Goal: Information Seeking & Learning: Find specific fact

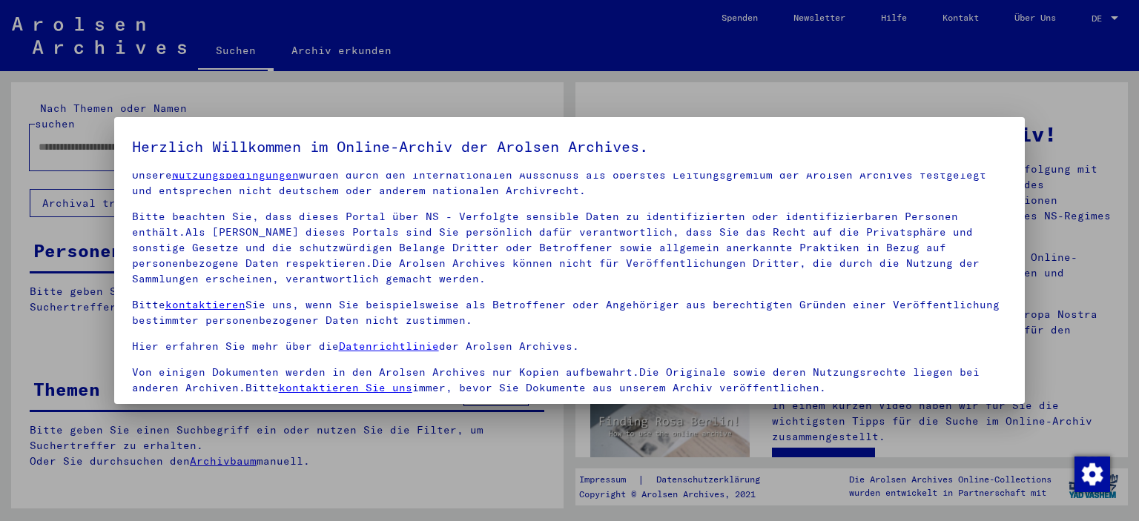
scroll to position [126, 0]
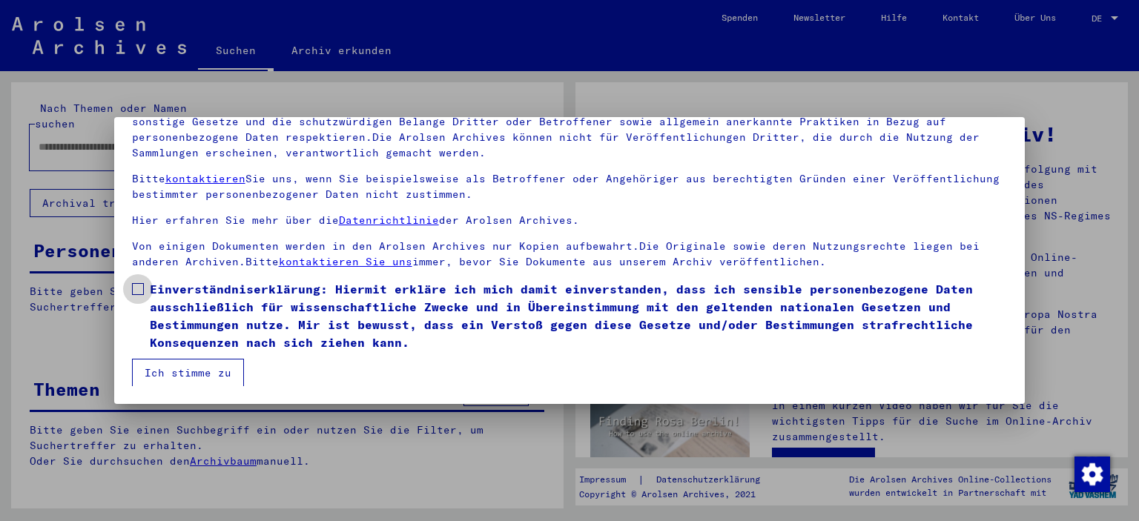
click at [143, 289] on span at bounding box center [138, 289] width 12 height 12
click at [181, 378] on button "Ich stimme zu" at bounding box center [188, 373] width 112 height 28
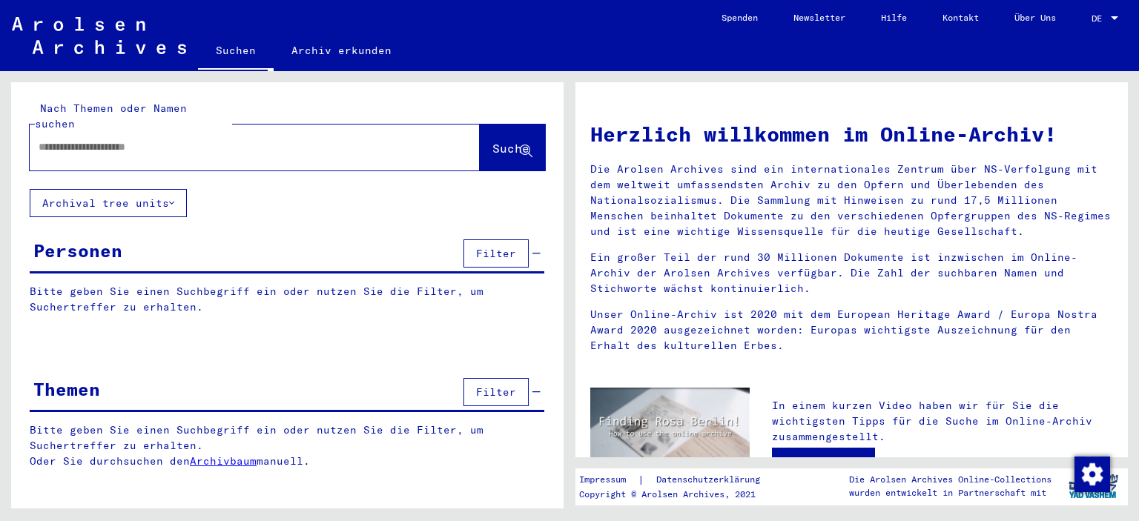
click at [129, 139] on input "text" at bounding box center [237, 147] width 397 height 16
type input "*********"
click at [522, 145] on icon at bounding box center [526, 151] width 13 height 13
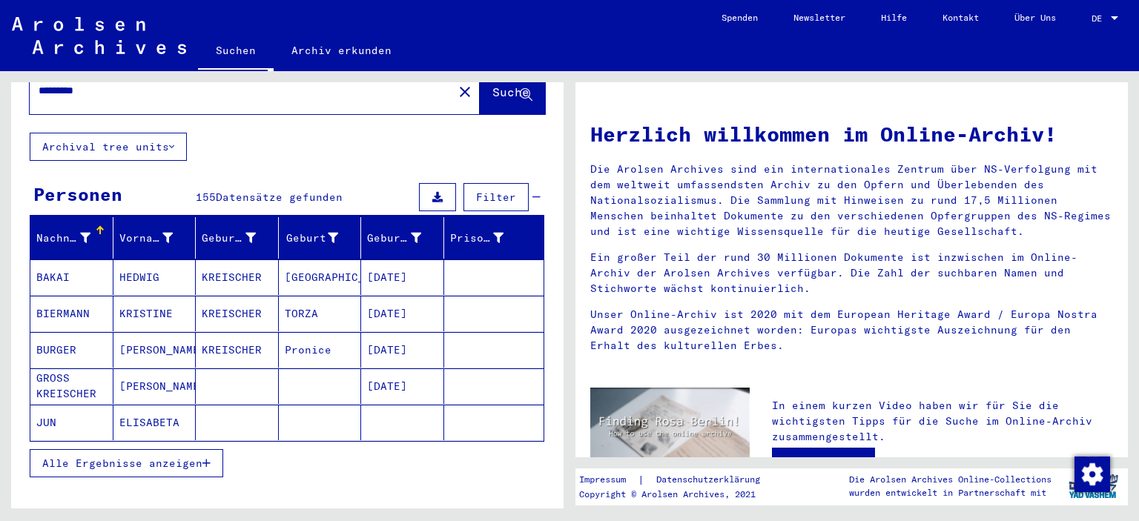
scroll to position [153, 0]
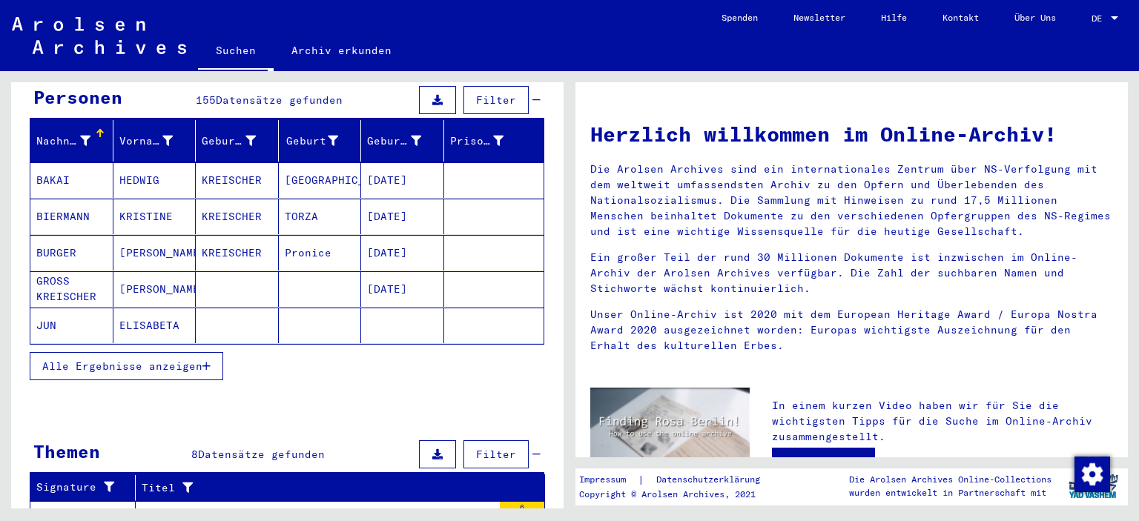
click at [186, 360] on span "Alle Ergebnisse anzeigen" at bounding box center [122, 366] width 160 height 13
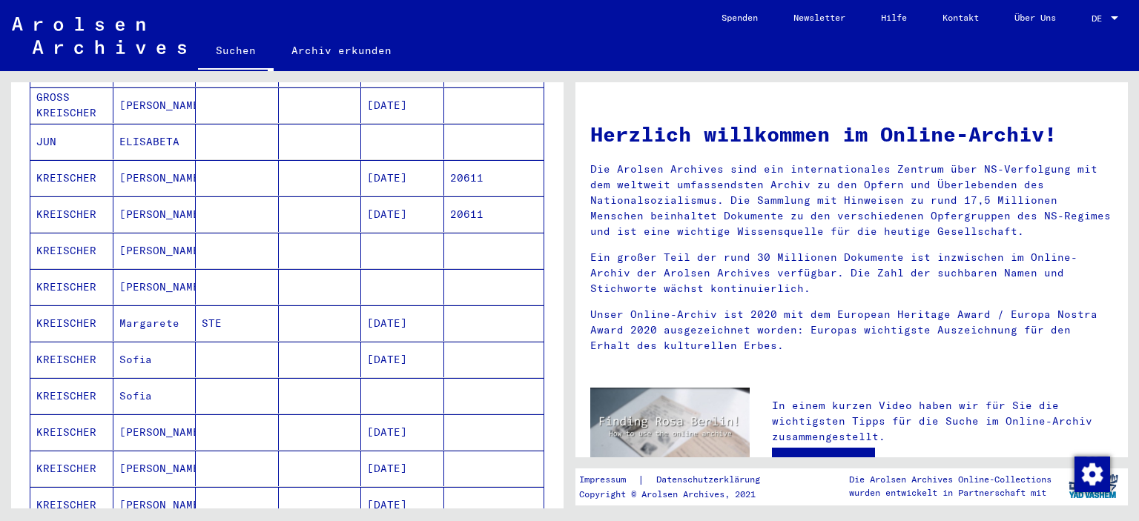
scroll to position [360, 0]
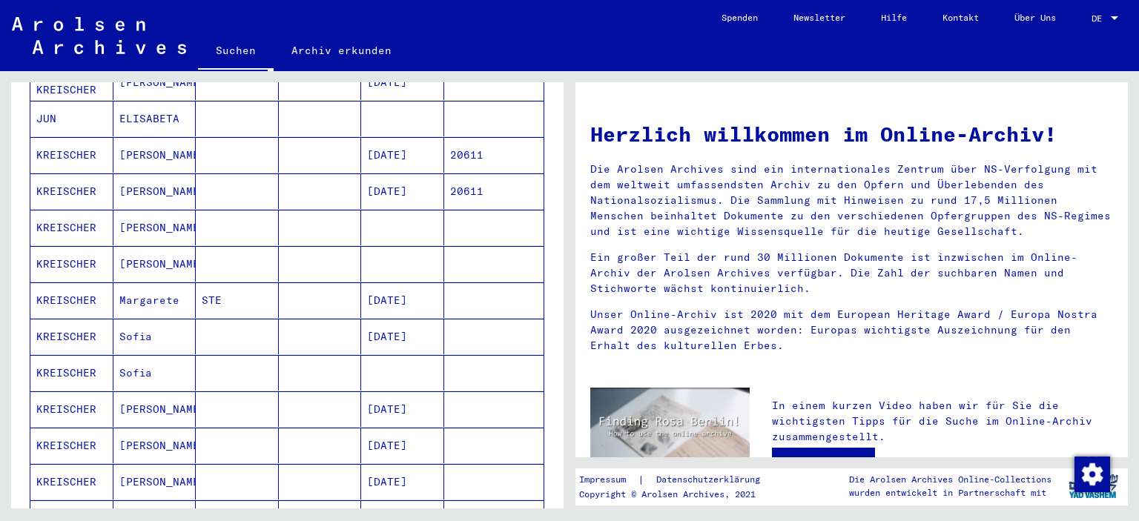
click at [147, 137] on mat-cell "[PERSON_NAME]" at bounding box center [154, 155] width 83 height 36
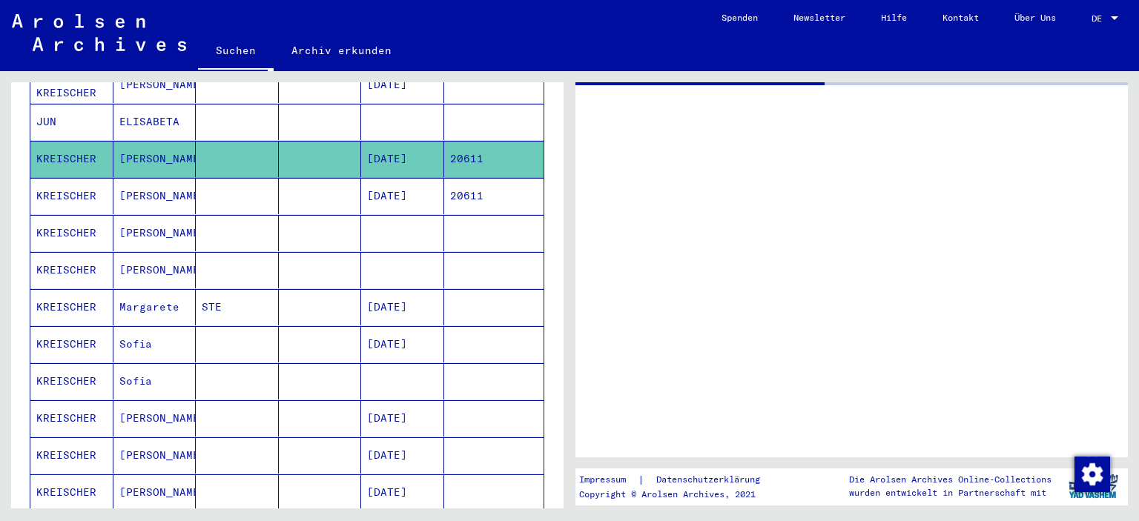
scroll to position [362, 0]
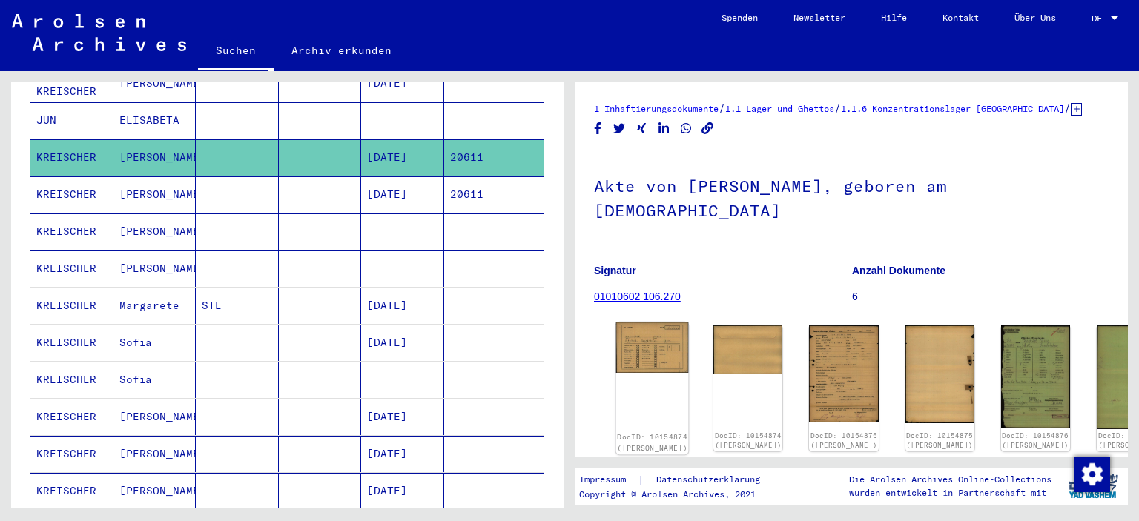
click at [653, 328] on img at bounding box center [652, 348] width 73 height 51
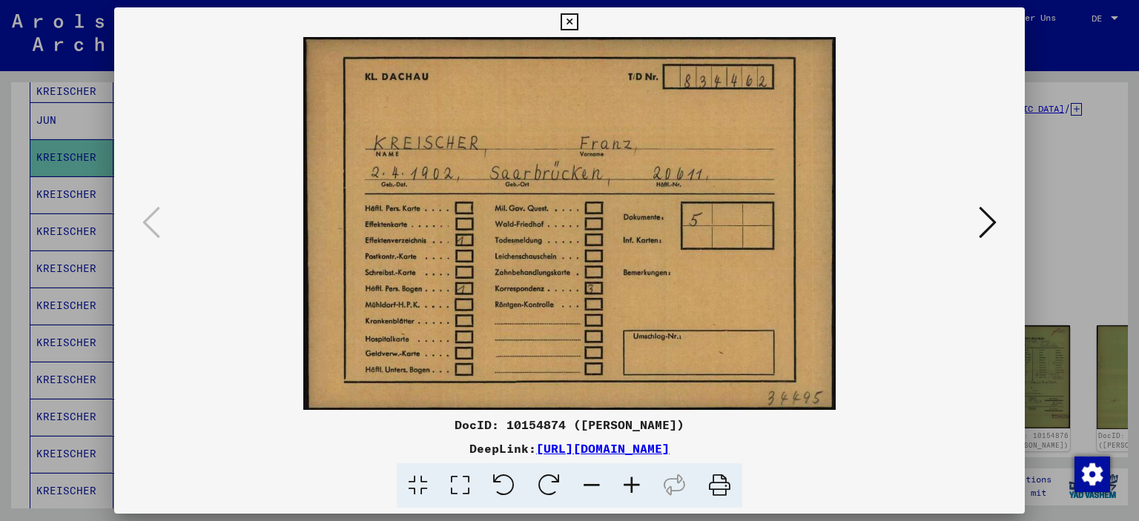
click at [980, 243] on button at bounding box center [987, 223] width 27 height 42
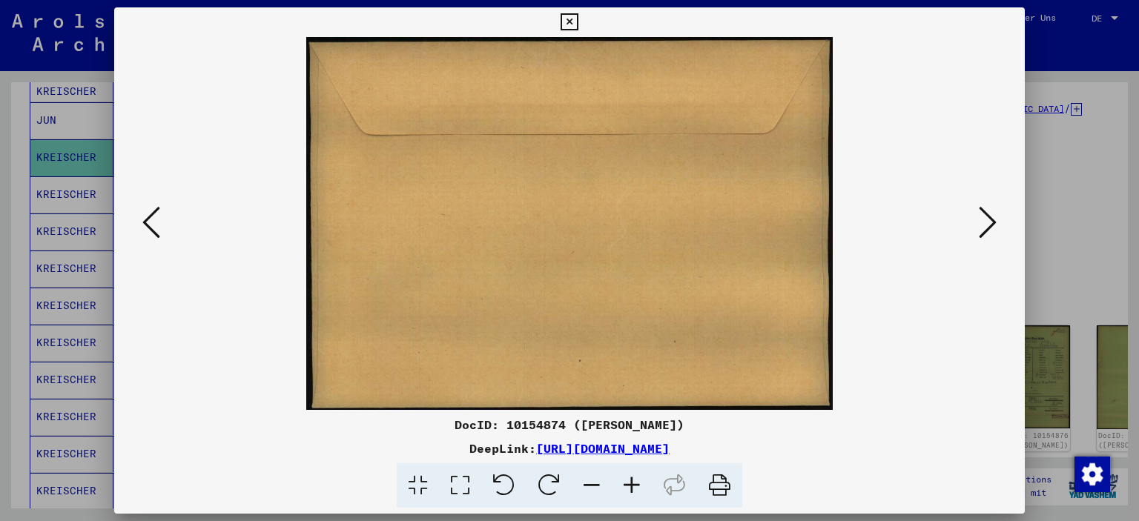
click at [980, 243] on button at bounding box center [987, 223] width 27 height 42
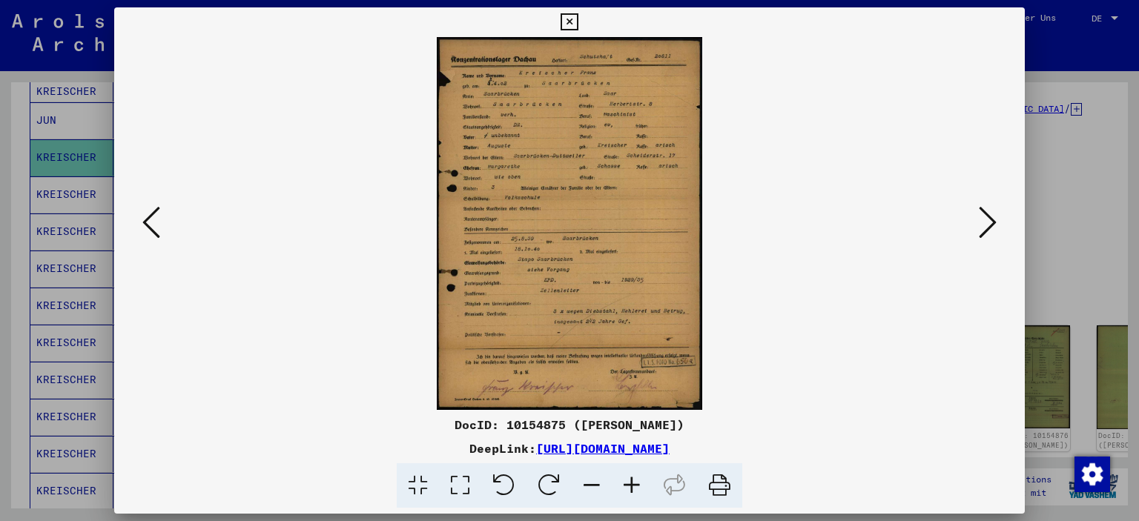
click at [980, 243] on button at bounding box center [987, 223] width 27 height 42
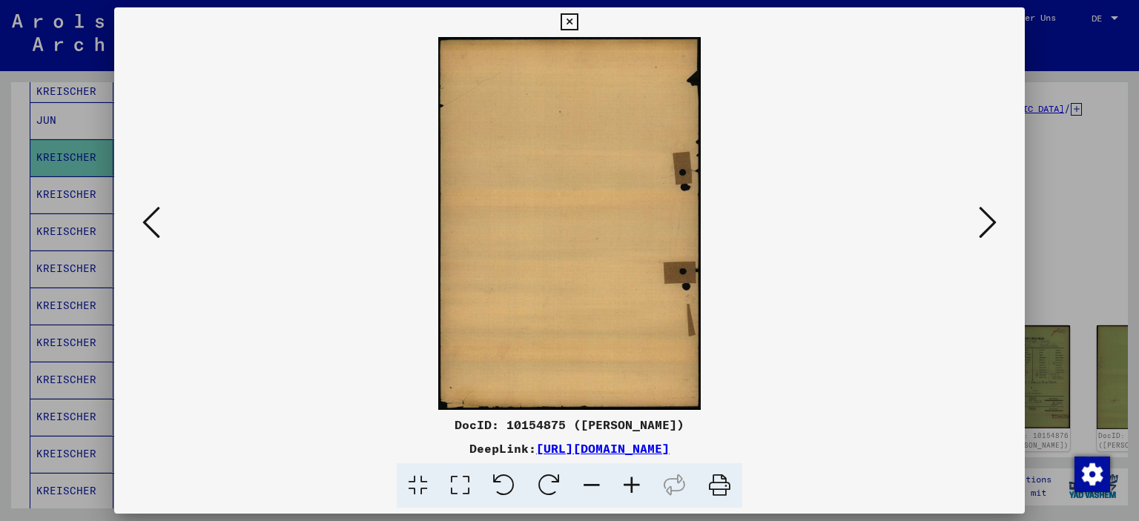
click at [148, 226] on icon at bounding box center [151, 223] width 18 height 36
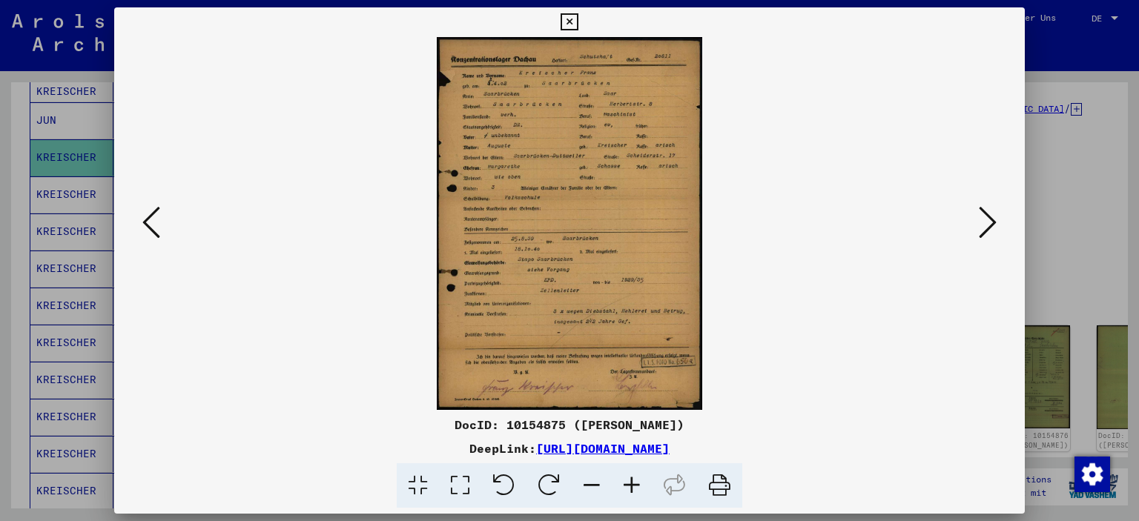
click at [578, 22] on icon at bounding box center [569, 22] width 17 height 18
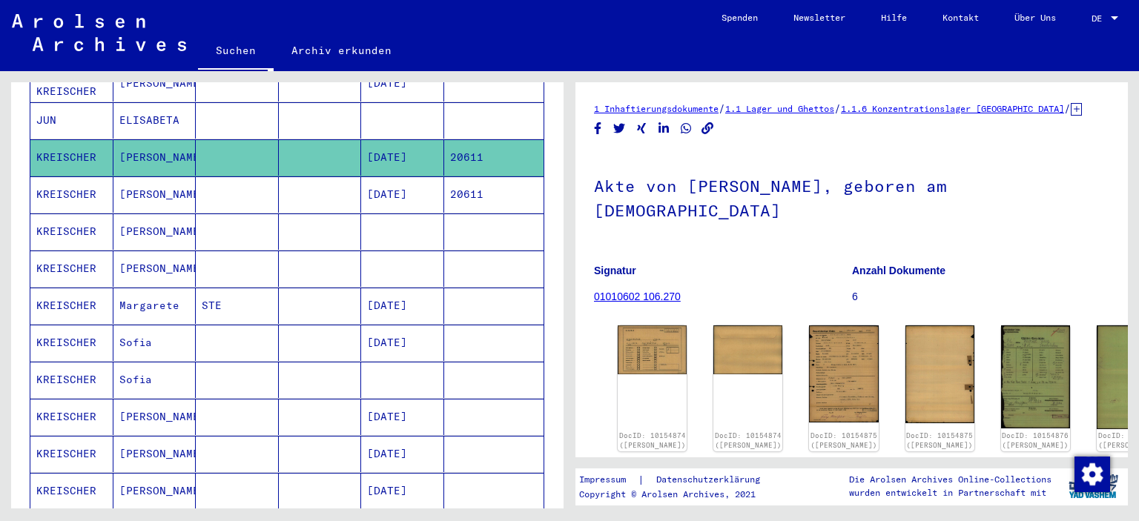
click at [224, 214] on mat-cell at bounding box center [237, 232] width 83 height 36
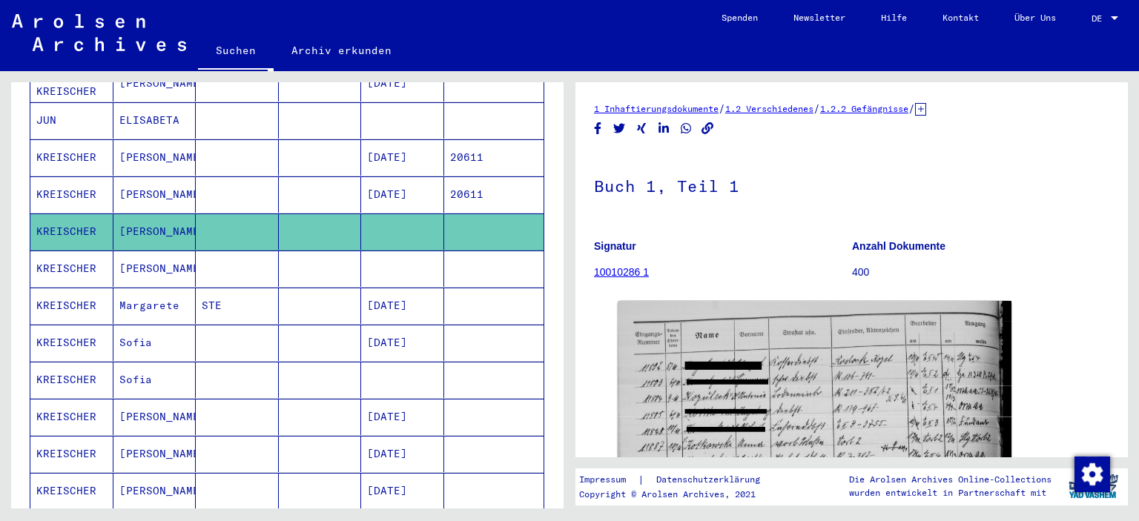
click at [286, 254] on mat-cell at bounding box center [320, 269] width 83 height 36
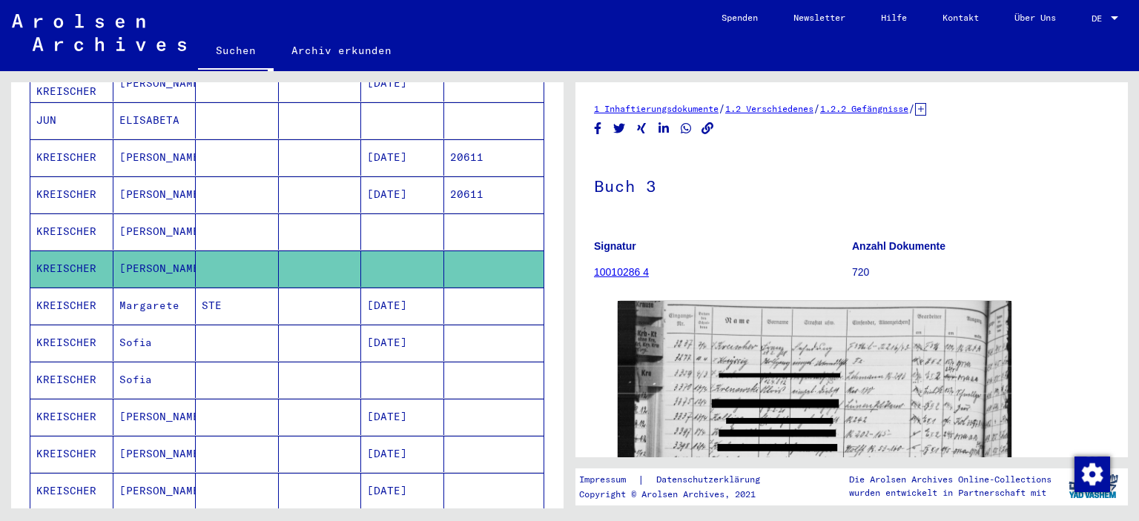
click at [246, 292] on mat-cell "STE" at bounding box center [237, 306] width 83 height 36
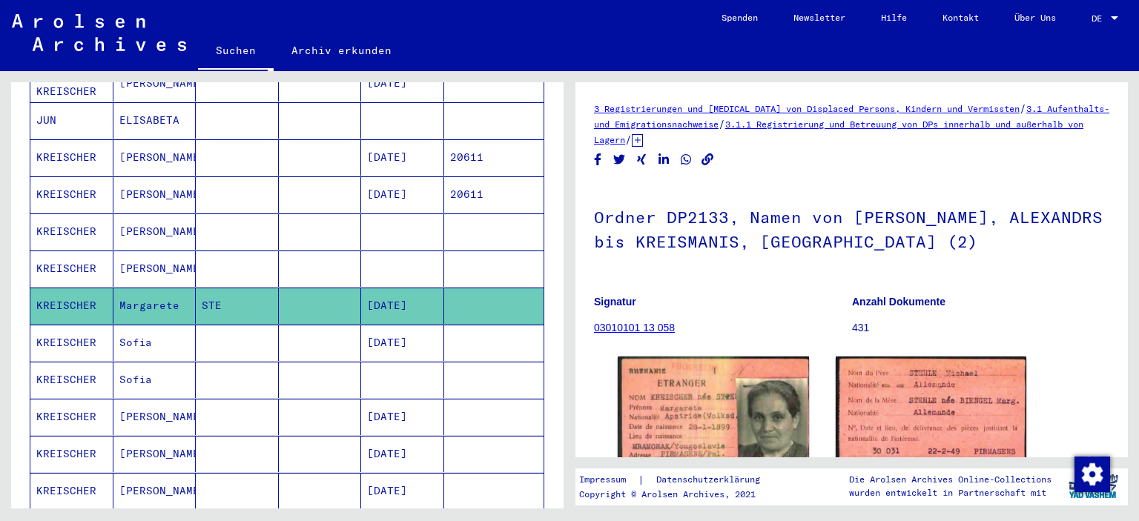
scroll to position [122, 0]
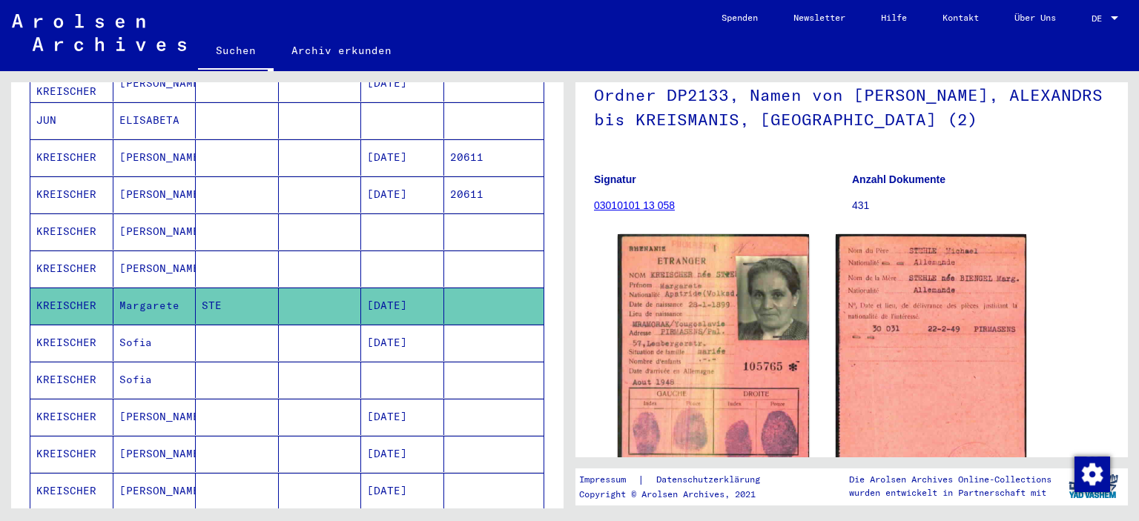
click at [696, 297] on img at bounding box center [713, 369] width 191 height 271
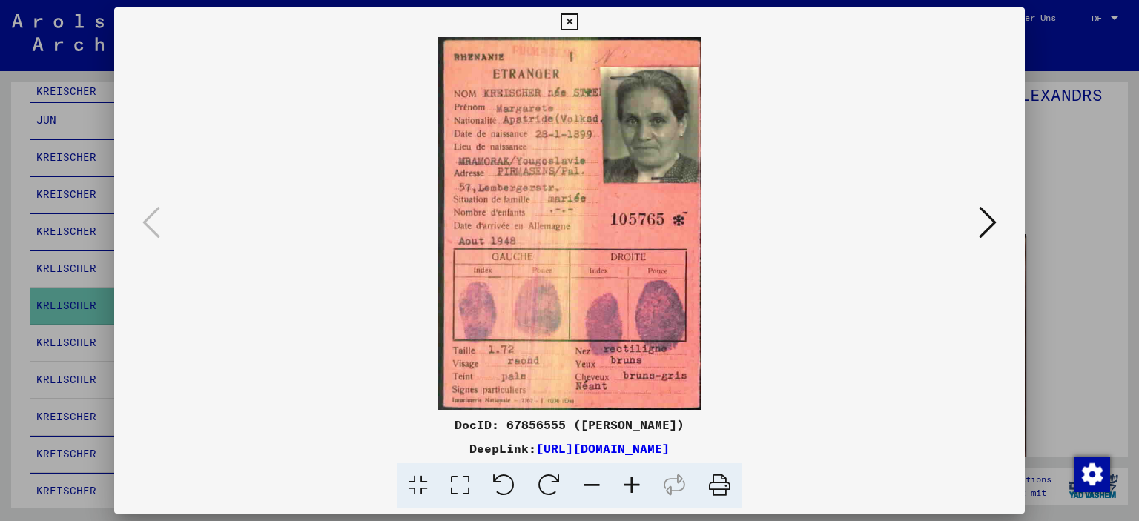
click at [997, 226] on icon at bounding box center [988, 223] width 18 height 36
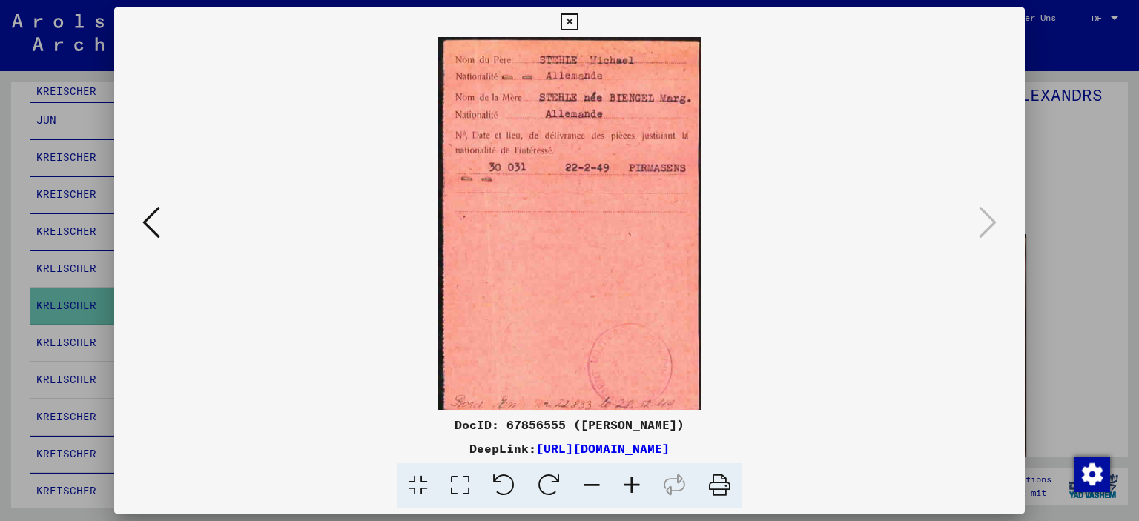
click at [578, 22] on icon at bounding box center [569, 22] width 17 height 18
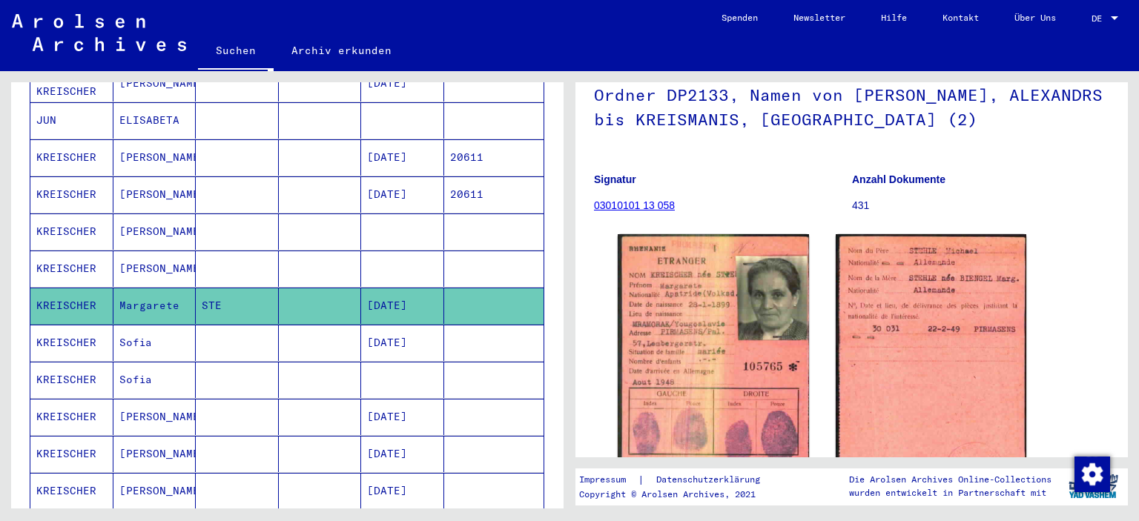
click at [270, 325] on mat-cell at bounding box center [237, 343] width 83 height 36
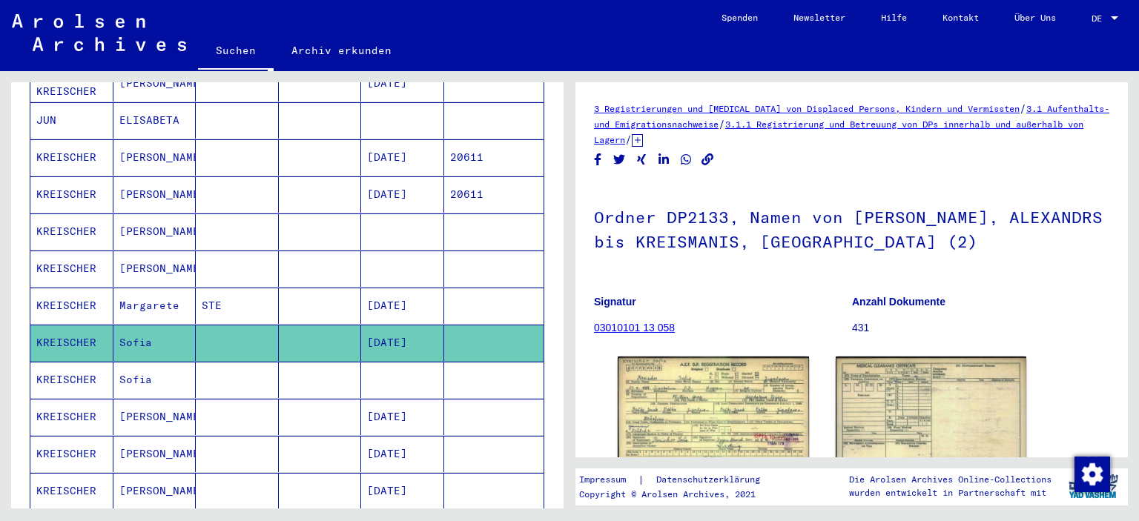
click at [250, 362] on mat-cell at bounding box center [237, 380] width 83 height 36
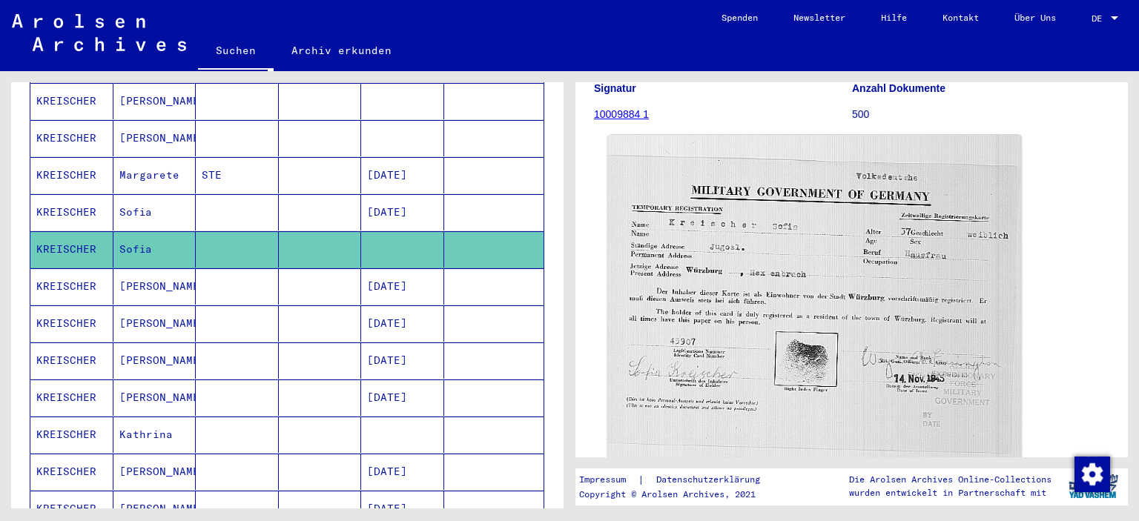
scroll to position [206, 0]
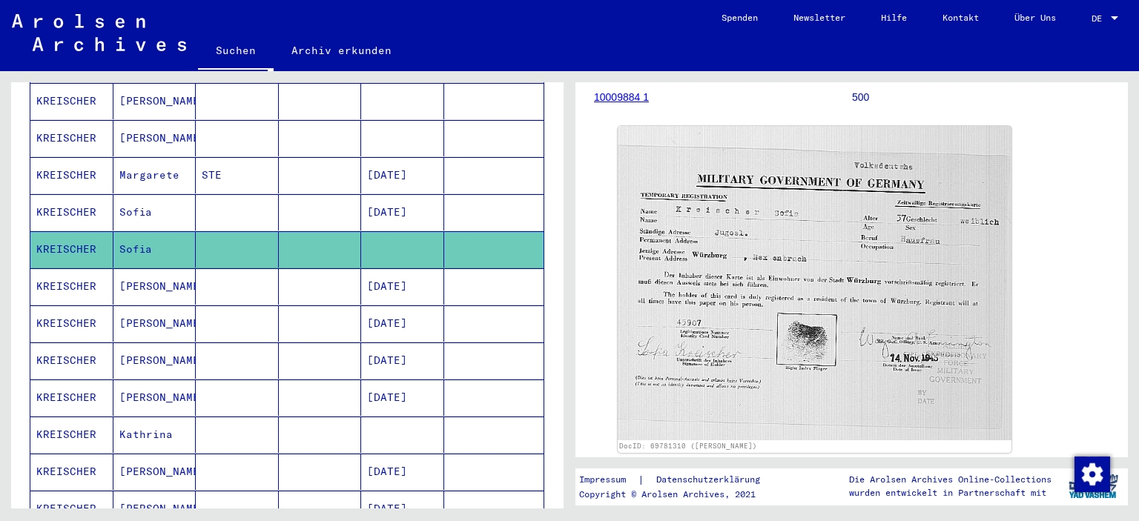
click at [242, 268] on mat-cell at bounding box center [237, 286] width 83 height 36
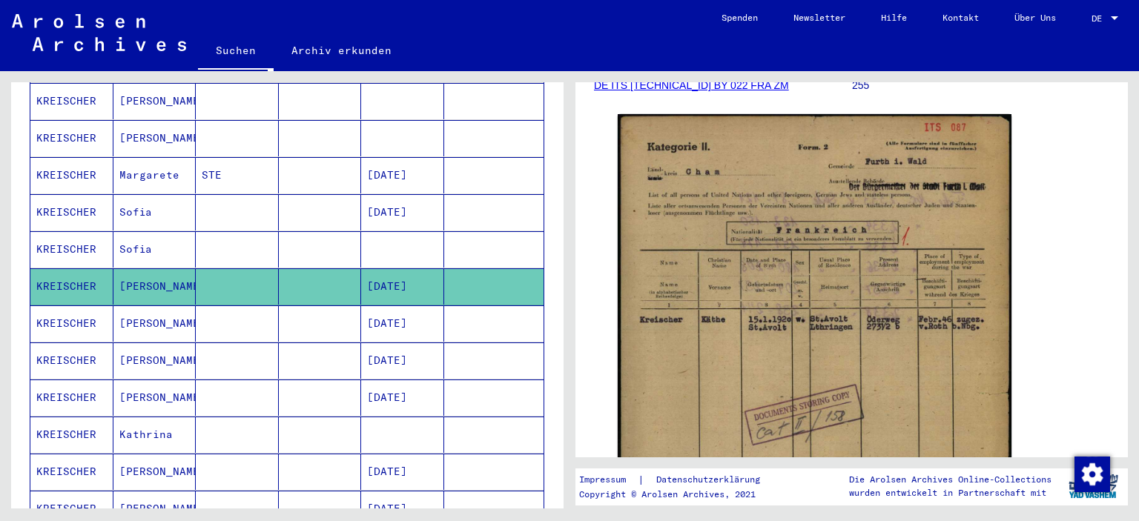
scroll to position [259, 0]
click at [297, 306] on mat-cell at bounding box center [320, 324] width 83 height 36
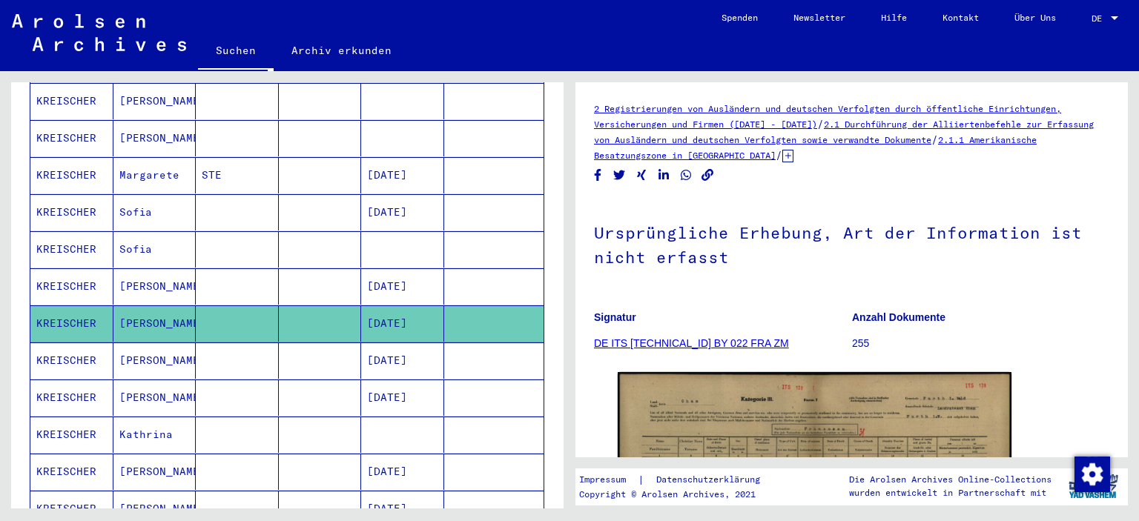
click at [211, 354] on mat-cell at bounding box center [237, 361] width 83 height 36
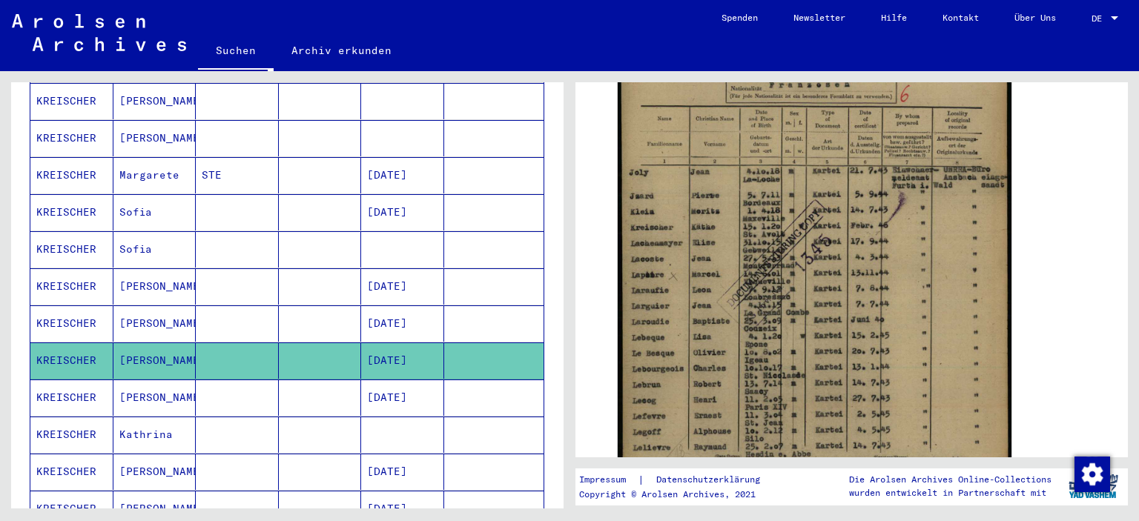
scroll to position [408, 0]
click at [231, 380] on mat-cell at bounding box center [237, 398] width 83 height 36
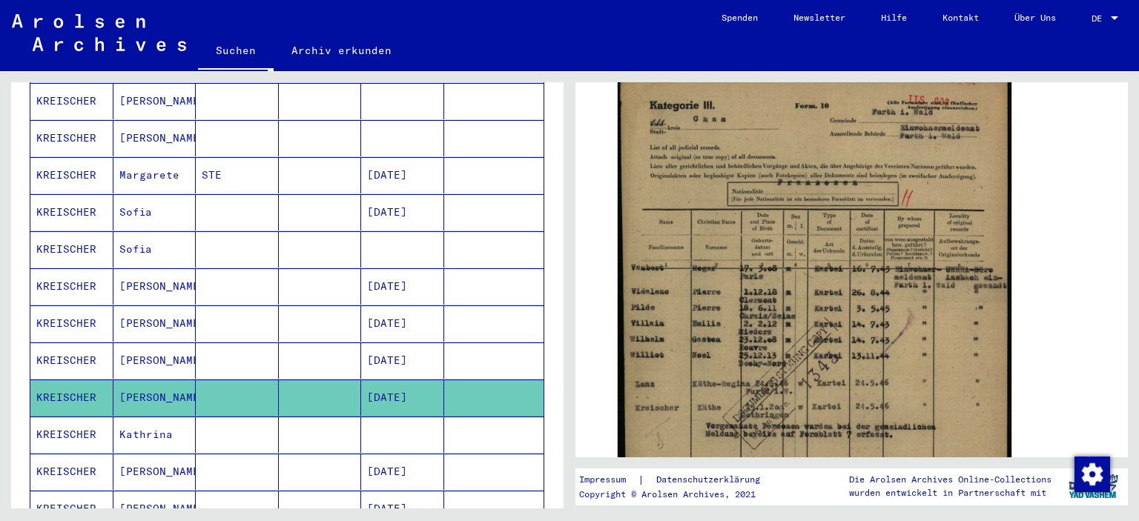
scroll to position [303, 0]
click at [227, 421] on mat-cell at bounding box center [237, 435] width 83 height 36
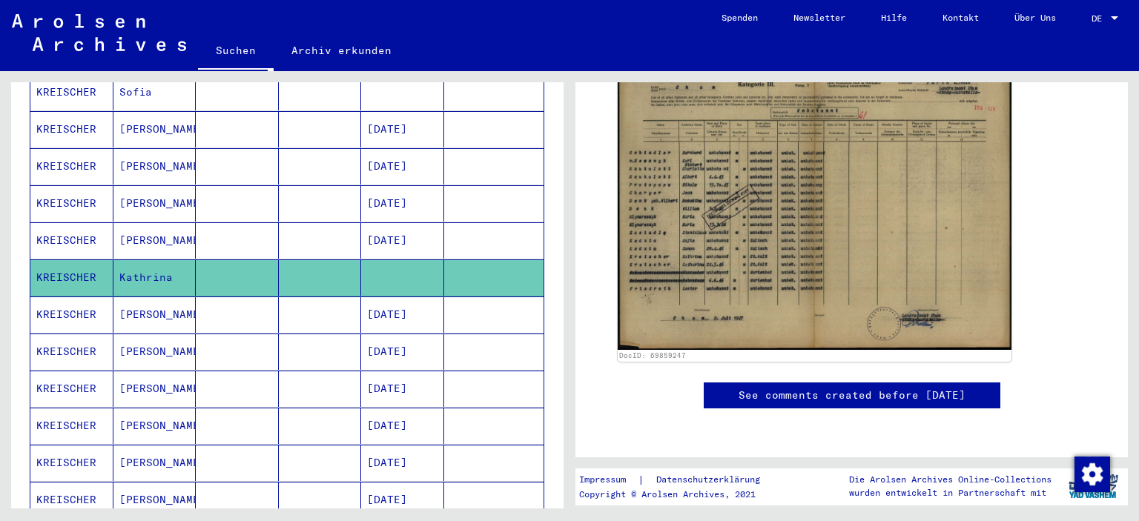
scroll to position [650, 0]
click at [241, 297] on mat-cell at bounding box center [237, 315] width 83 height 36
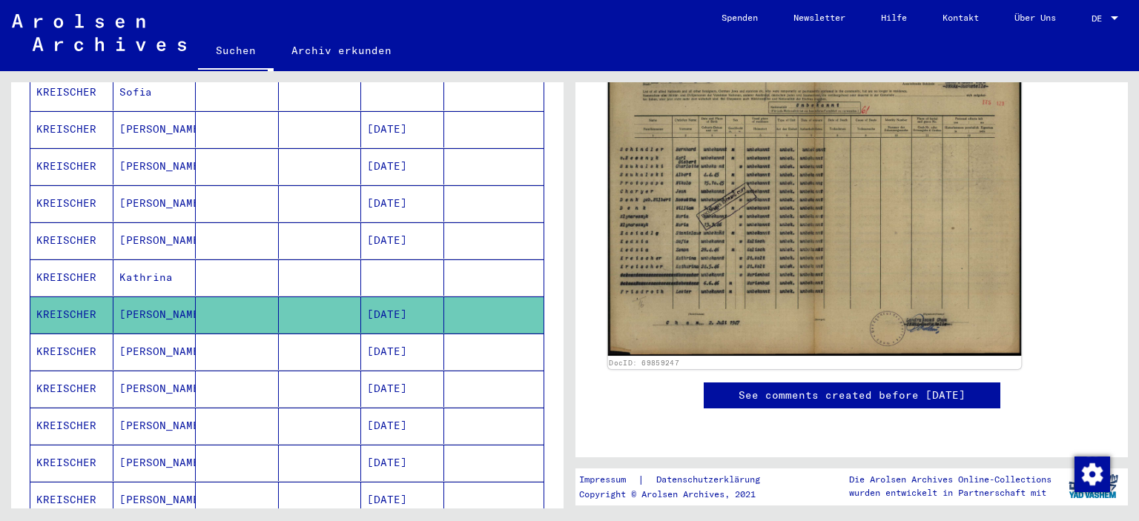
scroll to position [277, 0]
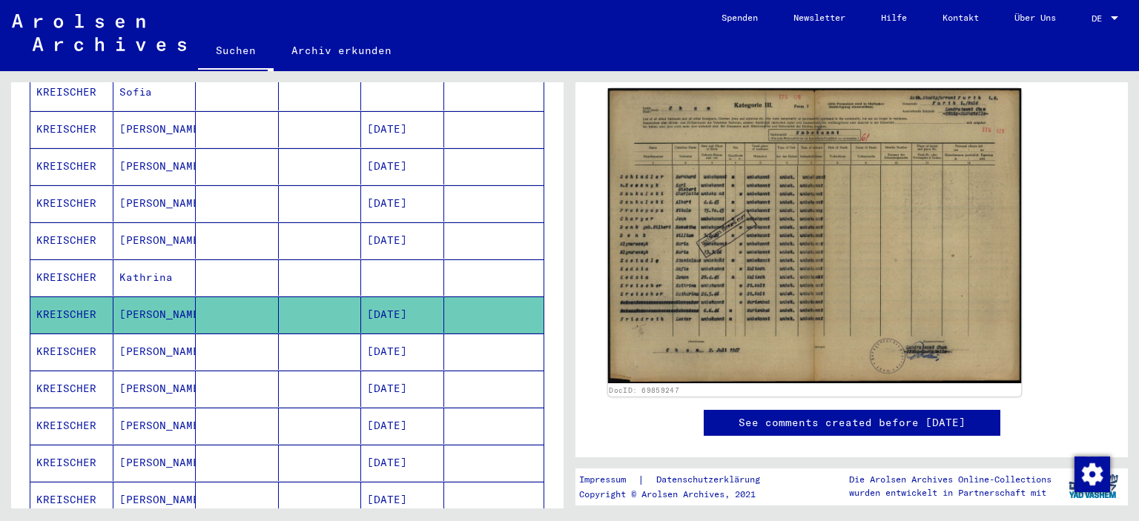
click at [782, 168] on img at bounding box center [815, 235] width 414 height 295
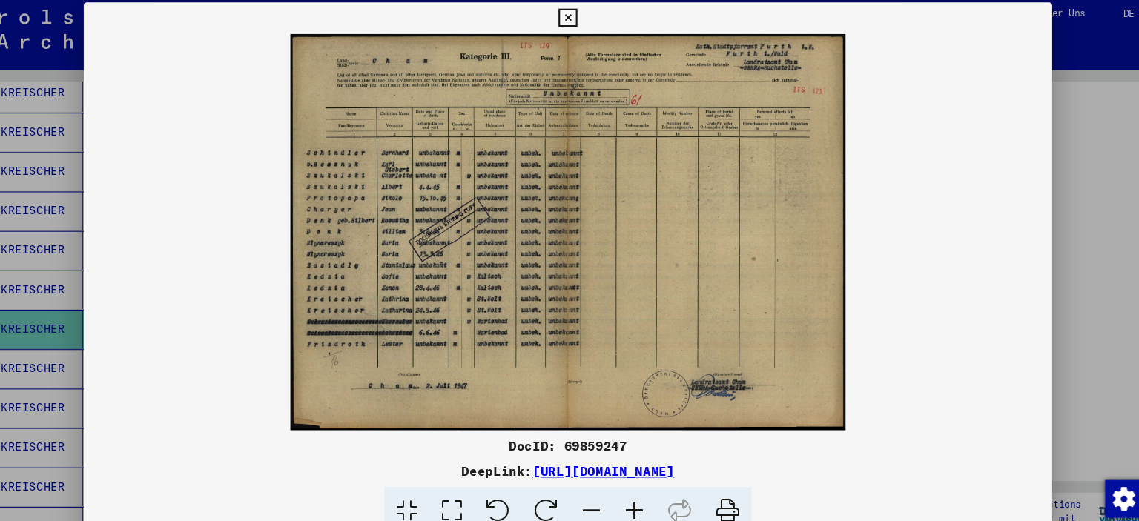
click at [578, 24] on icon at bounding box center [569, 22] width 17 height 18
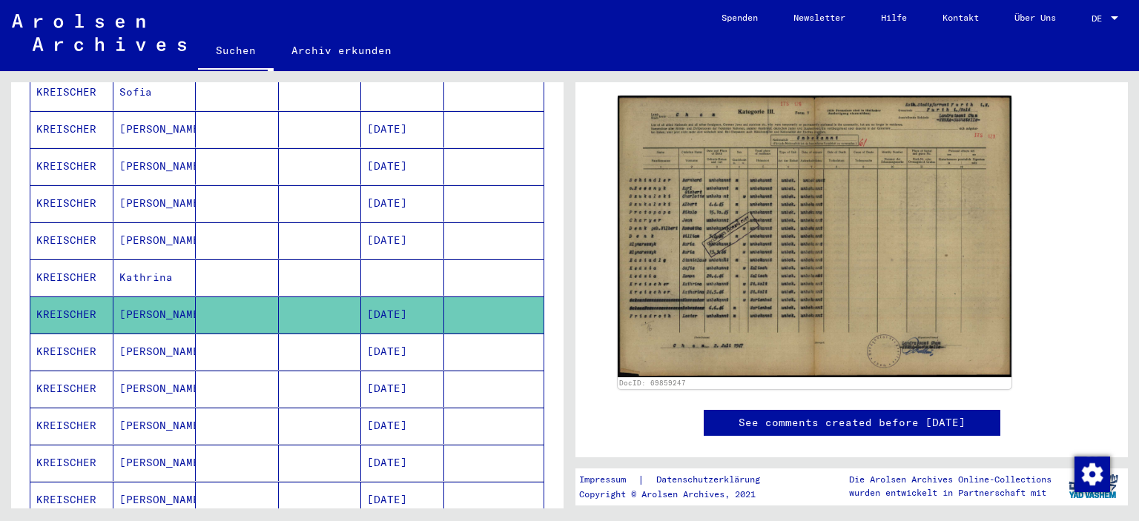
click at [245, 334] on mat-cell at bounding box center [237, 352] width 83 height 36
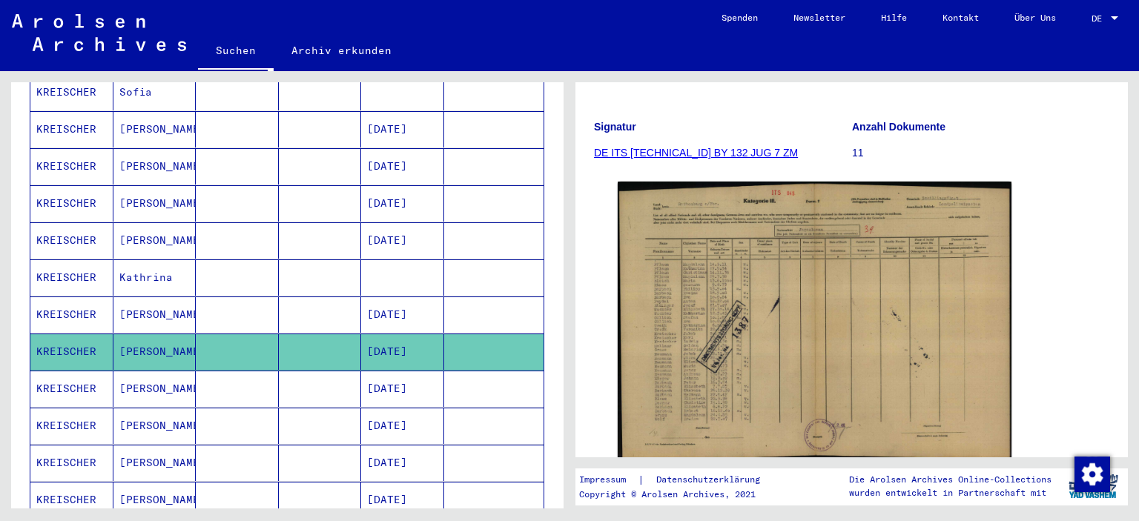
scroll to position [167, 0]
click at [246, 371] on mat-cell at bounding box center [237, 389] width 83 height 36
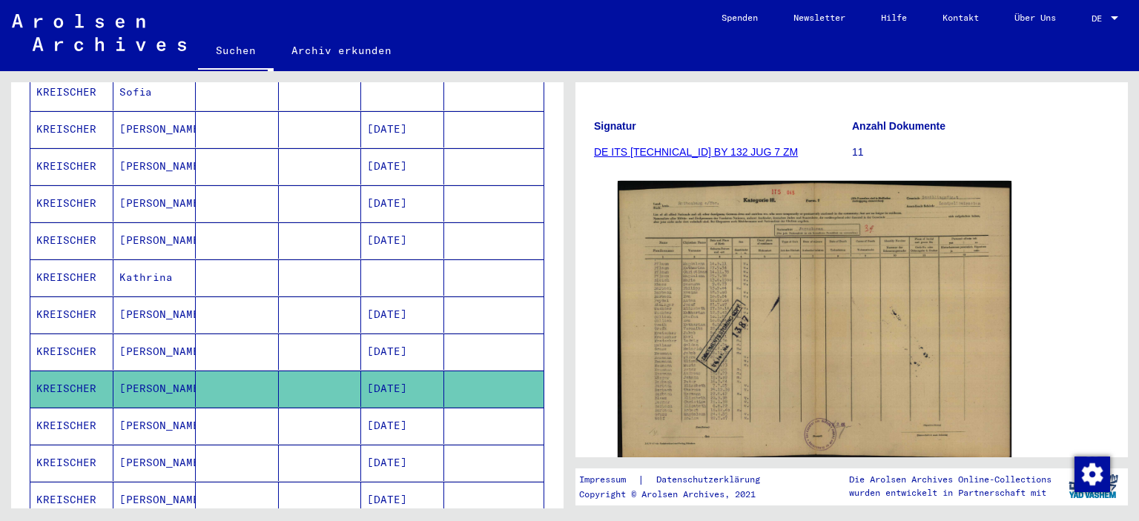
scroll to position [742, 0]
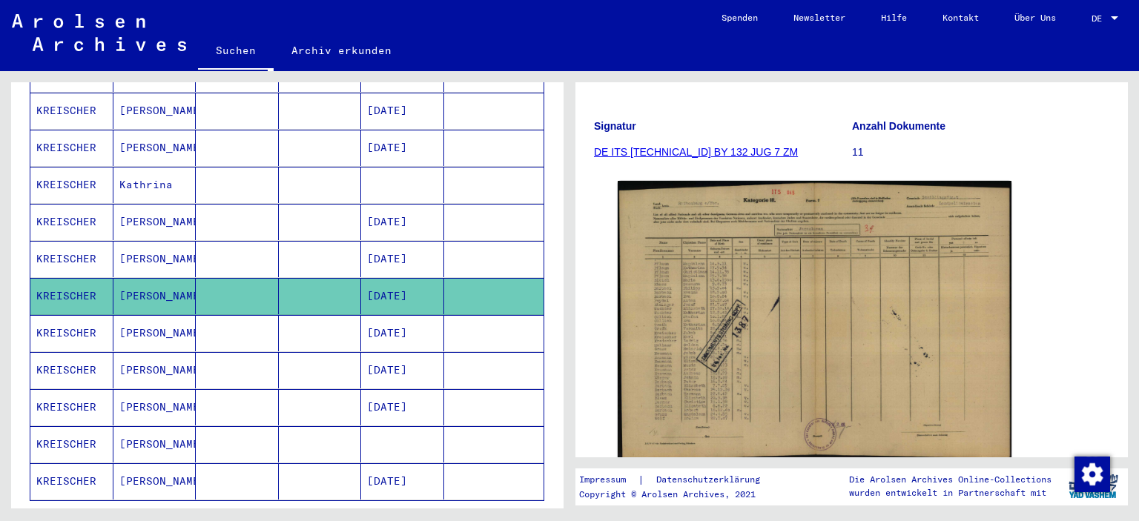
click at [239, 315] on mat-cell at bounding box center [237, 333] width 83 height 36
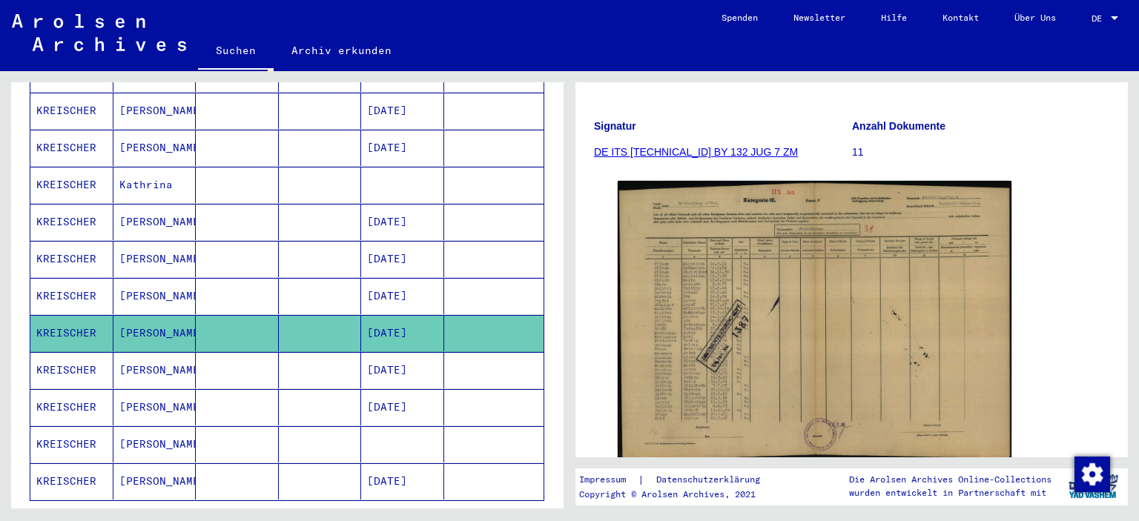
click at [240, 355] on mat-cell at bounding box center [237, 370] width 83 height 36
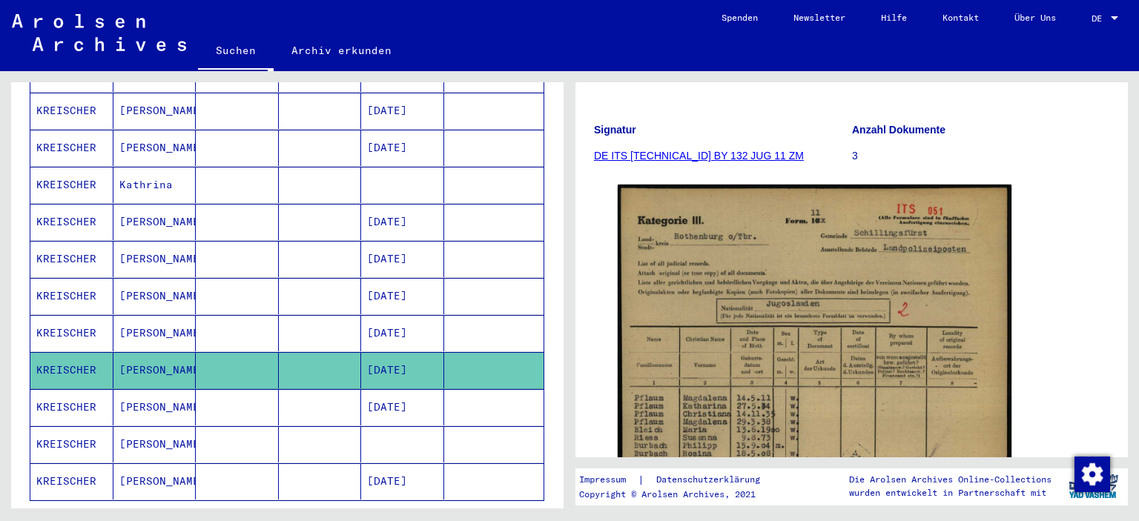
scroll to position [185, 0]
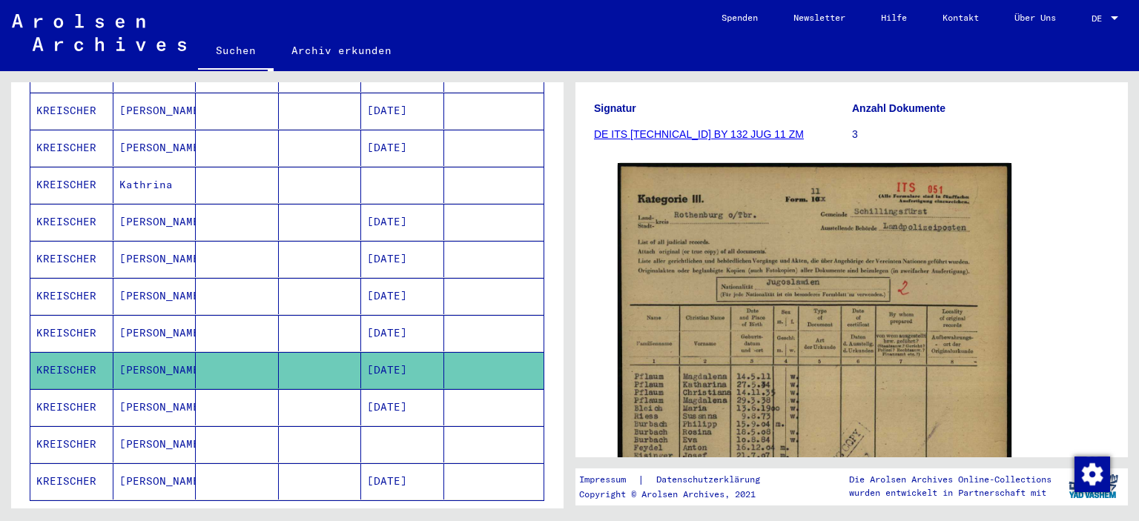
click at [989, 285] on img at bounding box center [815, 442] width 394 height 559
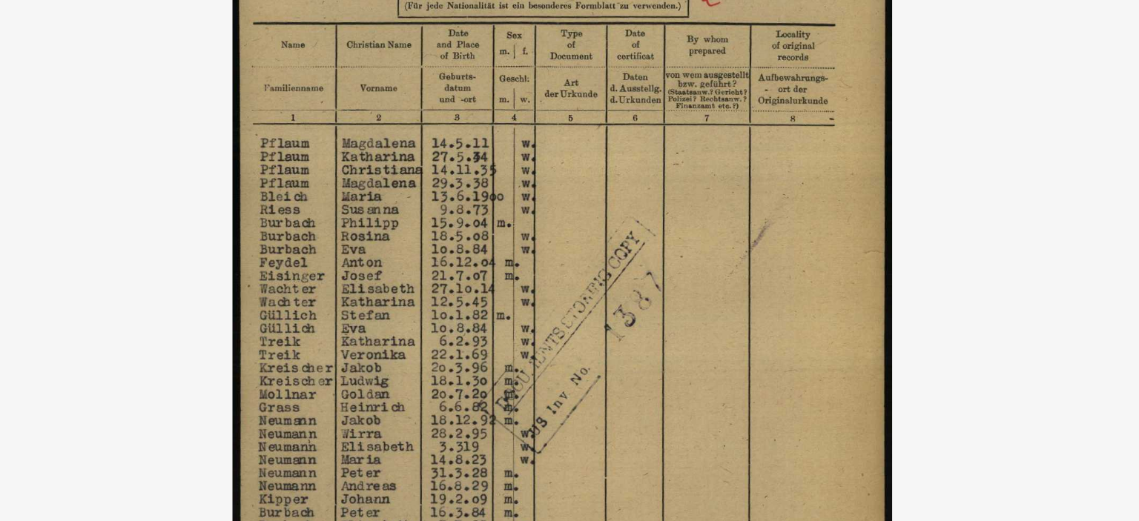
scroll to position [742, 0]
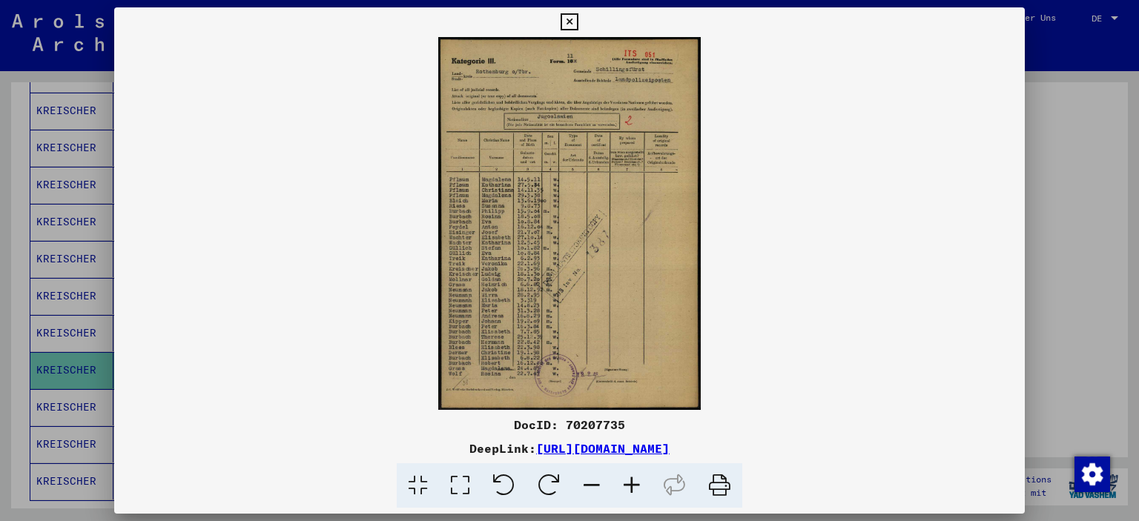
click at [578, 22] on icon at bounding box center [569, 22] width 17 height 18
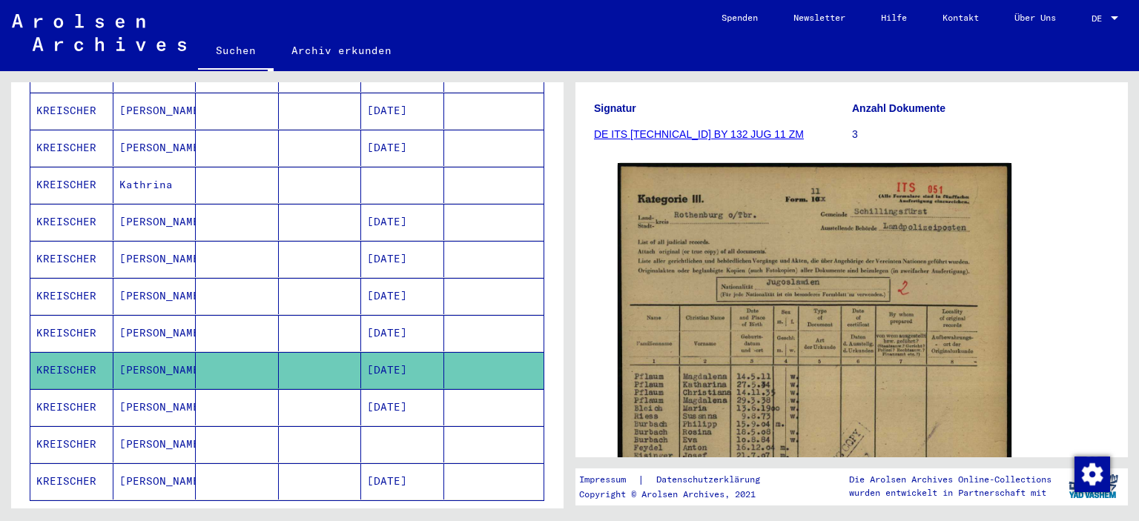
click at [253, 389] on mat-cell at bounding box center [237, 407] width 83 height 36
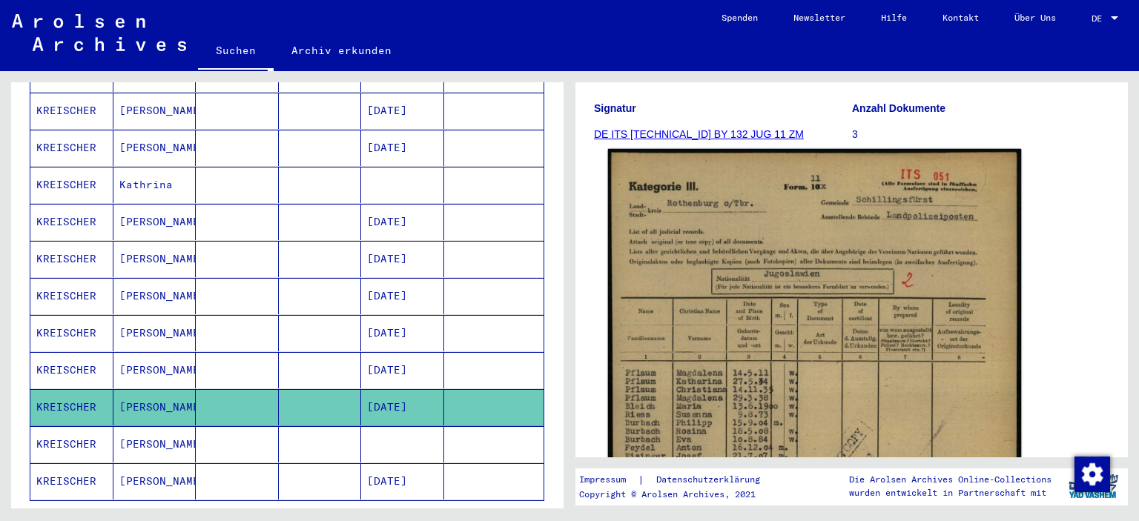
click at [687, 359] on img at bounding box center [815, 442] width 414 height 587
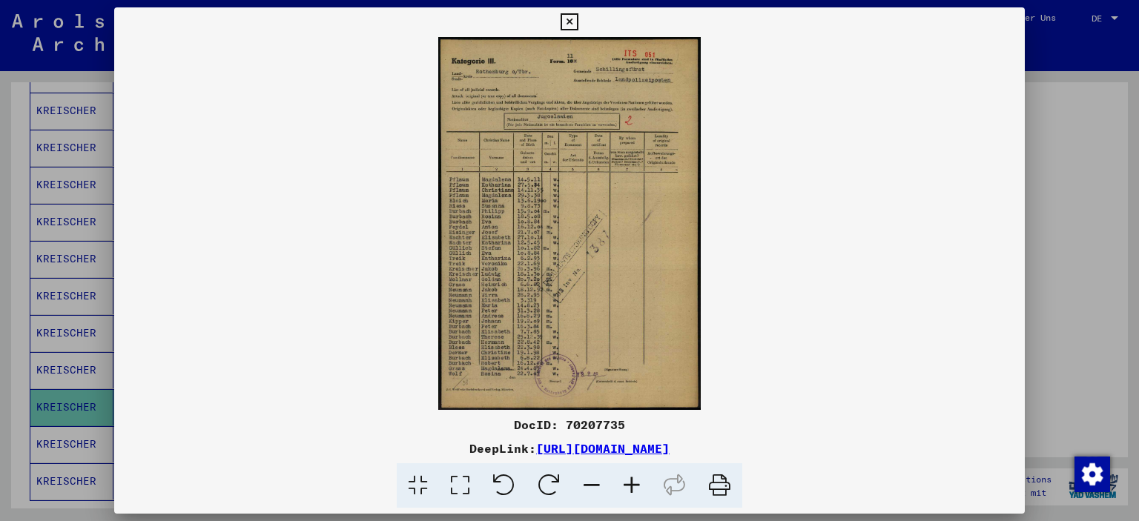
click at [578, 22] on icon at bounding box center [569, 22] width 17 height 18
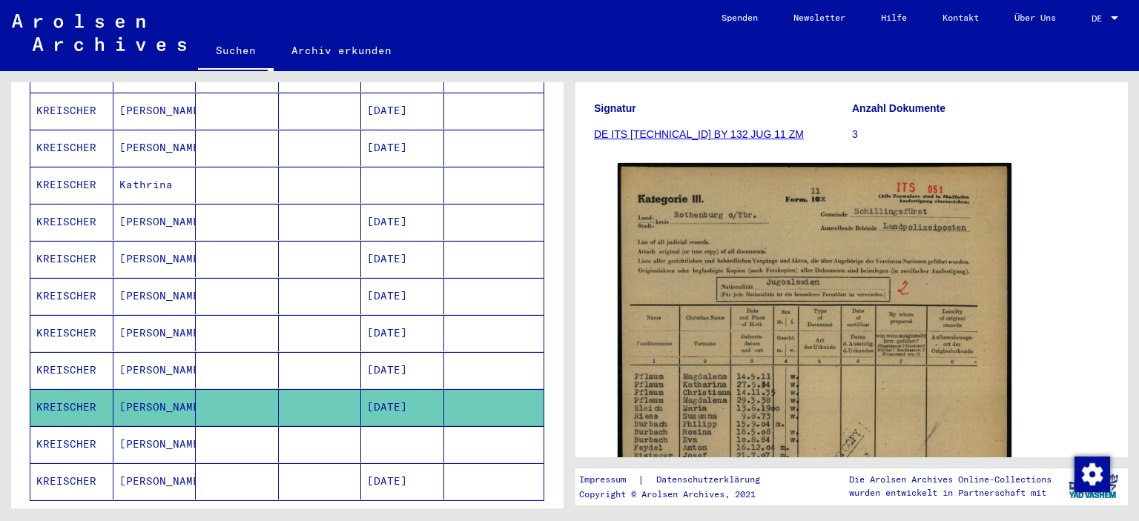
click at [236, 426] on mat-cell at bounding box center [237, 444] width 83 height 36
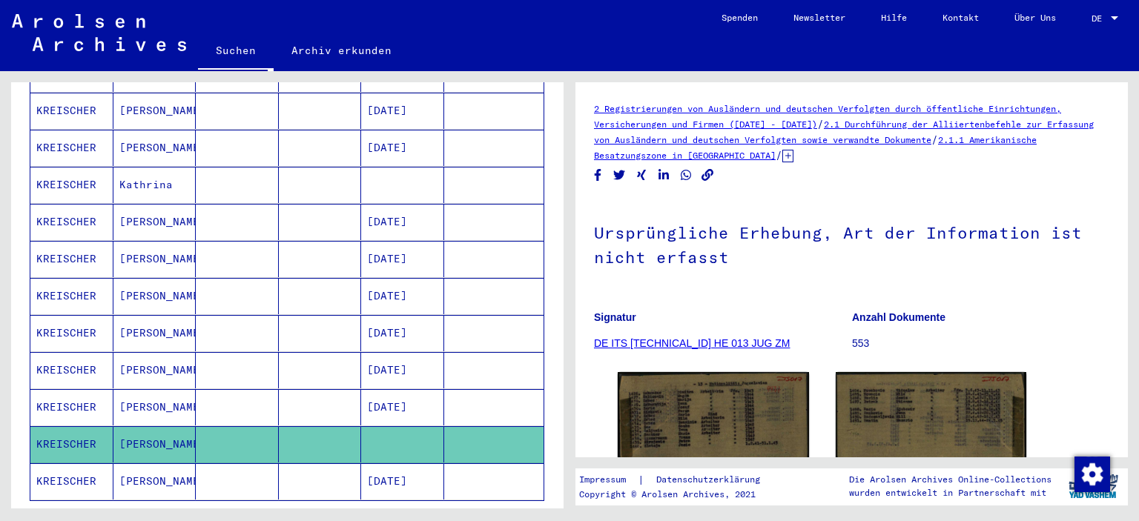
scroll to position [171, 0]
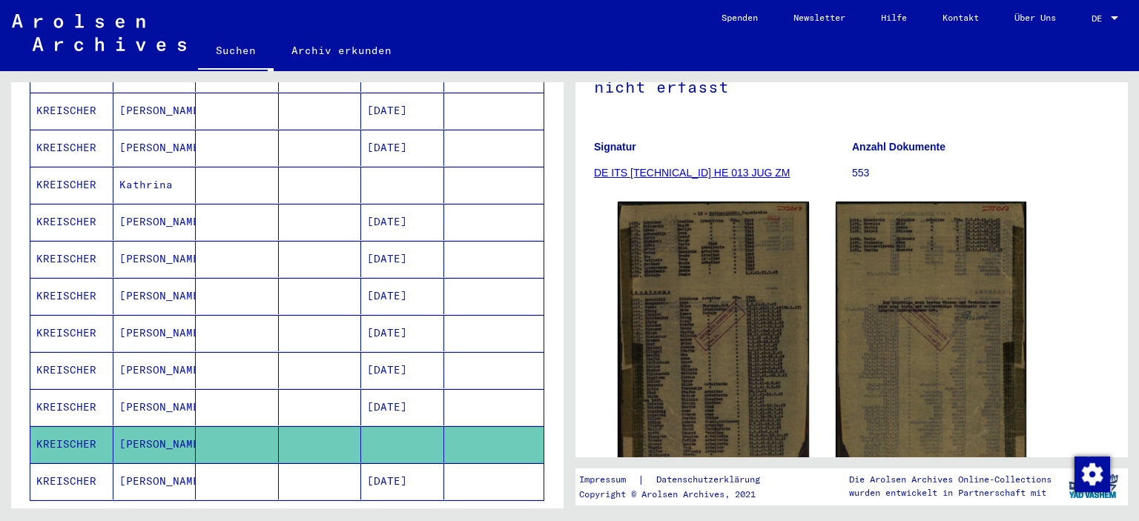
click at [251, 463] on mat-cell at bounding box center [237, 481] width 83 height 36
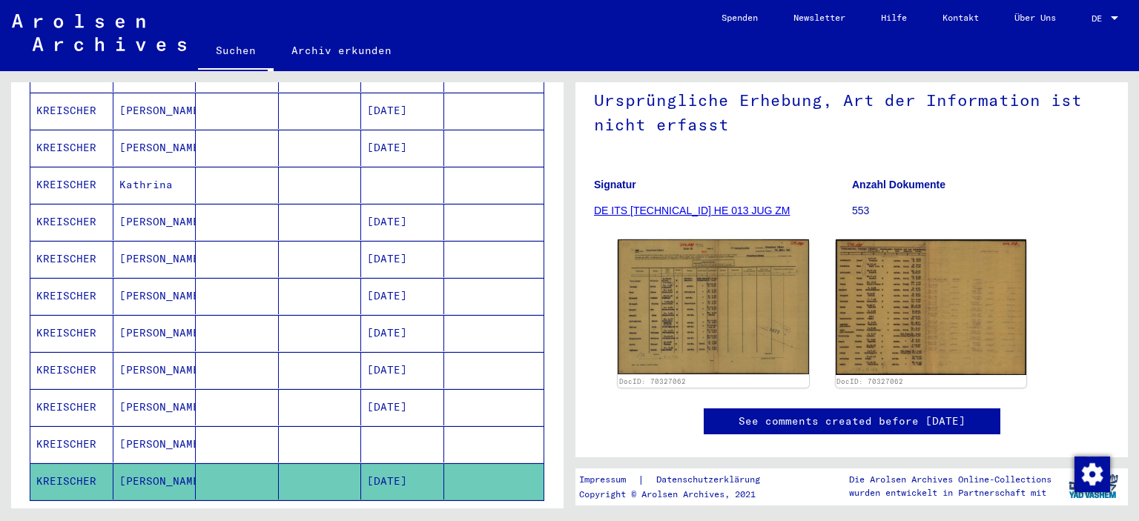
scroll to position [133, 0]
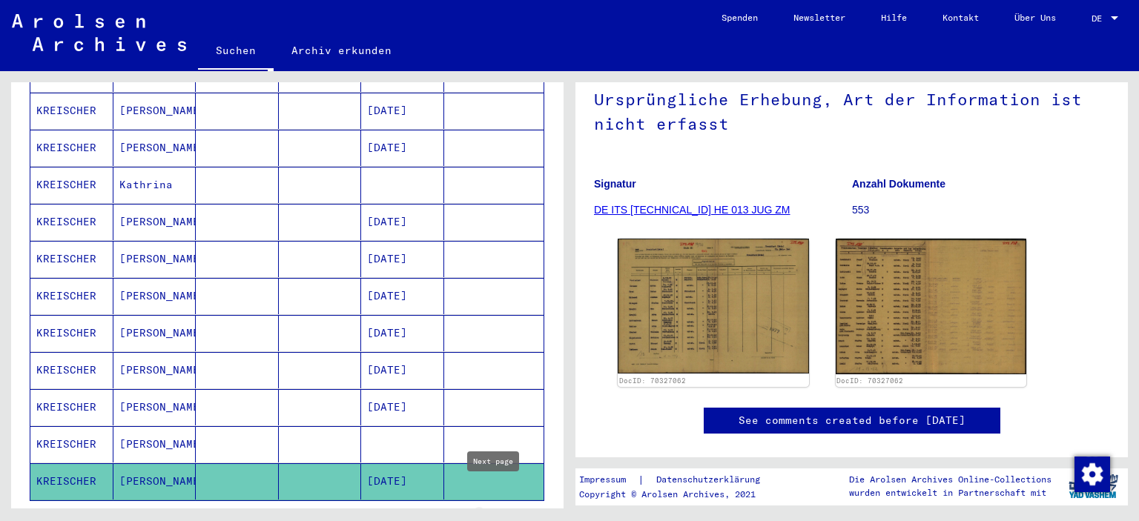
click at [495, 512] on icon "Next page" at bounding box center [493, 522] width 21 height 21
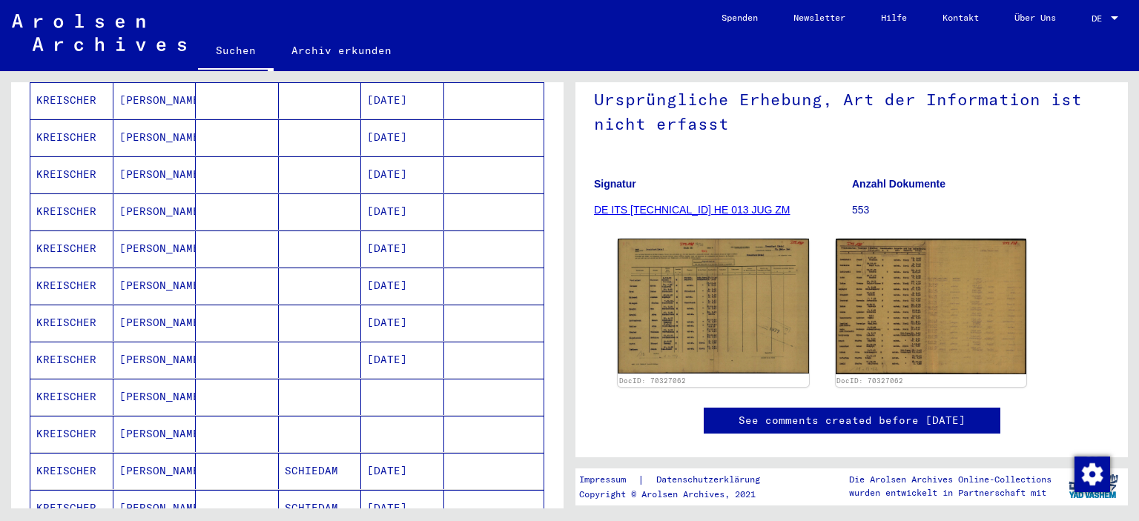
scroll to position [233, 0]
click at [188, 171] on mat-cell "[PERSON_NAME]" at bounding box center [154, 175] width 83 height 36
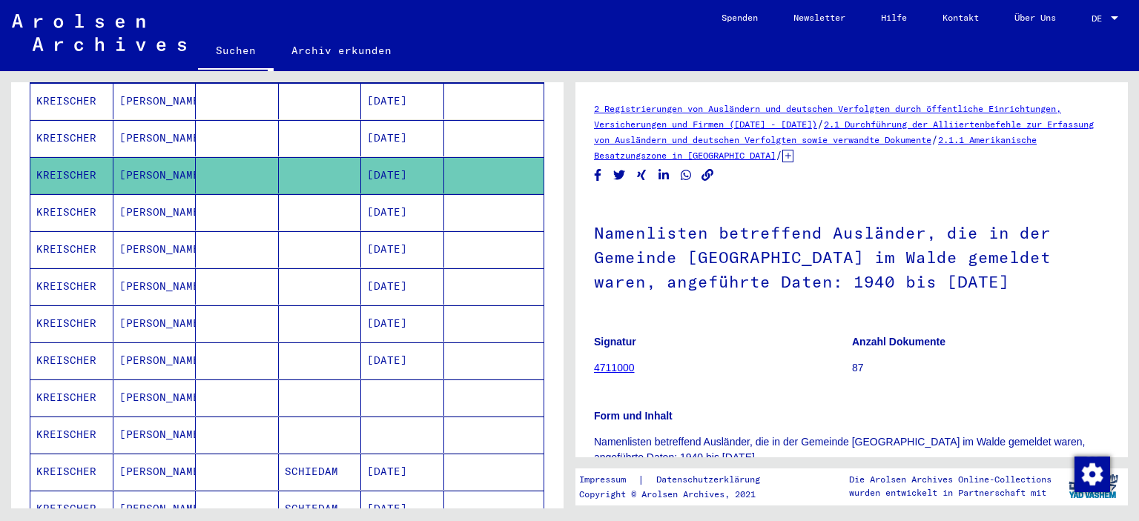
click at [185, 199] on mat-cell "[PERSON_NAME]" at bounding box center [154, 212] width 83 height 36
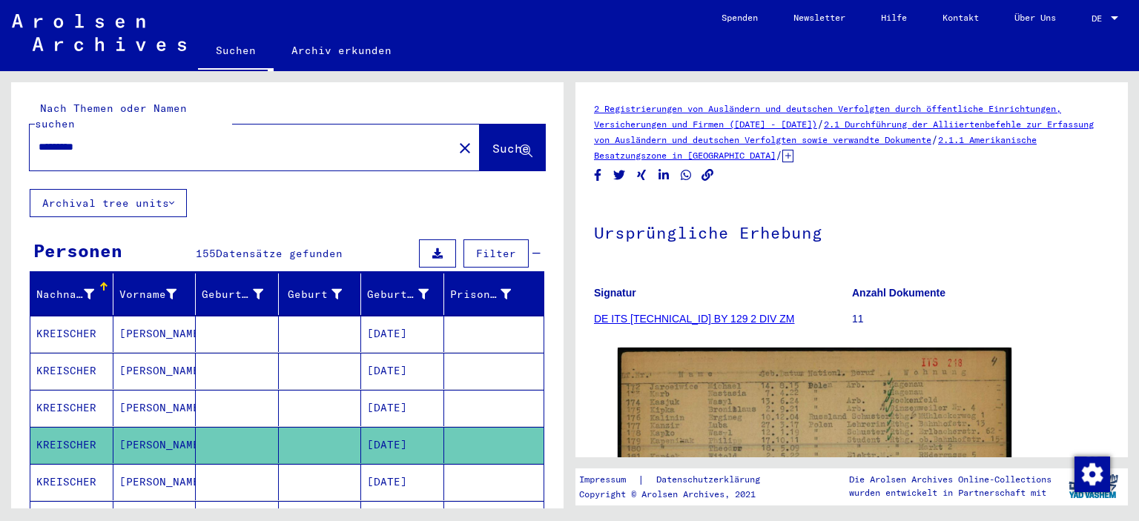
click at [254, 325] on mat-cell at bounding box center [237, 334] width 83 height 36
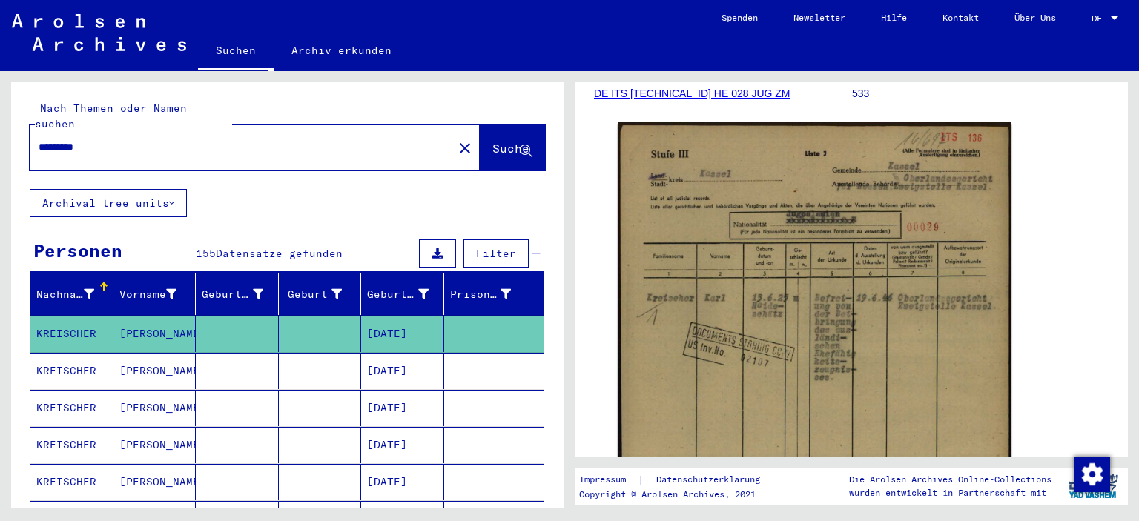
scroll to position [252, 0]
click at [810, 292] on img at bounding box center [815, 397] width 394 height 554
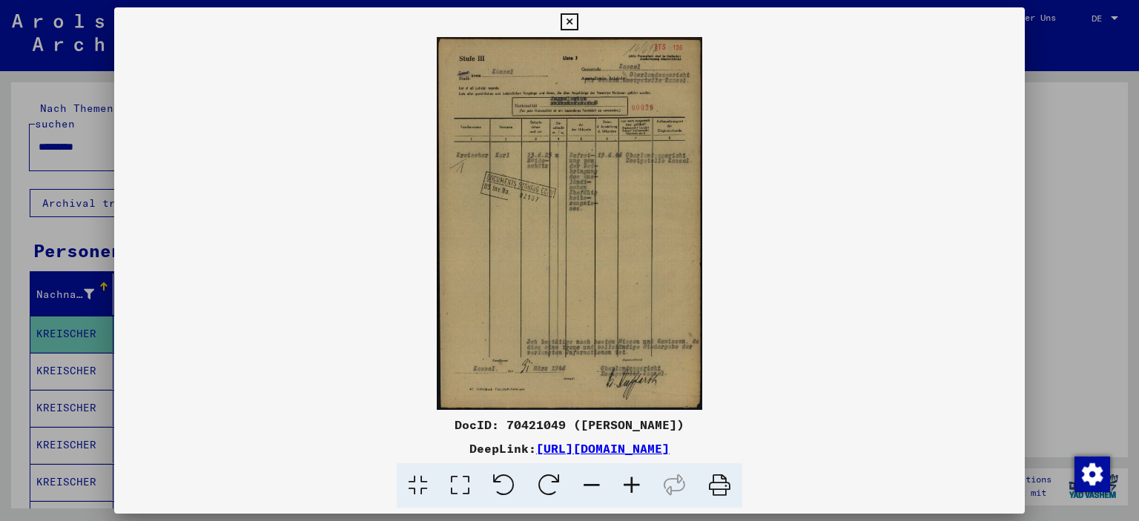
click at [578, 20] on icon at bounding box center [569, 22] width 17 height 18
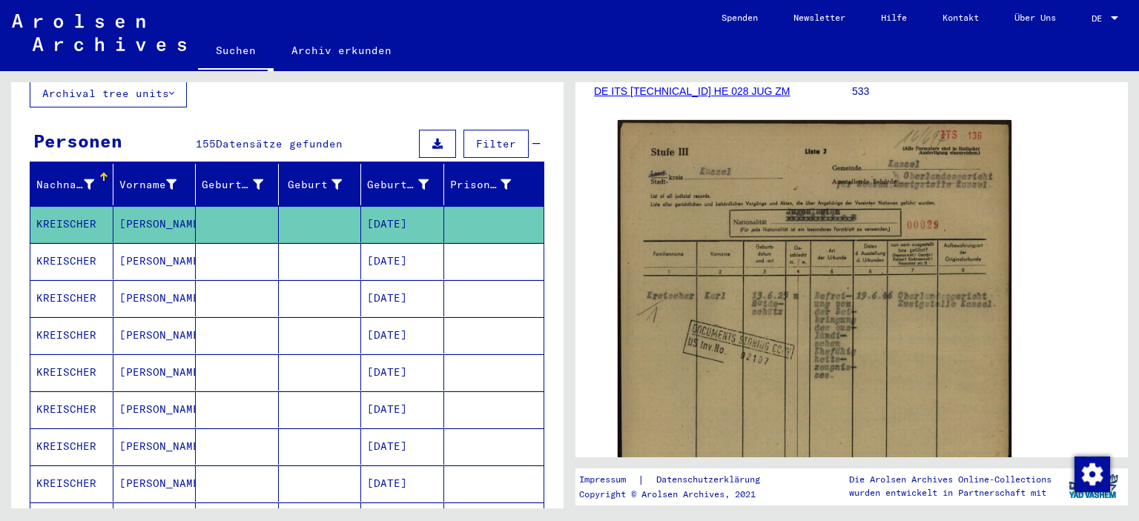
scroll to position [111, 0]
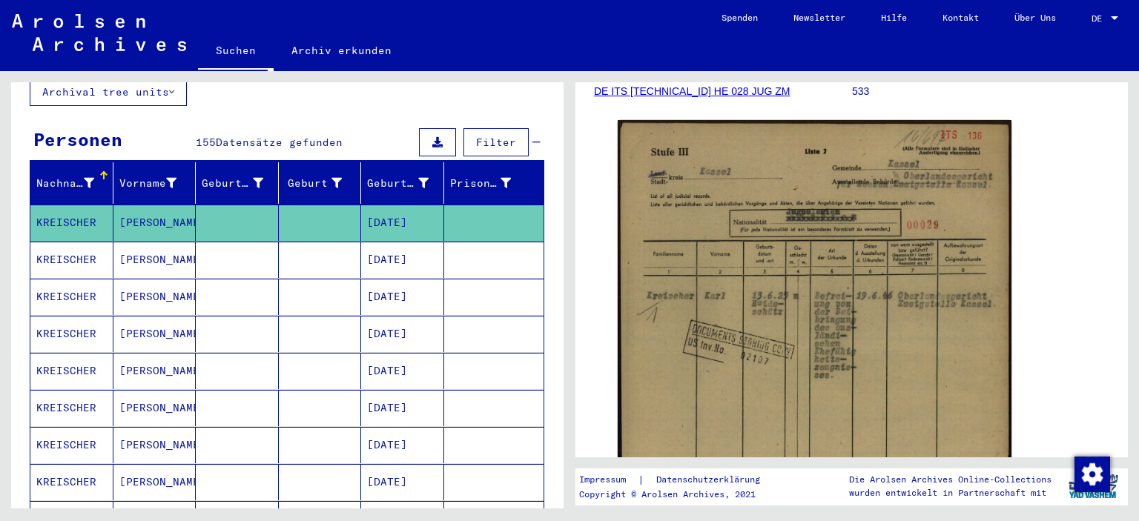
click at [224, 316] on mat-cell at bounding box center [237, 334] width 83 height 36
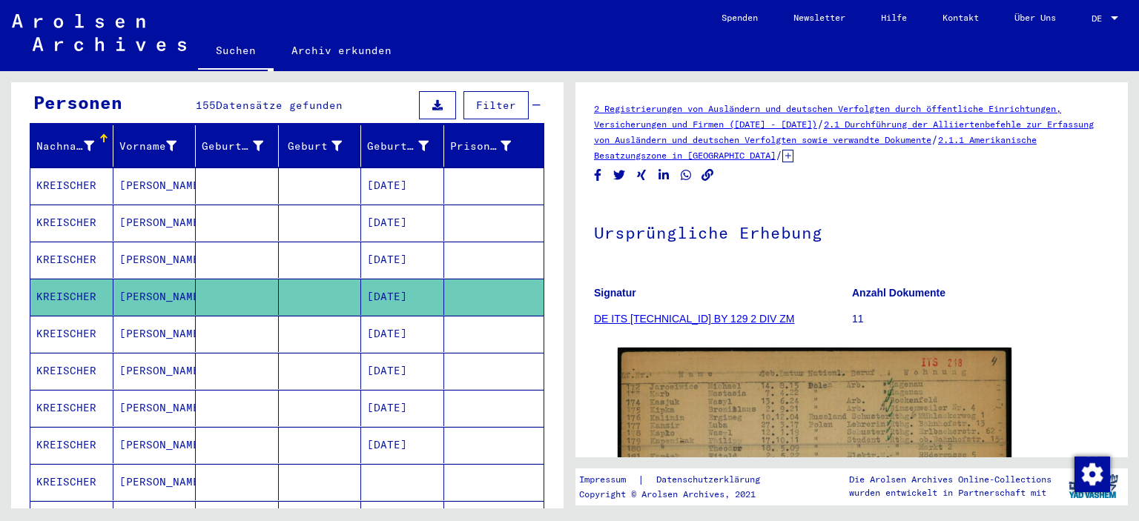
scroll to position [149, 0]
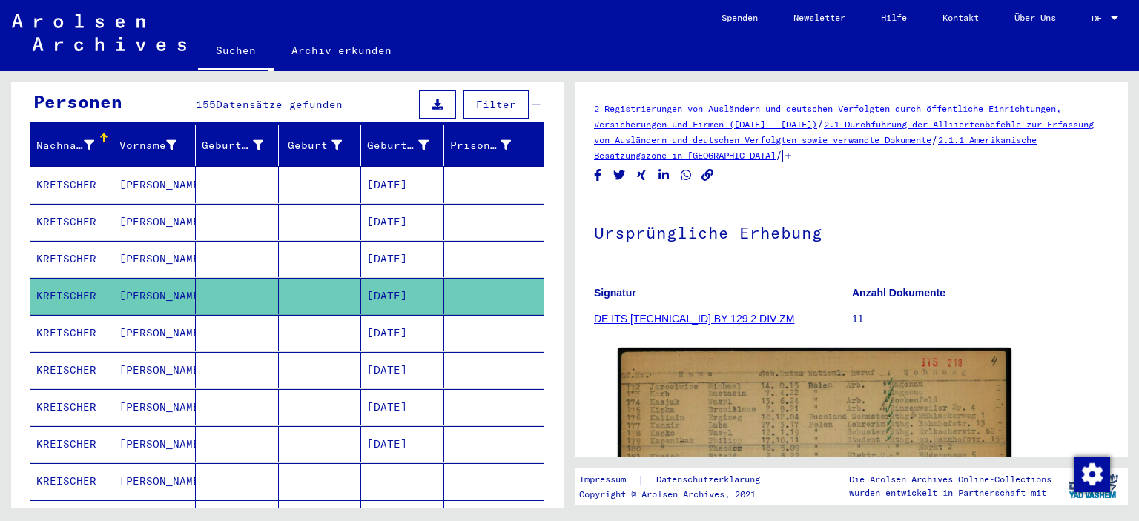
click at [227, 389] on mat-cell at bounding box center [237, 407] width 83 height 36
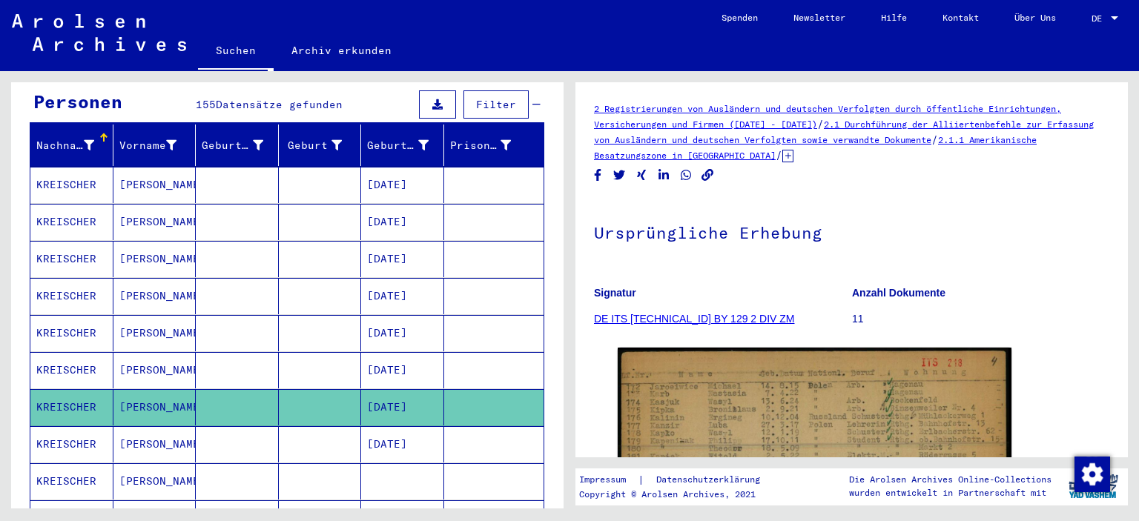
click at [228, 427] on mat-cell at bounding box center [237, 444] width 83 height 36
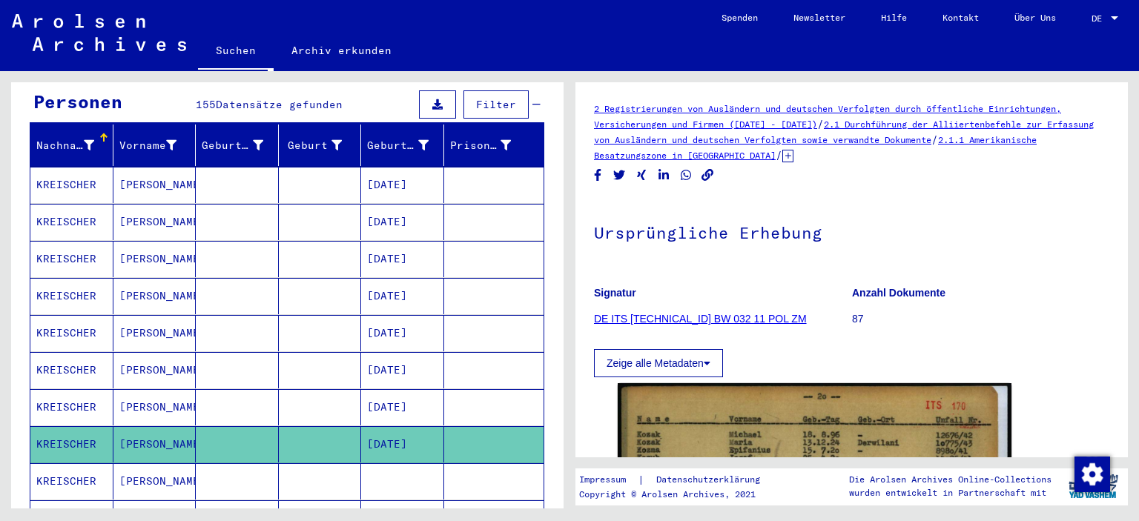
scroll to position [288, 0]
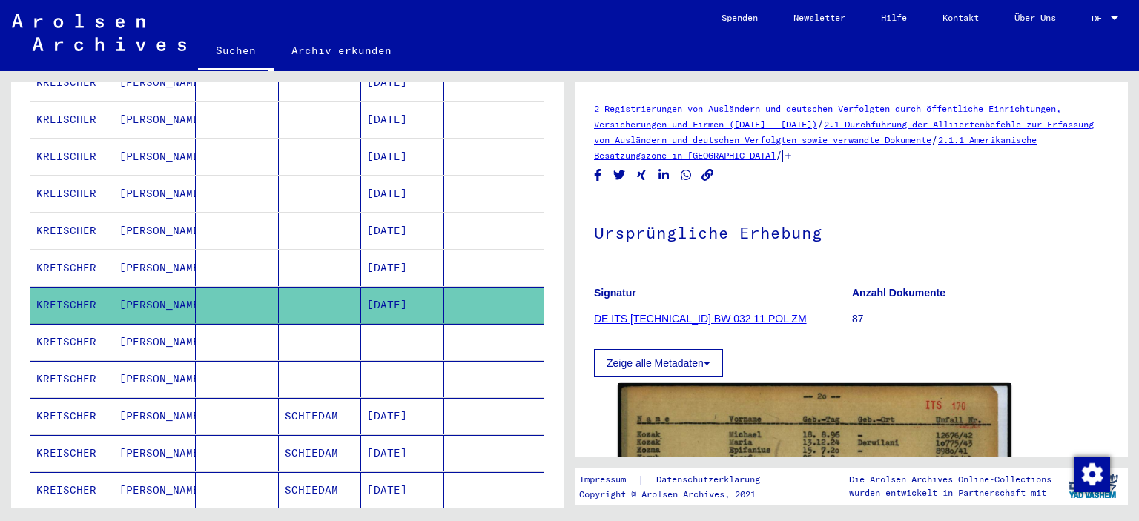
click at [241, 324] on mat-cell at bounding box center [237, 342] width 83 height 36
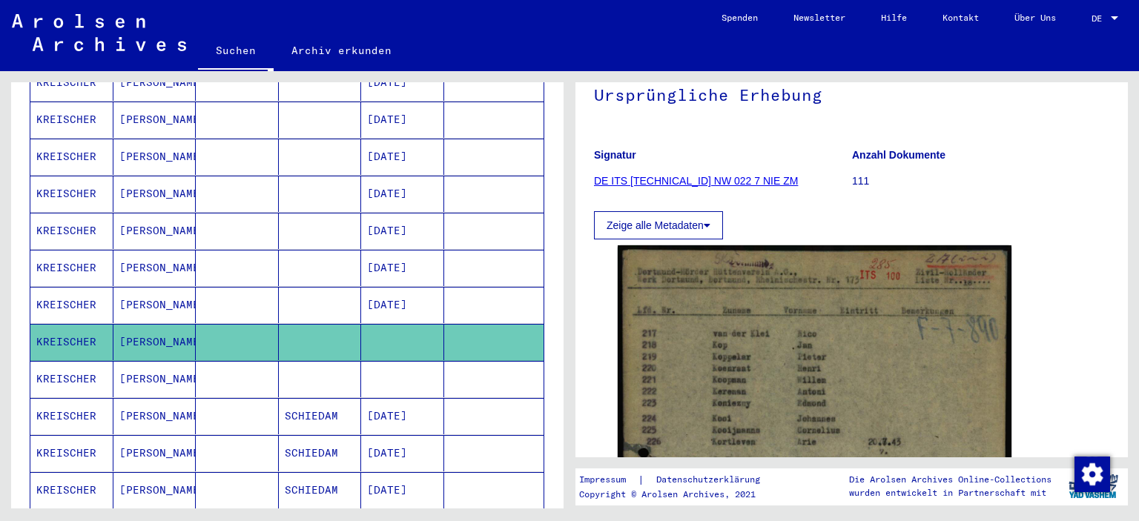
scroll to position [139, 0]
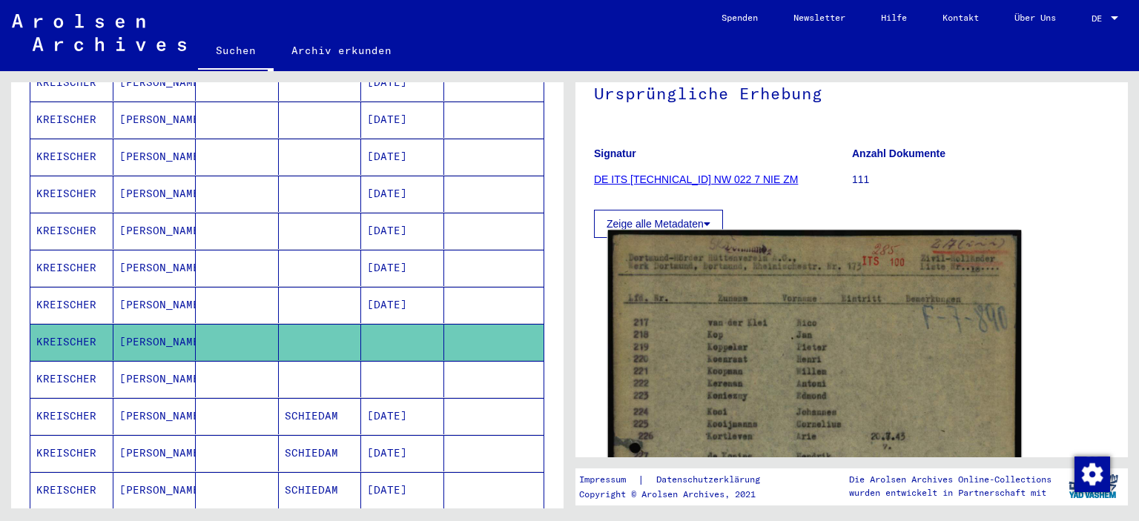
click at [787, 318] on img at bounding box center [815, 515] width 414 height 569
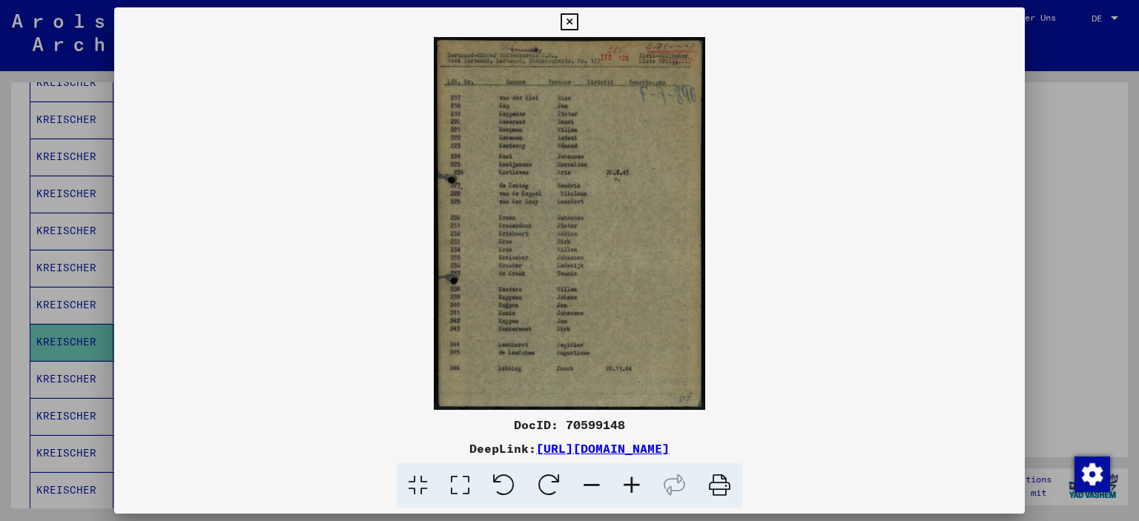
click at [578, 24] on icon at bounding box center [569, 22] width 17 height 18
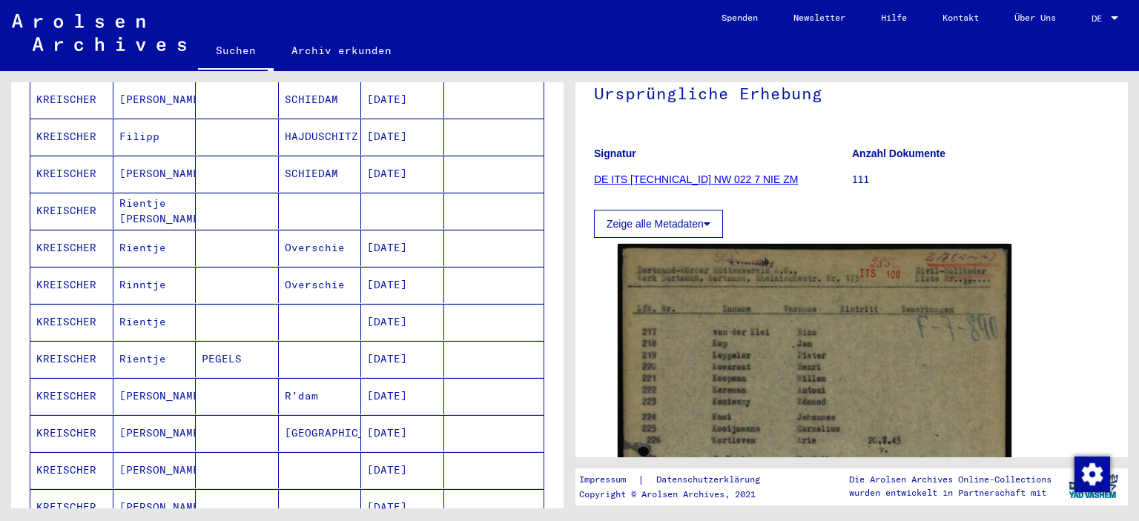
scroll to position [682, 0]
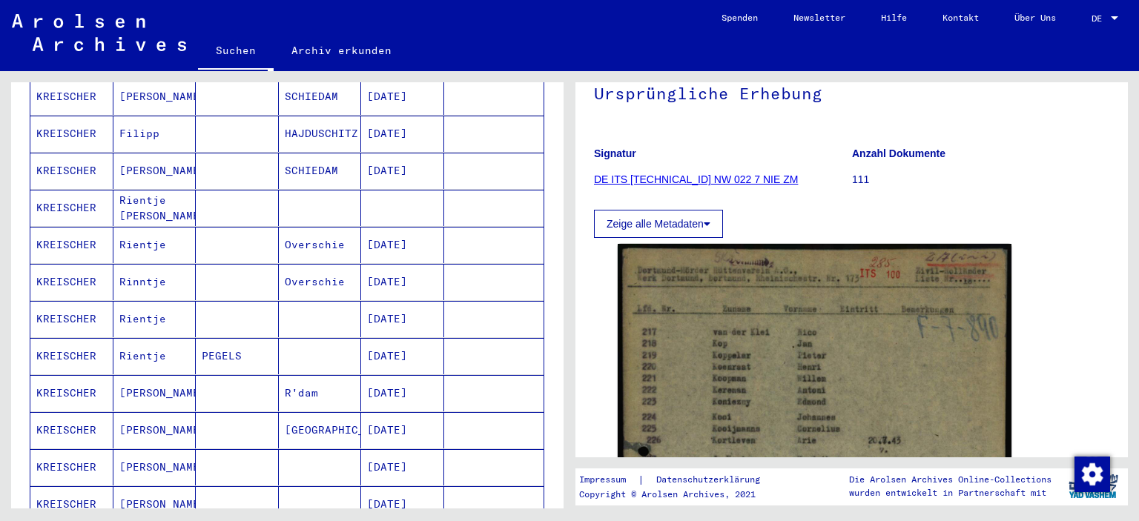
click at [255, 301] on mat-cell at bounding box center [237, 319] width 83 height 36
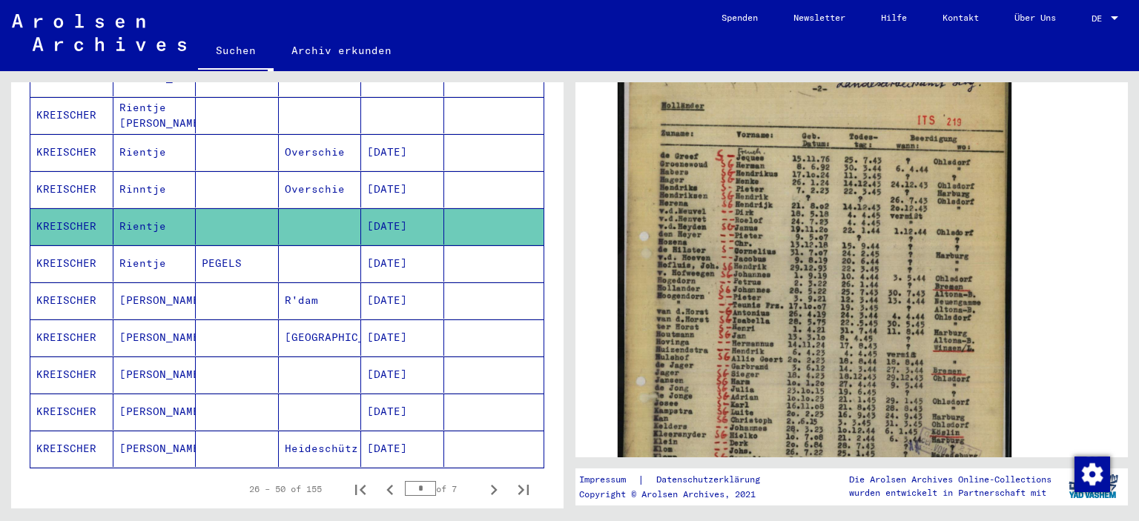
scroll to position [778, 0]
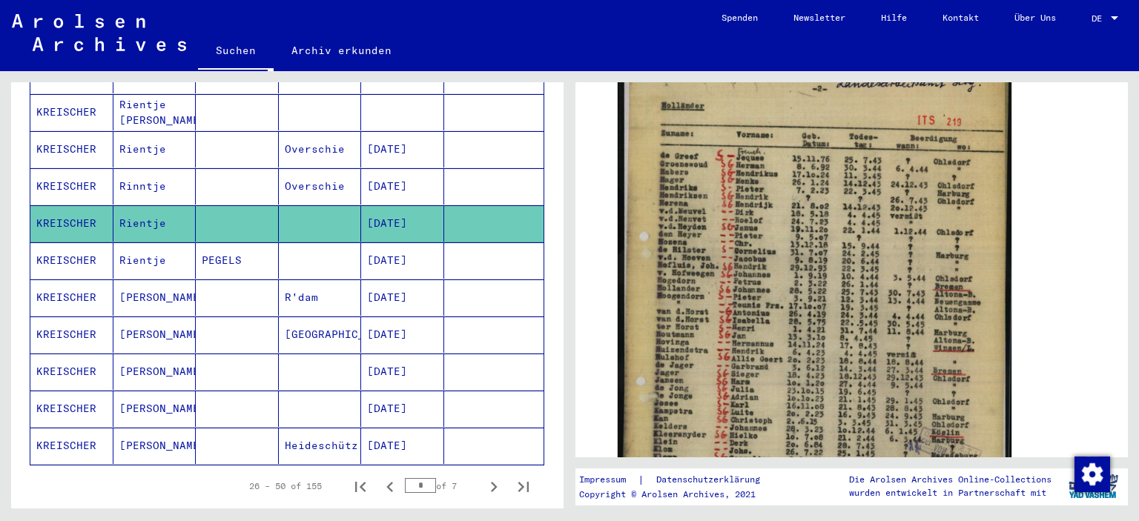
click at [252, 280] on mat-cell at bounding box center [237, 298] width 83 height 36
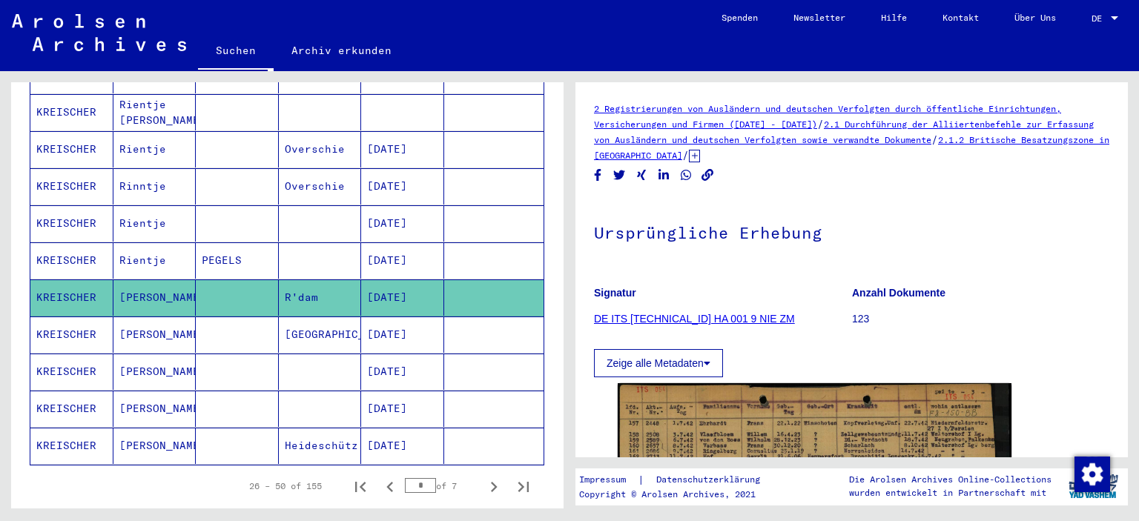
click at [242, 317] on mat-cell at bounding box center [237, 335] width 83 height 36
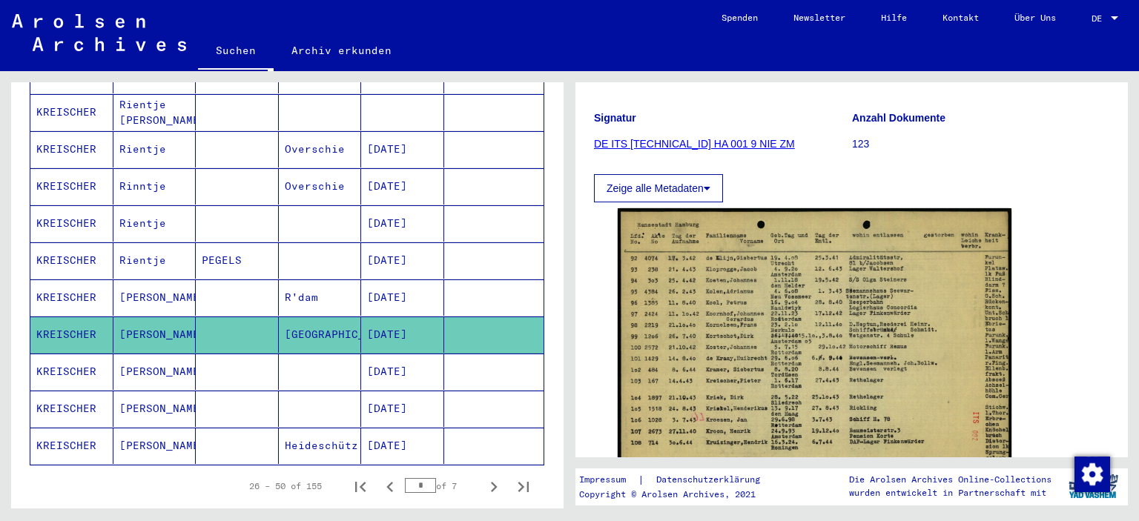
scroll to position [176, 0]
click at [248, 354] on mat-cell at bounding box center [237, 372] width 83 height 36
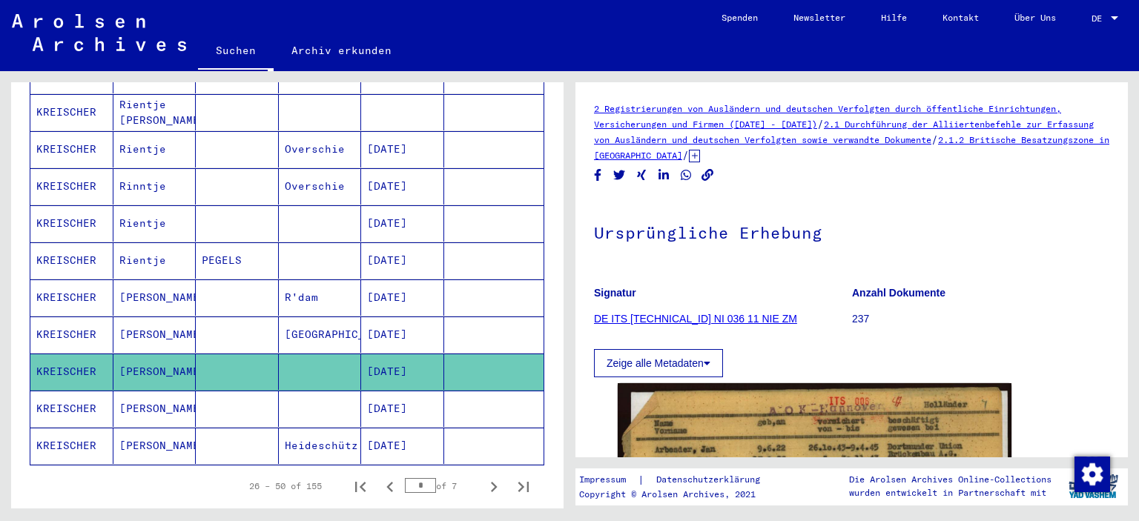
click at [246, 391] on mat-cell at bounding box center [237, 409] width 83 height 36
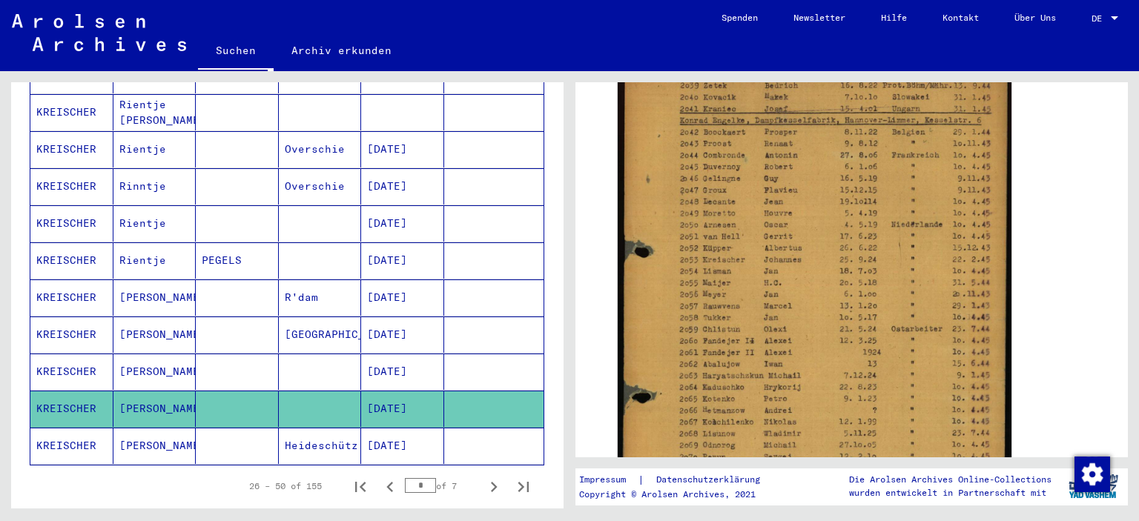
scroll to position [344, 0]
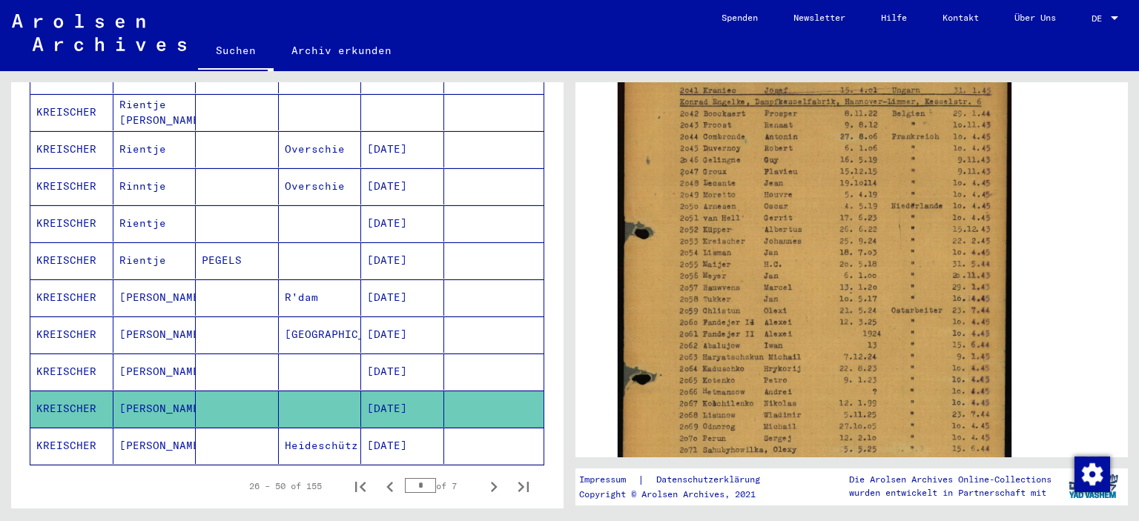
click at [245, 428] on mat-cell at bounding box center [237, 446] width 83 height 36
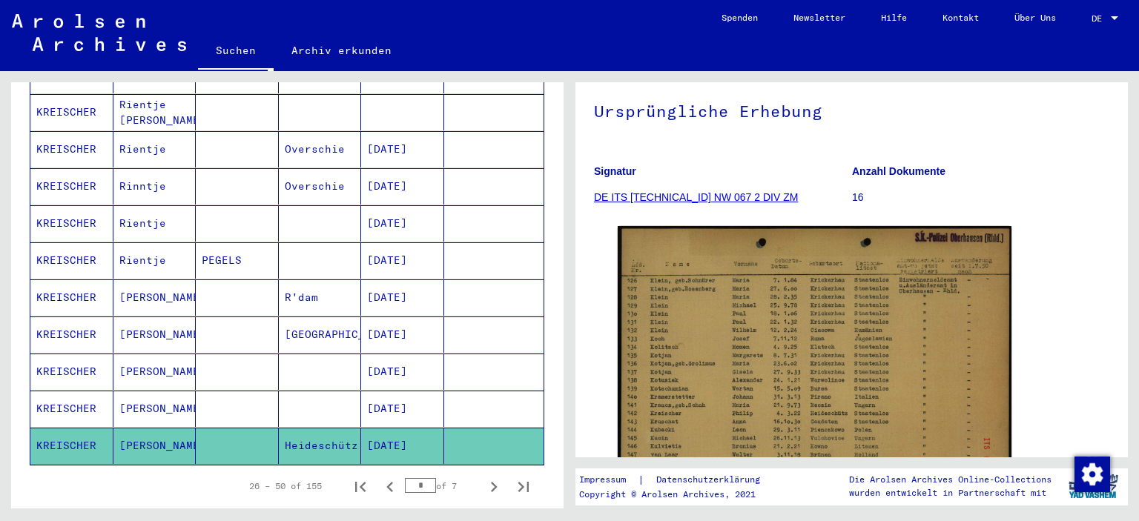
scroll to position [228, 0]
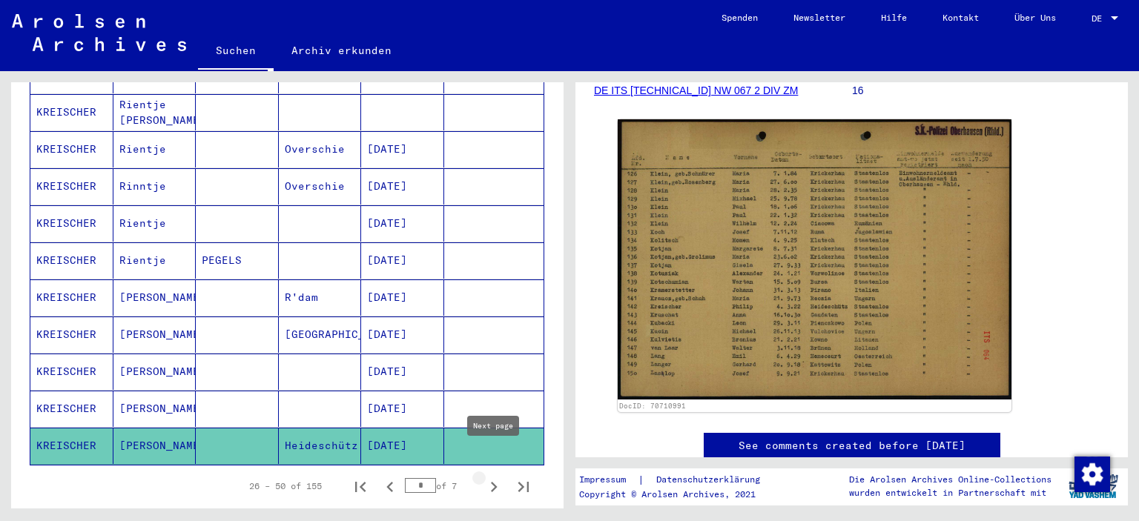
click at [498, 477] on icon "Next page" at bounding box center [493, 487] width 21 height 21
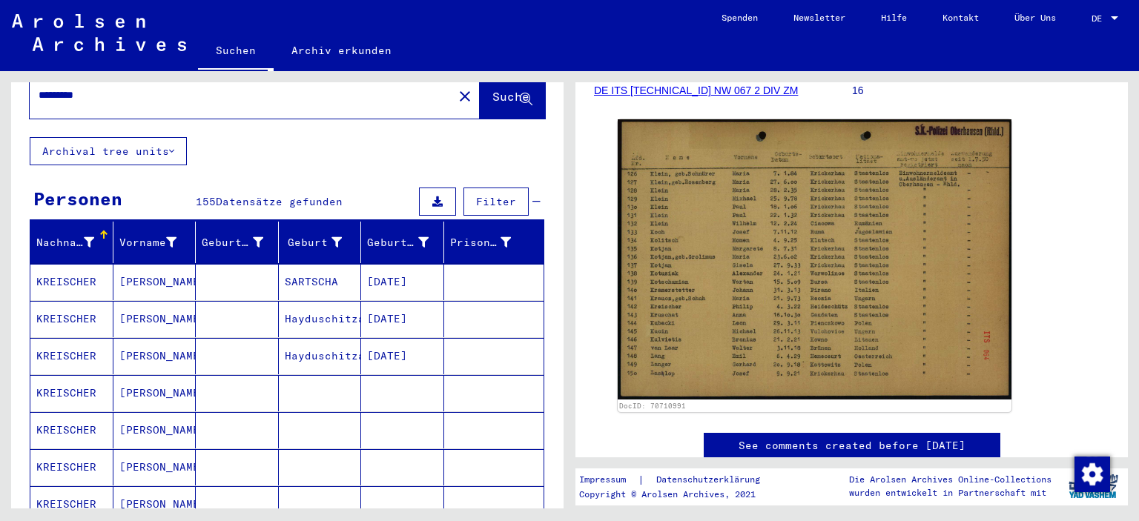
scroll to position [82, 0]
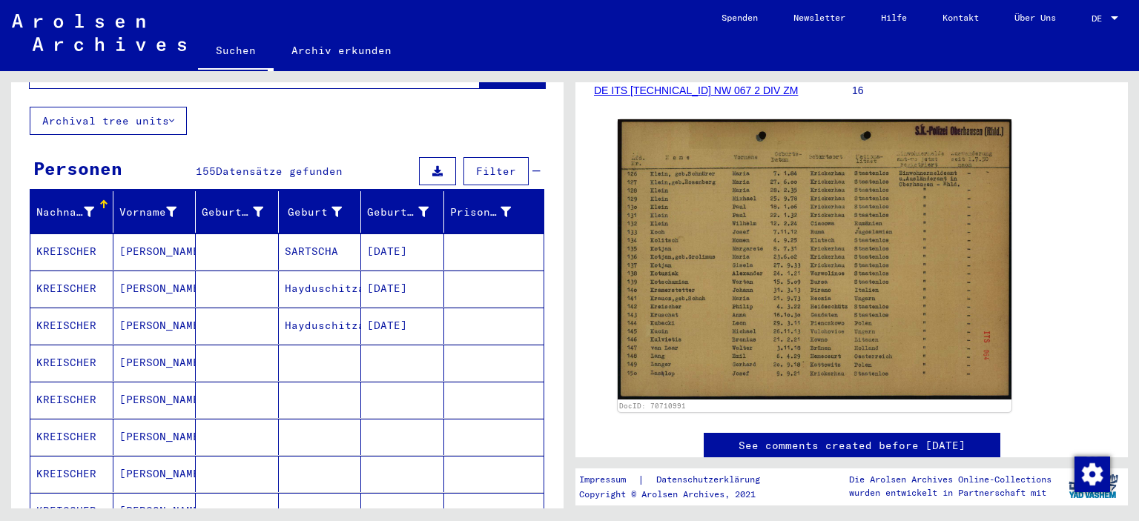
click at [234, 240] on mat-cell at bounding box center [237, 252] width 83 height 36
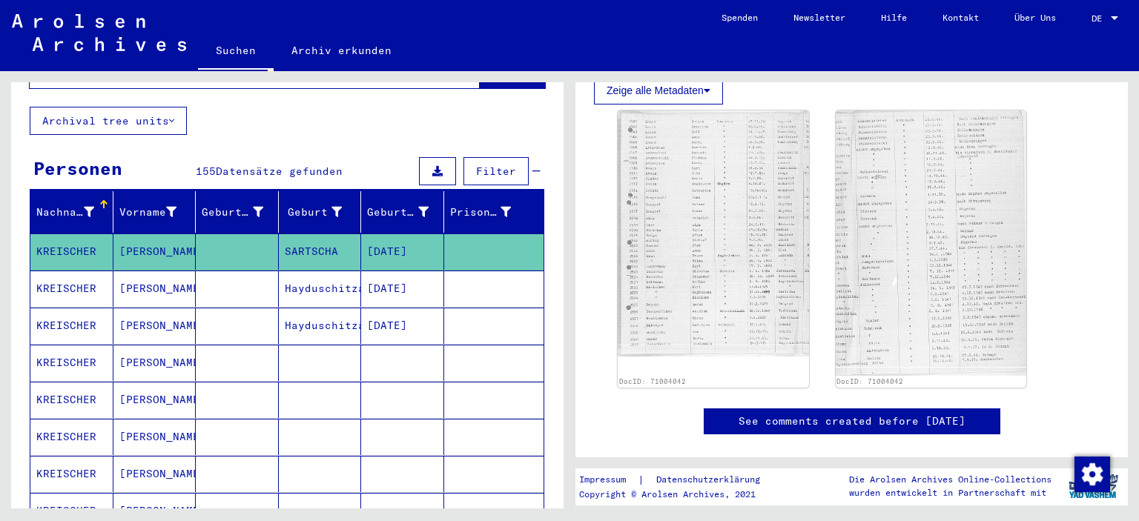
scroll to position [438, 0]
click at [243, 271] on mat-cell at bounding box center [237, 289] width 83 height 36
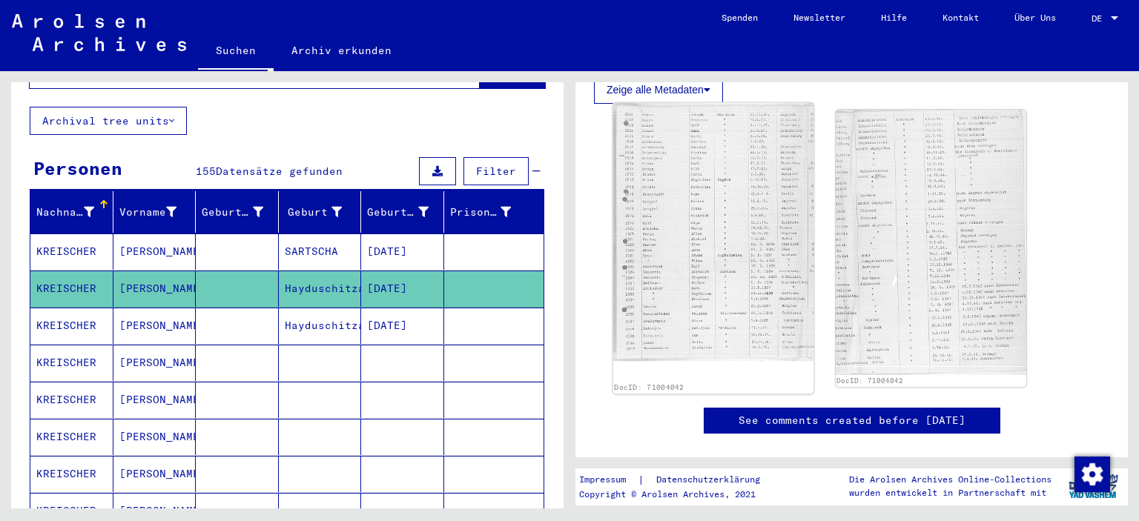
click at [780, 252] on img at bounding box center [713, 232] width 200 height 259
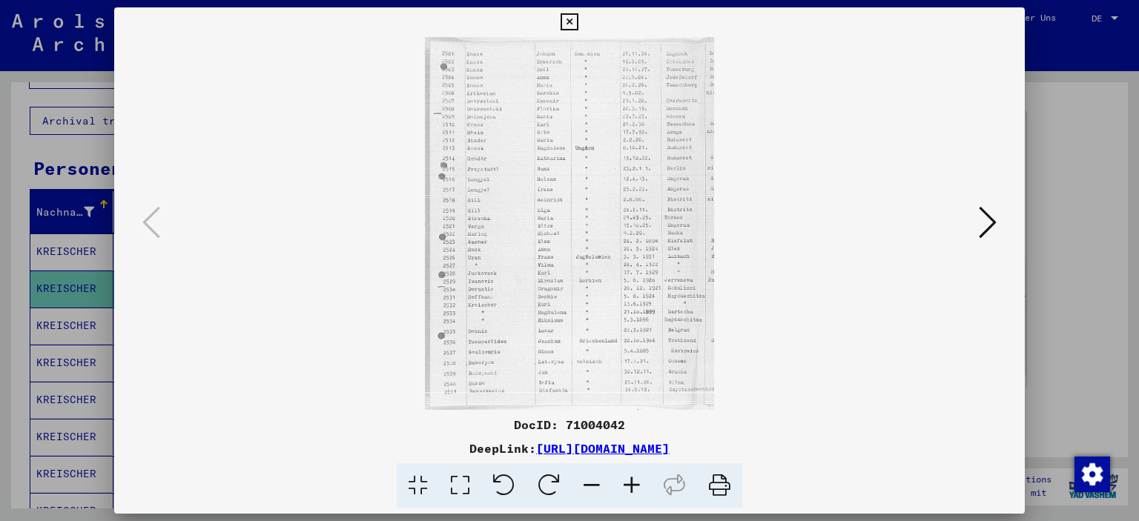
click at [988, 222] on icon at bounding box center [988, 223] width 18 height 36
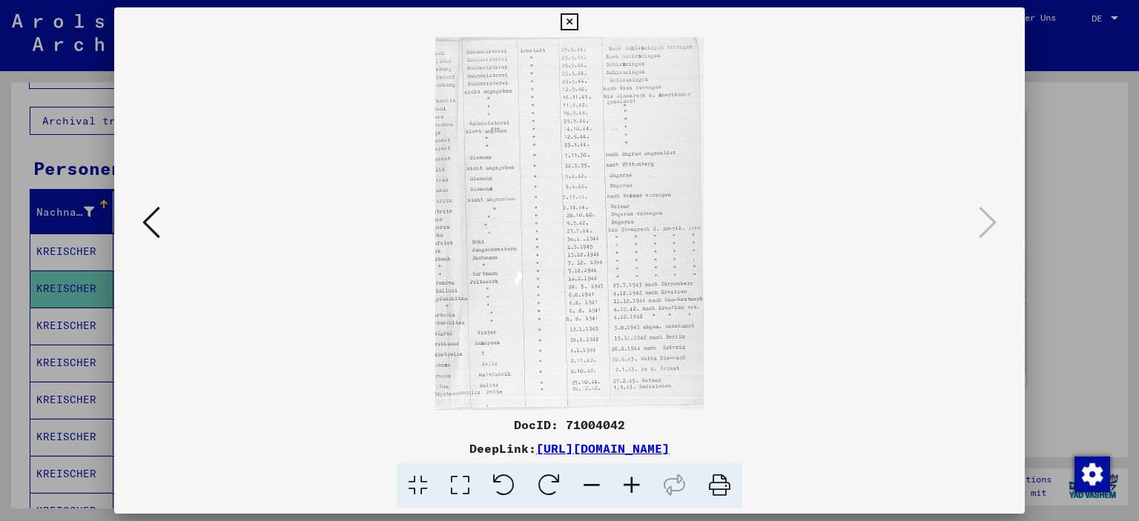
click at [578, 27] on icon at bounding box center [569, 22] width 17 height 18
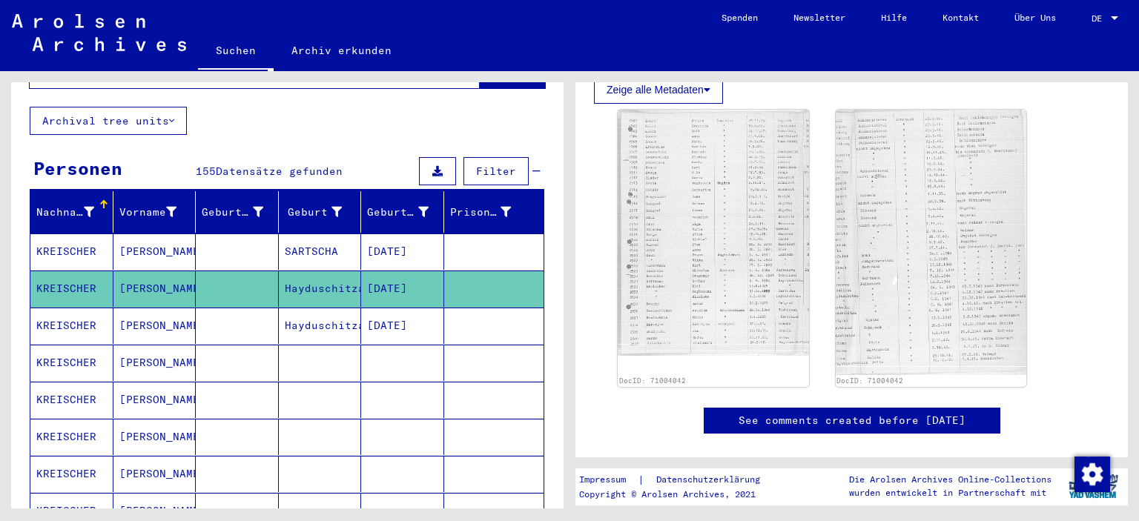
click at [253, 354] on mat-cell at bounding box center [237, 363] width 83 height 36
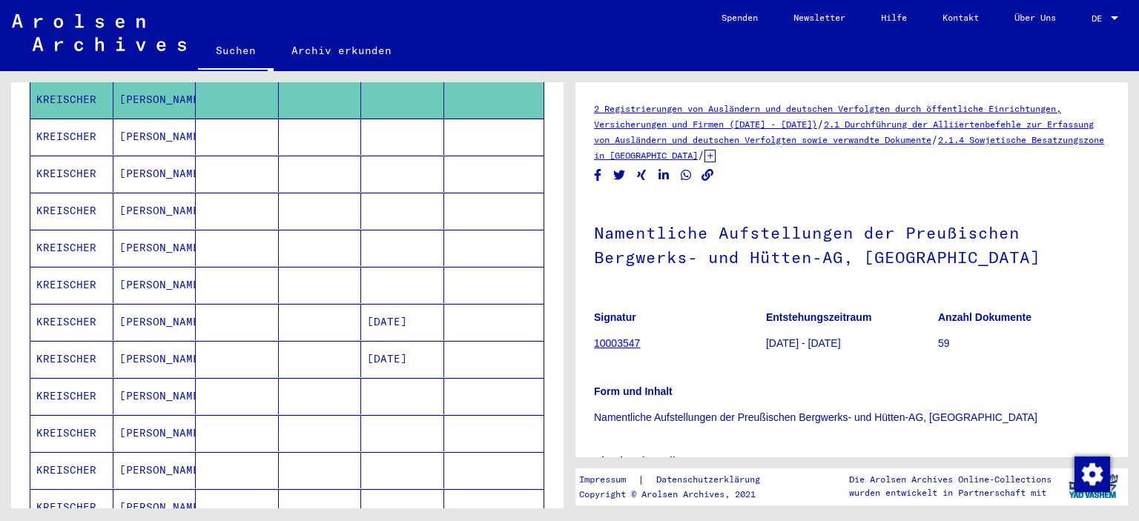
scroll to position [349, 0]
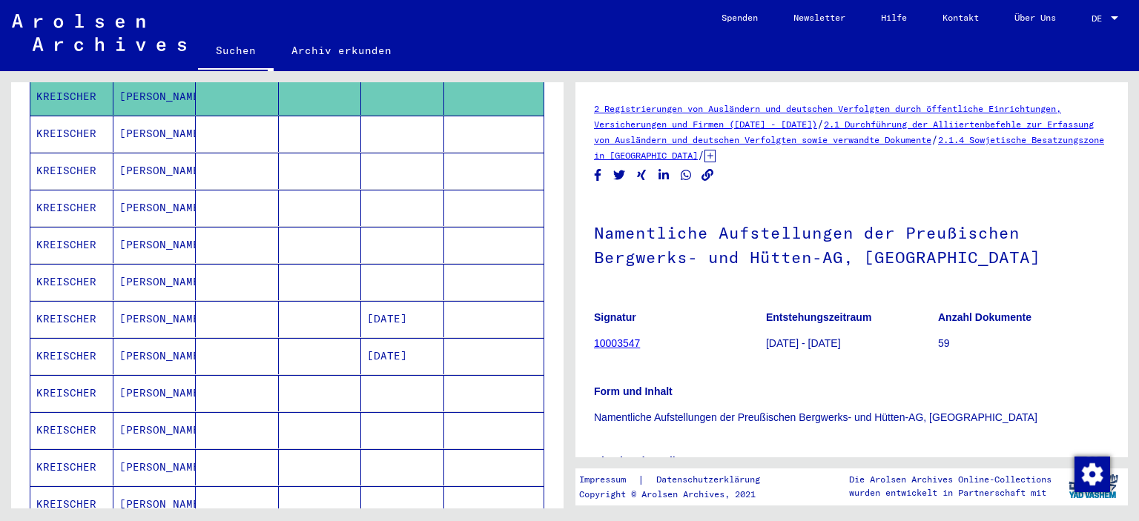
click at [253, 354] on mat-row "[PERSON_NAME] [DATE]" at bounding box center [286, 356] width 513 height 37
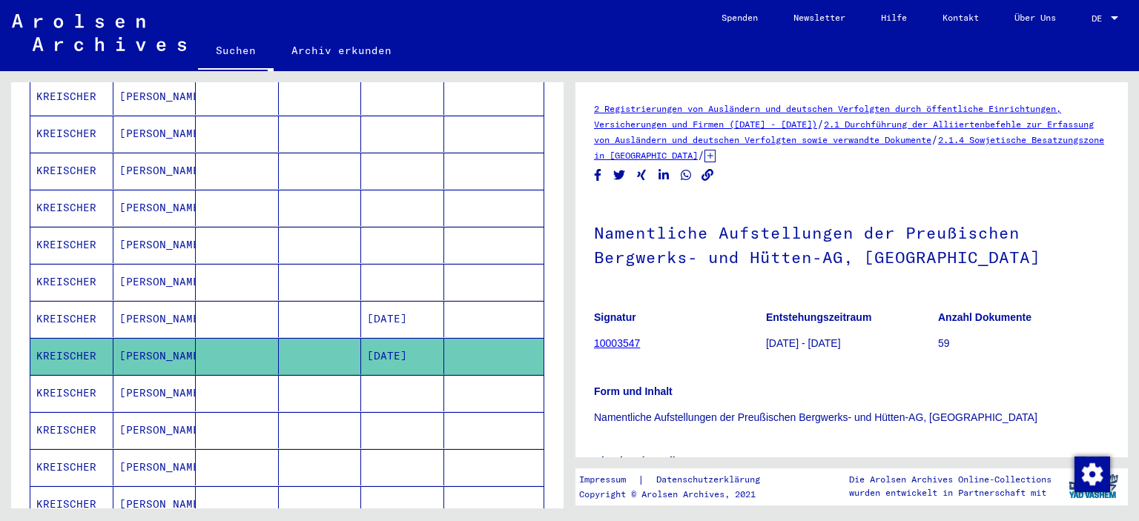
click at [236, 303] on mat-cell at bounding box center [237, 319] width 83 height 36
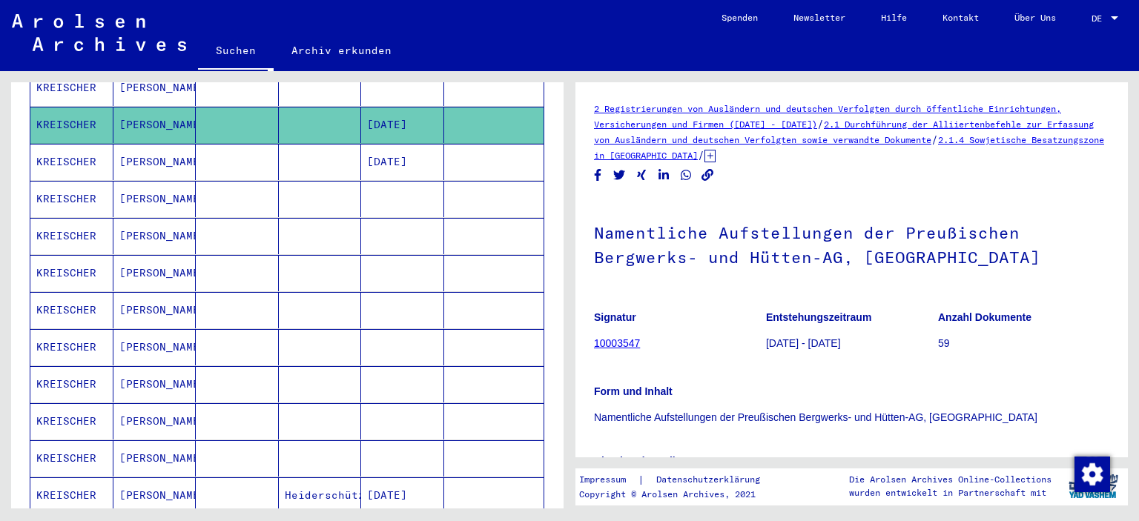
scroll to position [543, 0]
click at [236, 303] on mat-cell at bounding box center [237, 310] width 83 height 36
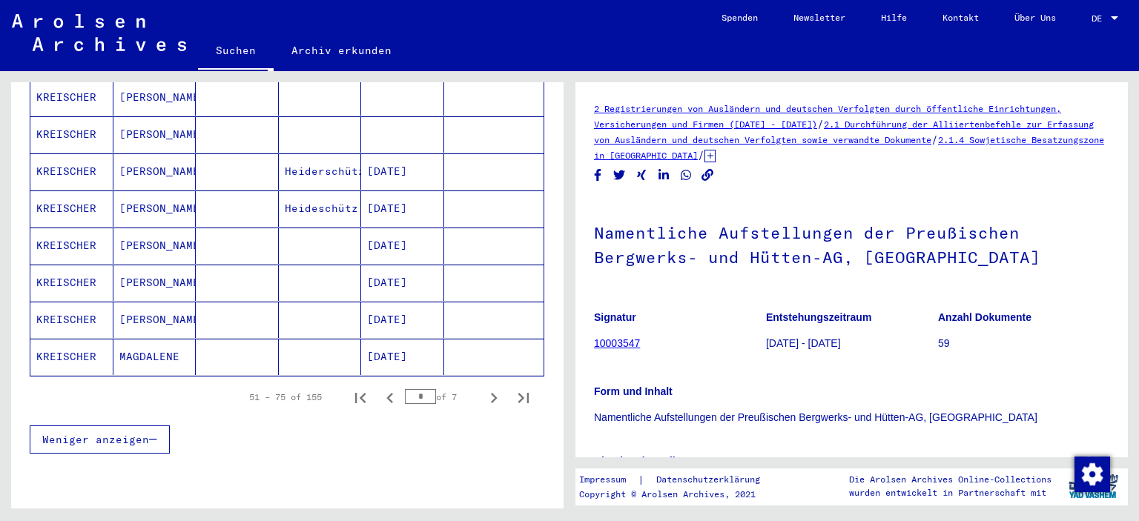
scroll to position [868, 0]
click at [236, 303] on mat-cell at bounding box center [237, 319] width 83 height 36
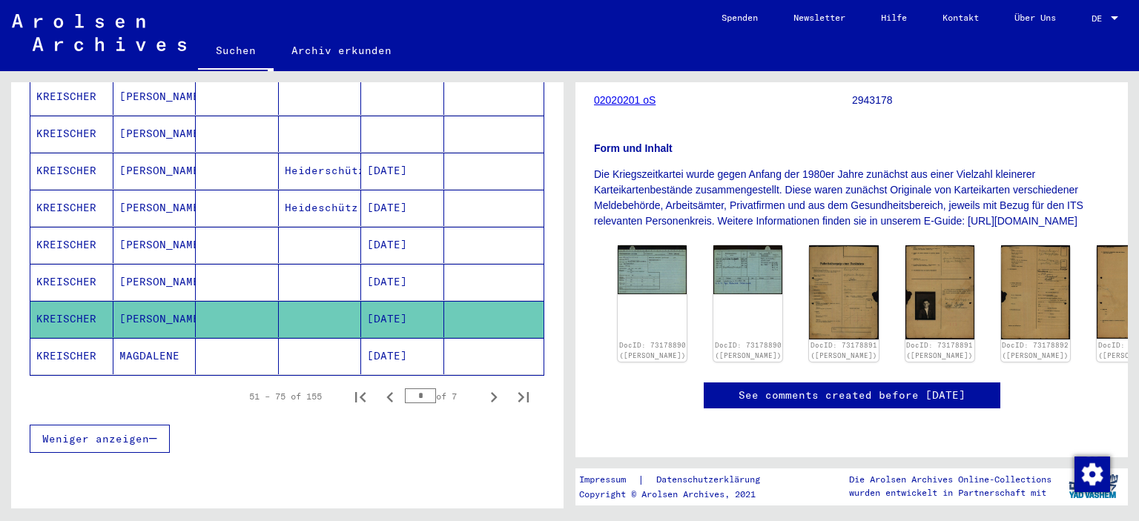
scroll to position [257, 0]
click at [642, 242] on img at bounding box center [652, 267] width 73 height 51
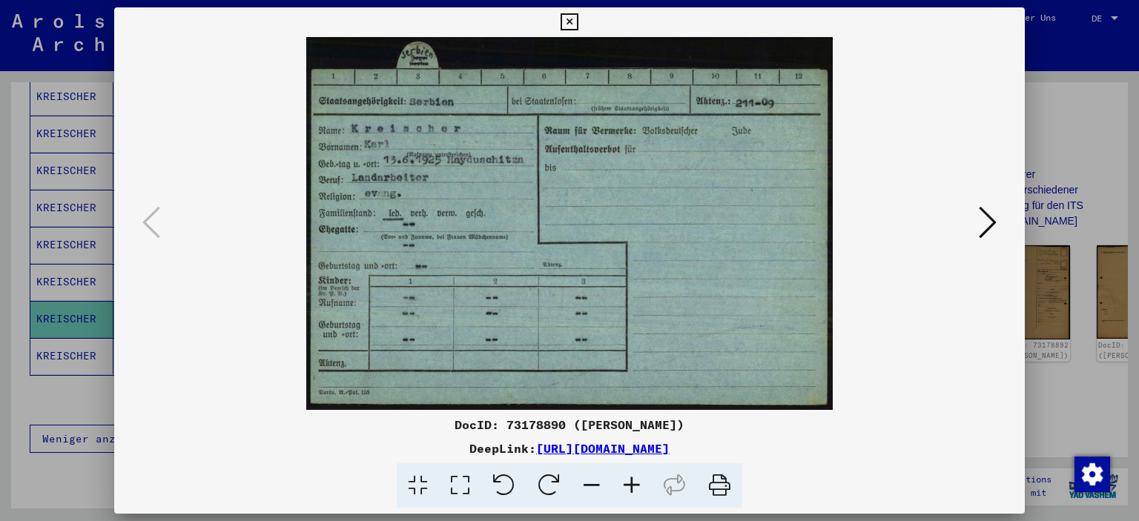
click at [997, 225] on icon at bounding box center [988, 223] width 18 height 36
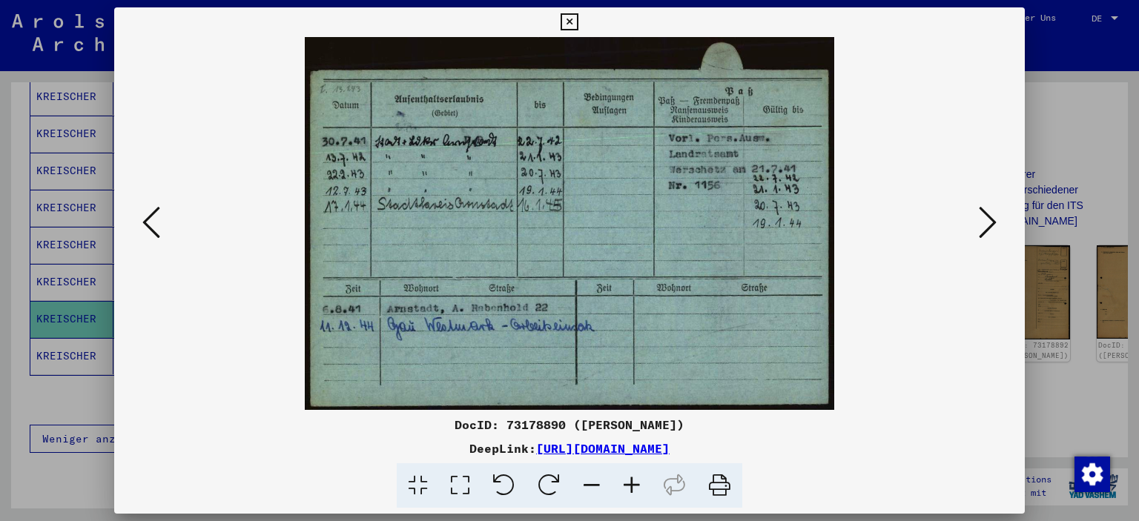
click at [997, 225] on icon at bounding box center [988, 223] width 18 height 36
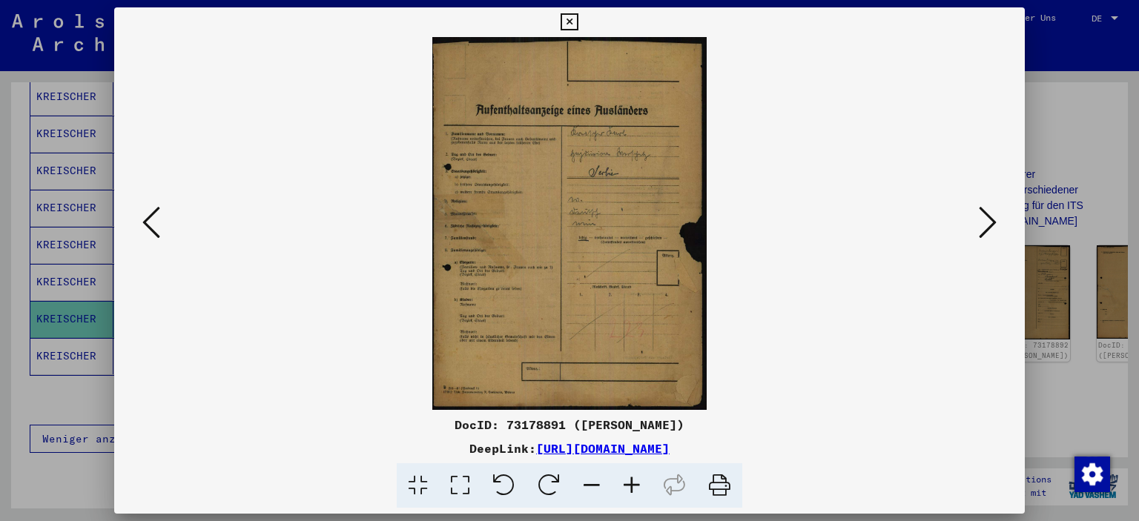
click at [997, 225] on icon at bounding box center [988, 223] width 18 height 36
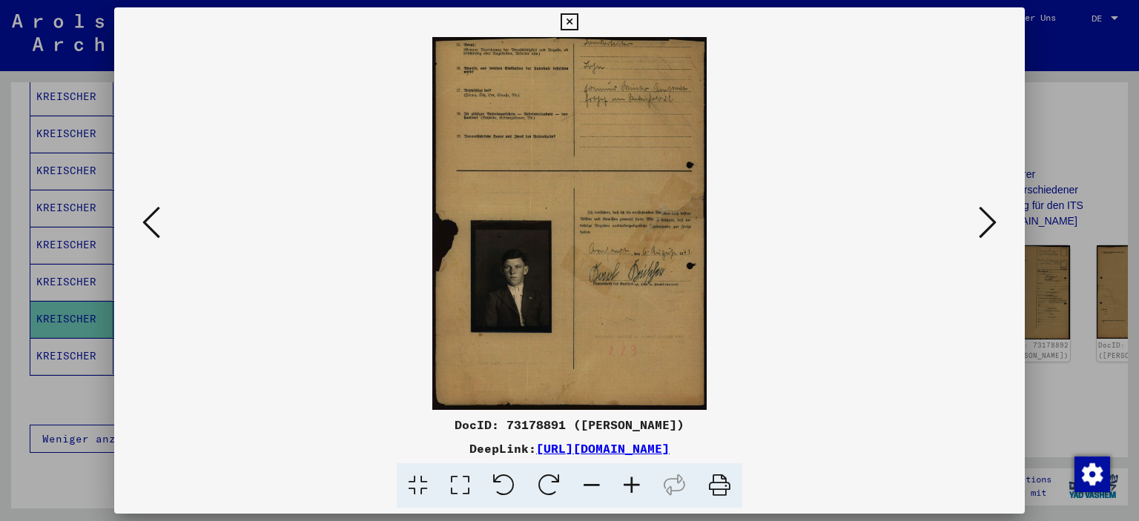
click at [997, 225] on icon at bounding box center [988, 223] width 18 height 36
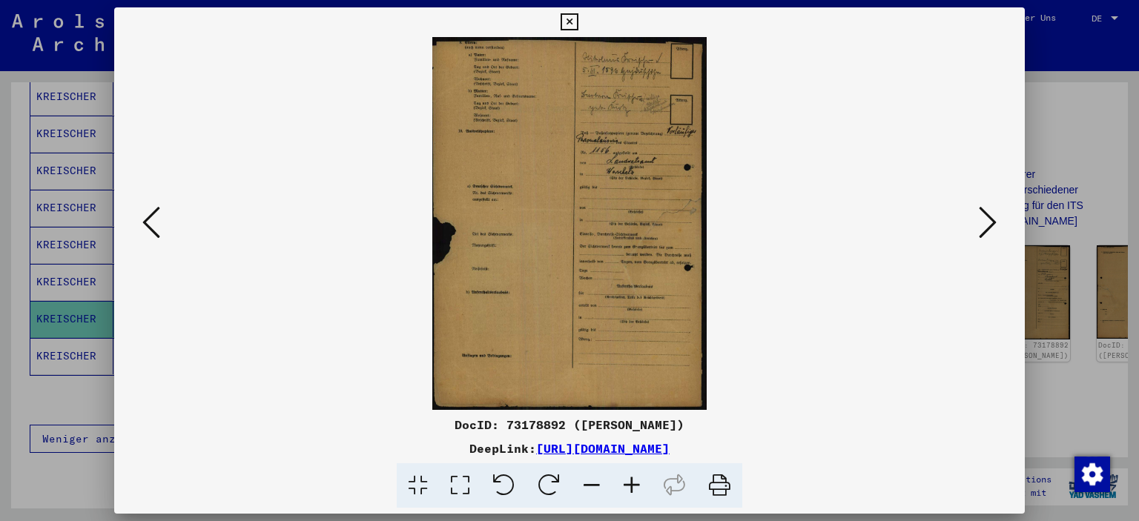
click at [997, 225] on icon at bounding box center [988, 223] width 18 height 36
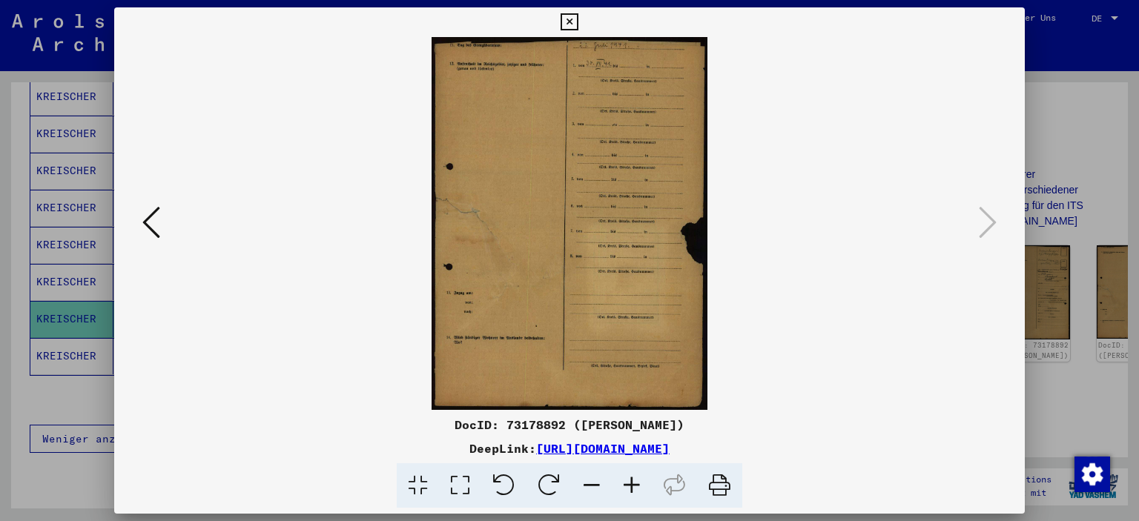
click at [578, 21] on icon at bounding box center [569, 22] width 17 height 18
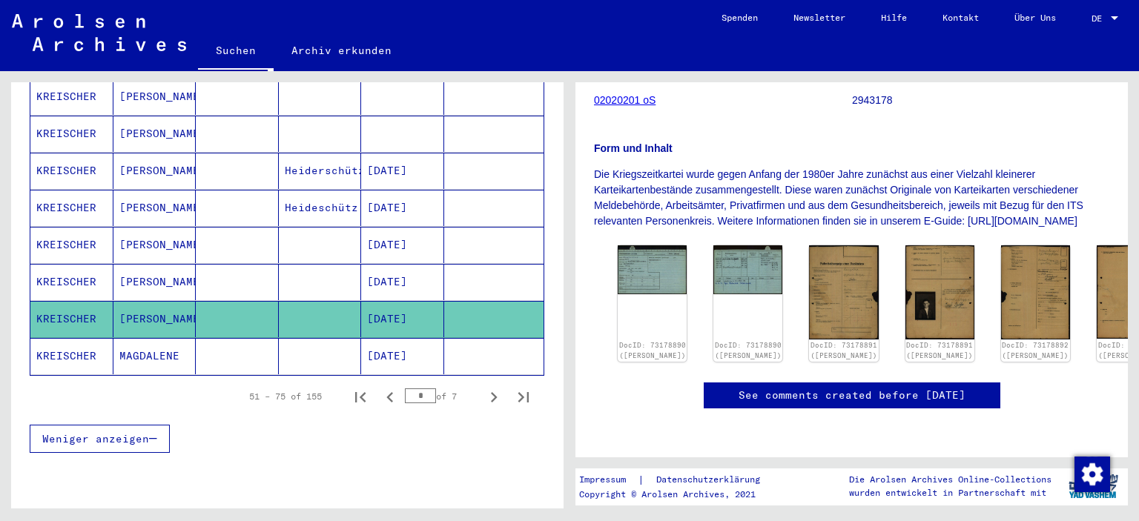
click at [265, 338] on mat-cell at bounding box center [237, 356] width 83 height 36
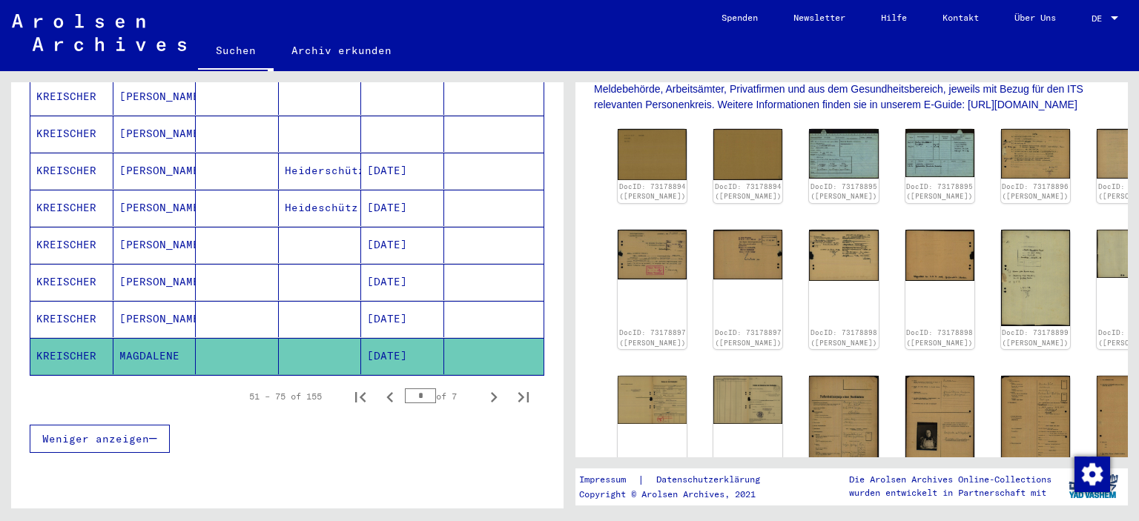
scroll to position [336, 0]
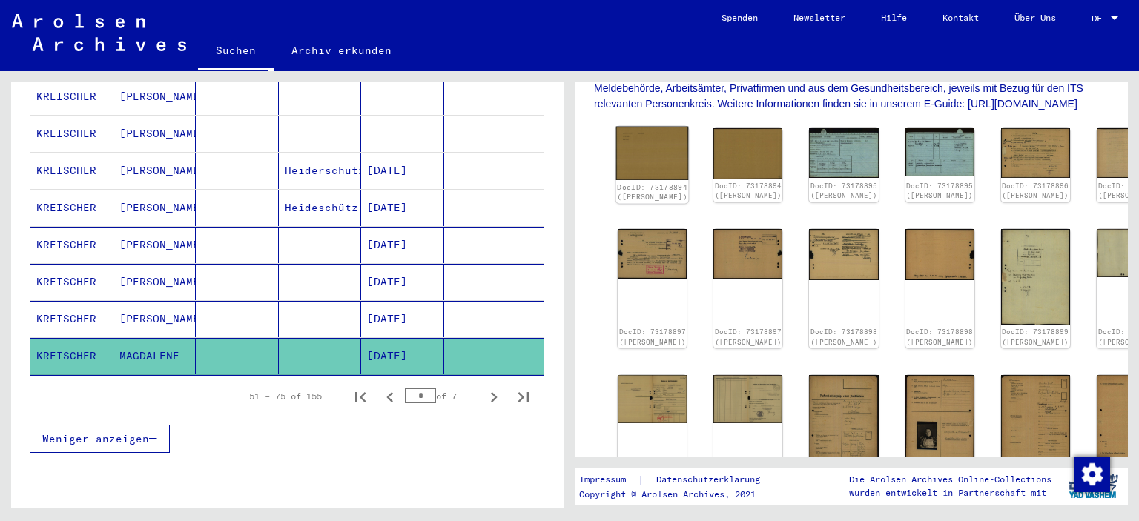
click at [657, 176] on img at bounding box center [652, 153] width 73 height 53
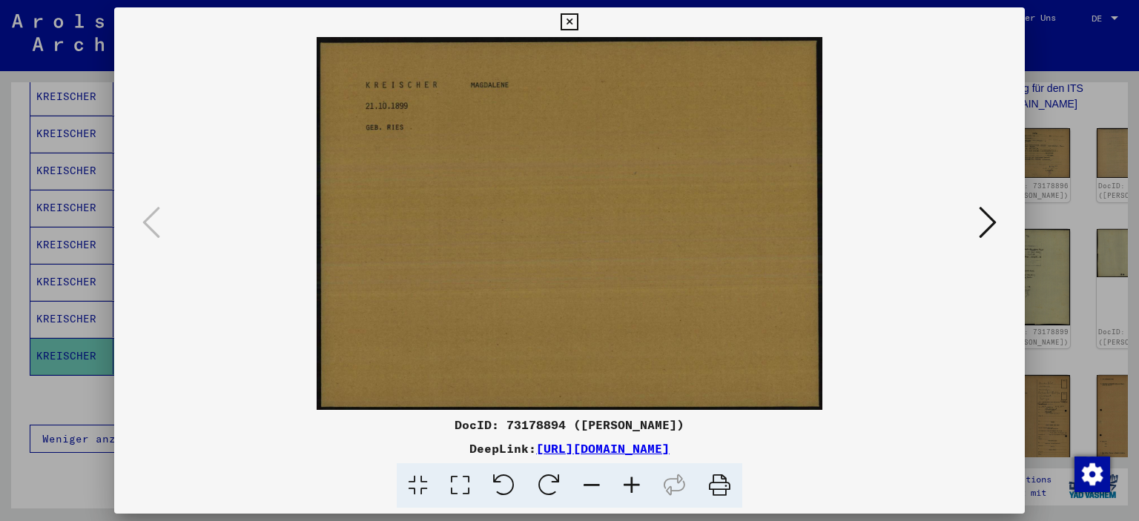
click at [991, 230] on icon at bounding box center [988, 223] width 18 height 36
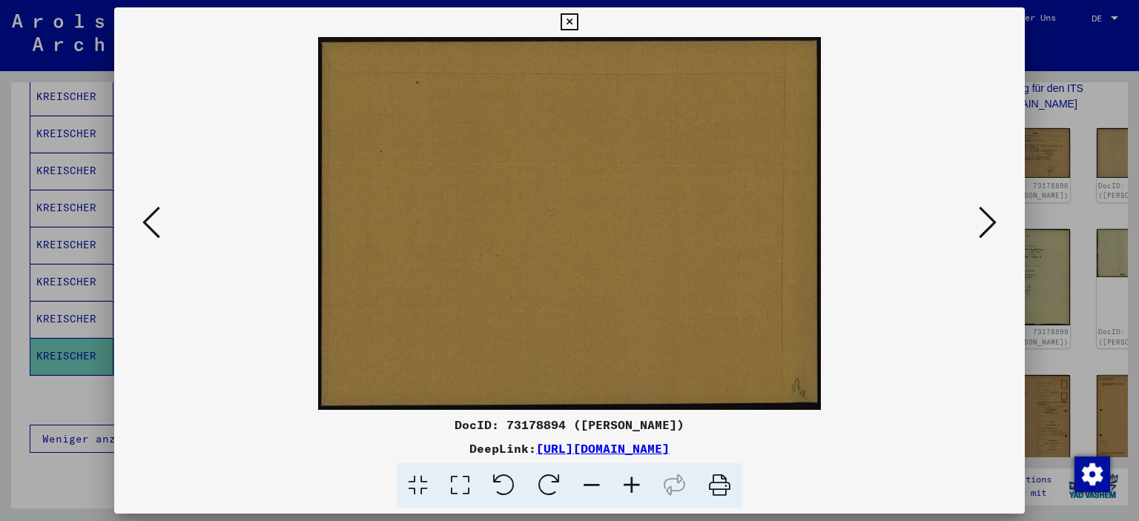
click at [991, 230] on icon at bounding box center [988, 223] width 18 height 36
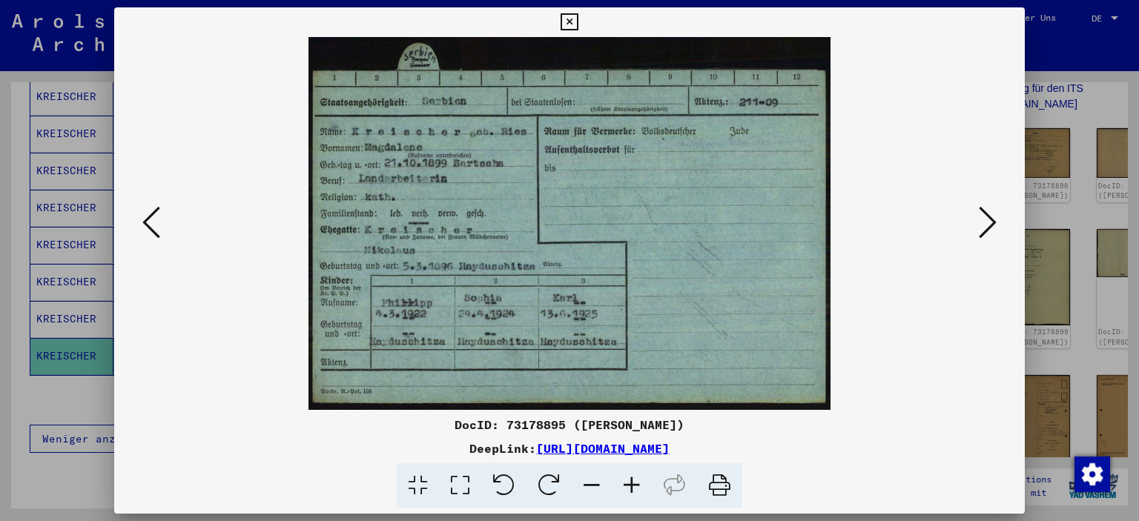
click at [991, 230] on icon at bounding box center [988, 223] width 18 height 36
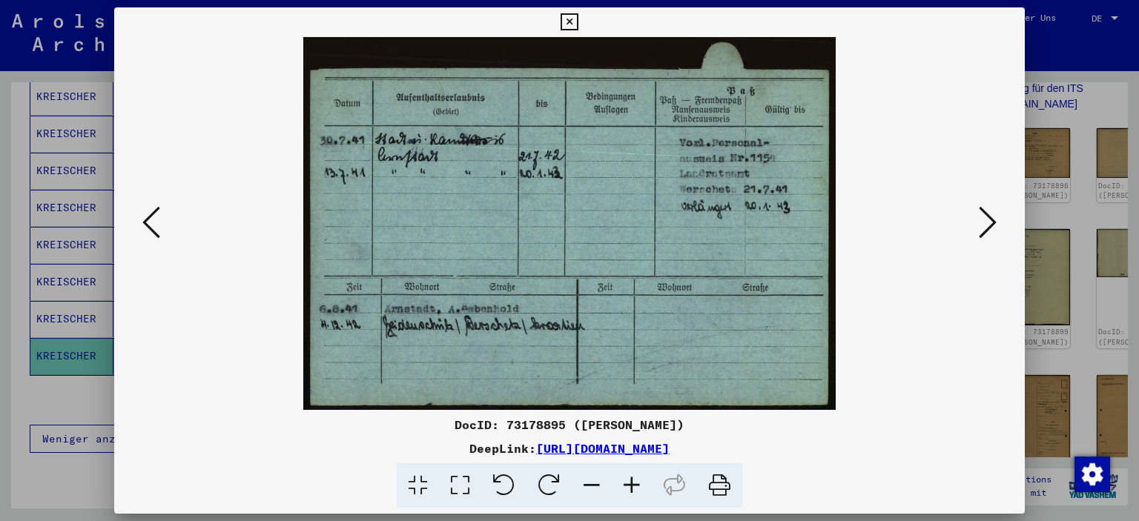
click at [991, 230] on icon at bounding box center [988, 223] width 18 height 36
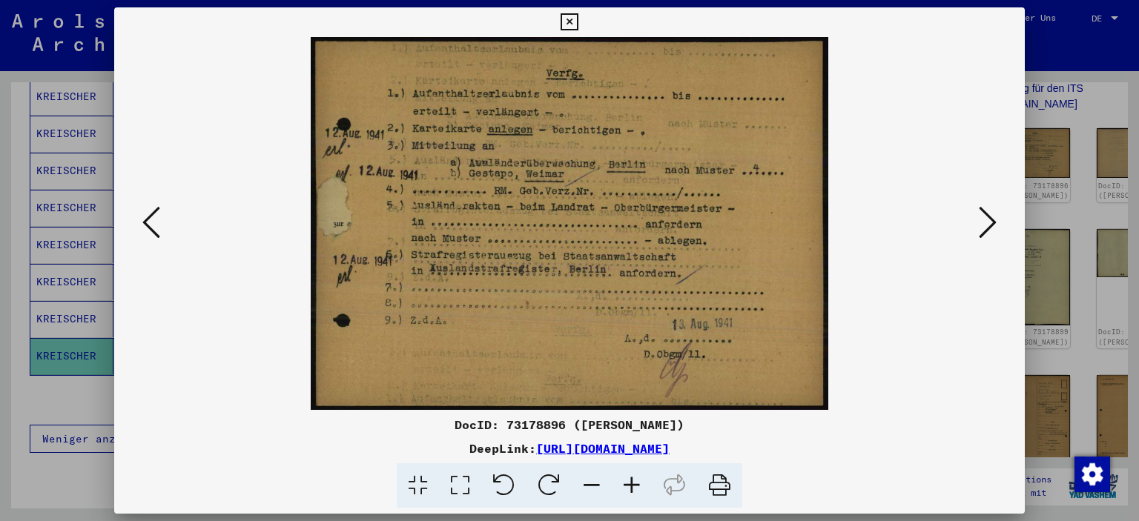
click at [991, 230] on icon at bounding box center [988, 223] width 18 height 36
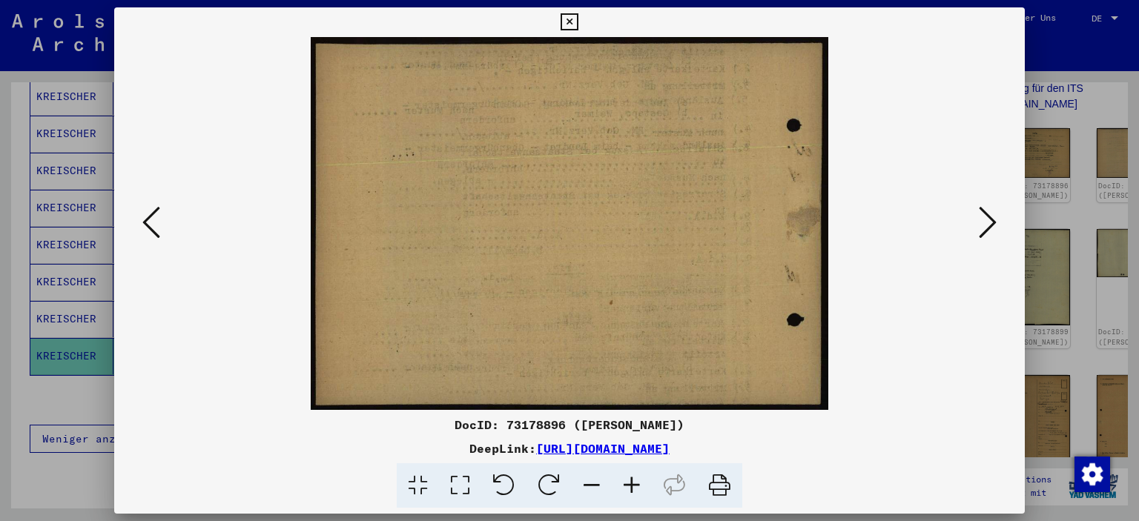
click at [991, 230] on icon at bounding box center [988, 223] width 18 height 36
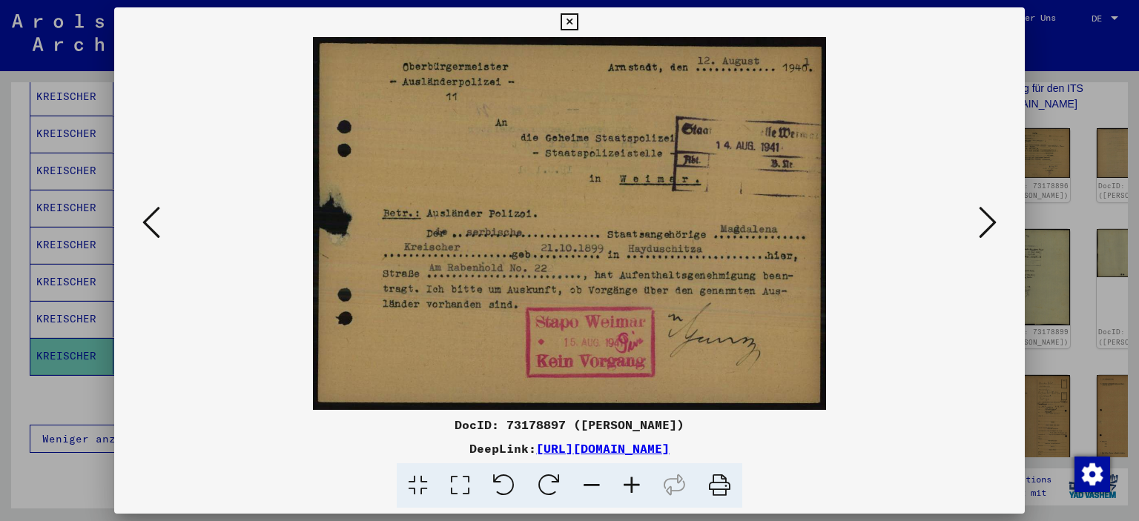
click at [991, 230] on icon at bounding box center [988, 223] width 18 height 36
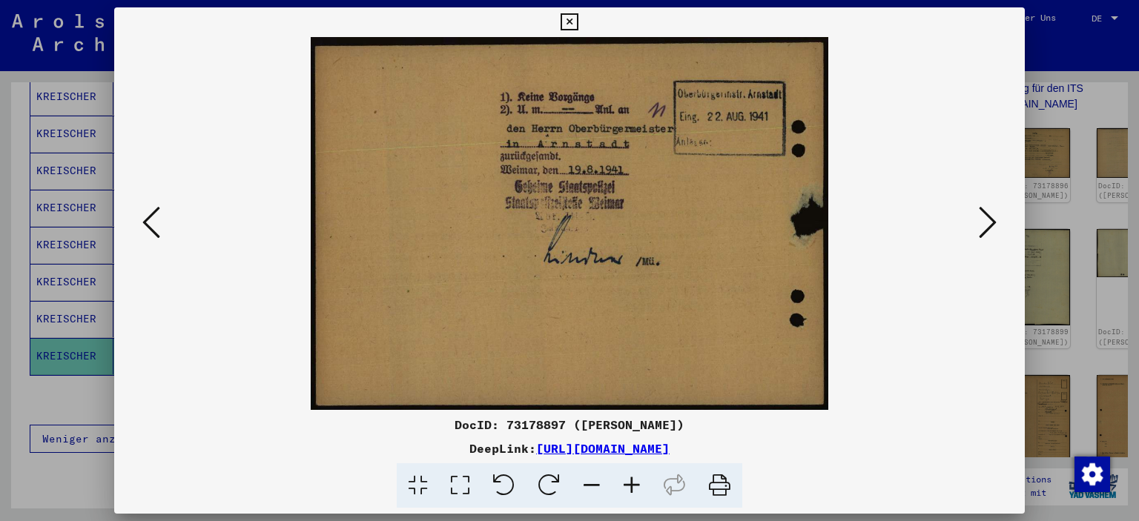
click at [991, 230] on icon at bounding box center [988, 223] width 18 height 36
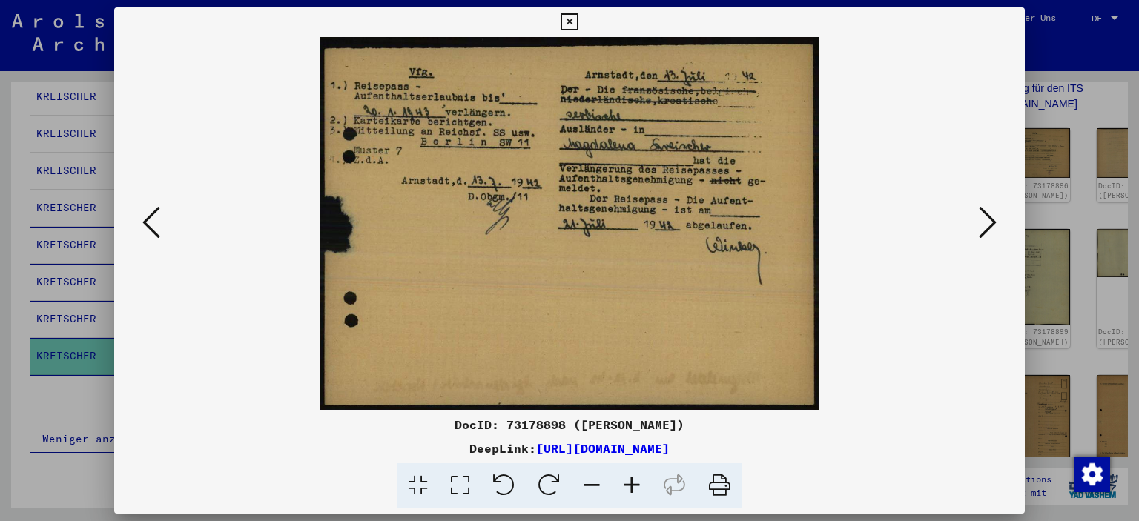
click at [991, 230] on icon at bounding box center [988, 223] width 18 height 36
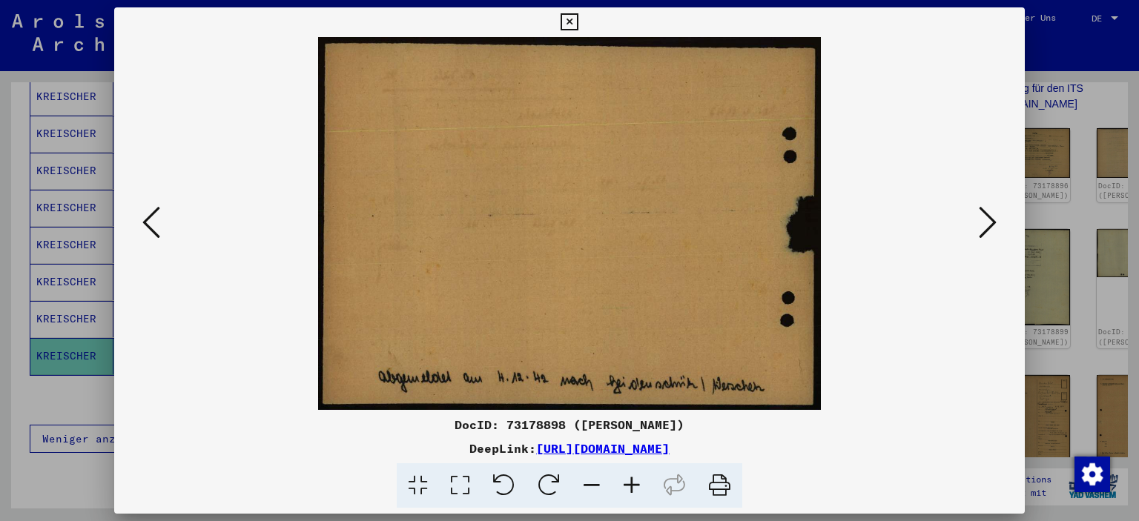
click at [991, 230] on icon at bounding box center [988, 223] width 18 height 36
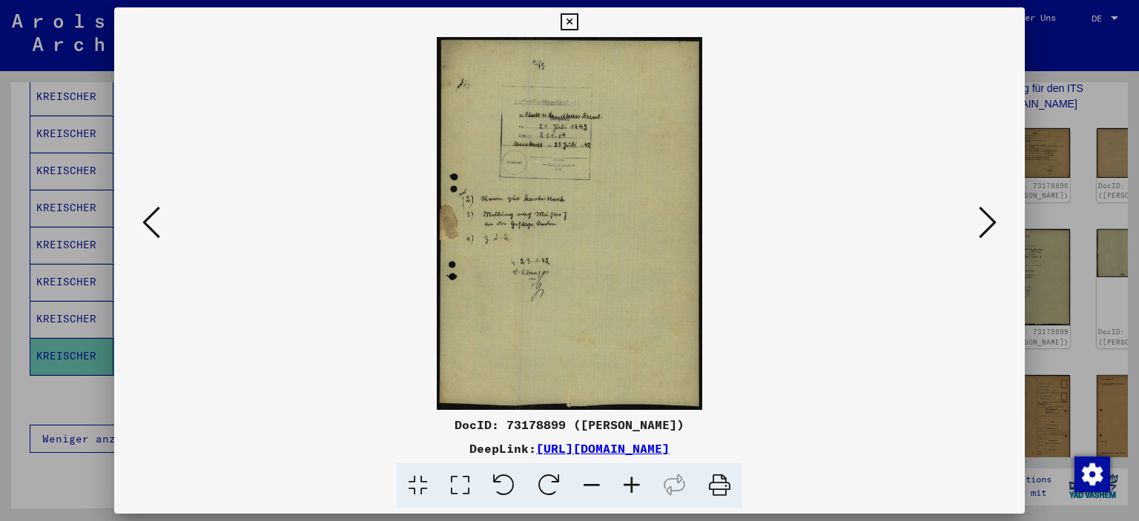
click at [991, 230] on icon at bounding box center [988, 223] width 18 height 36
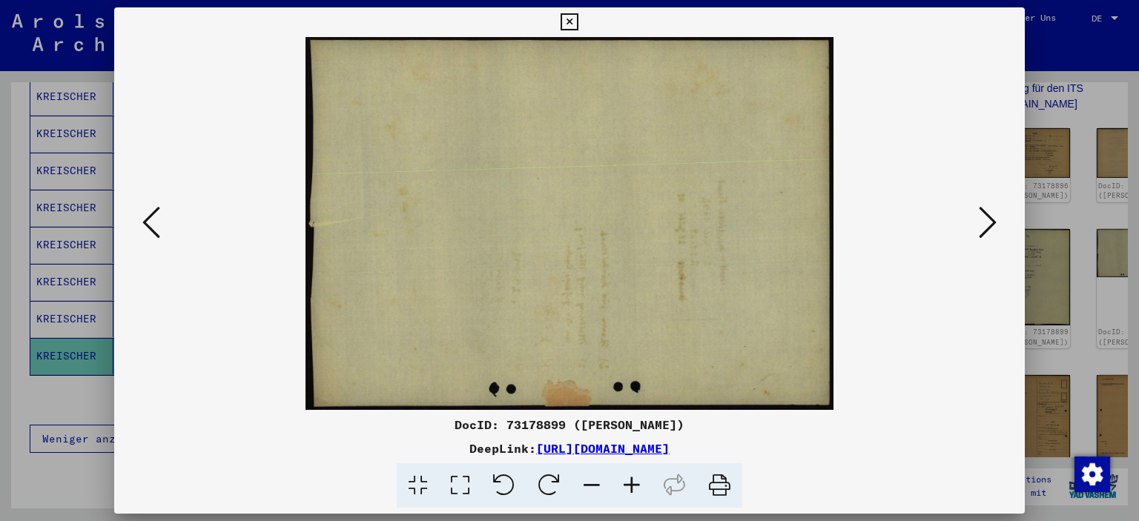
click at [991, 230] on icon at bounding box center [988, 223] width 18 height 36
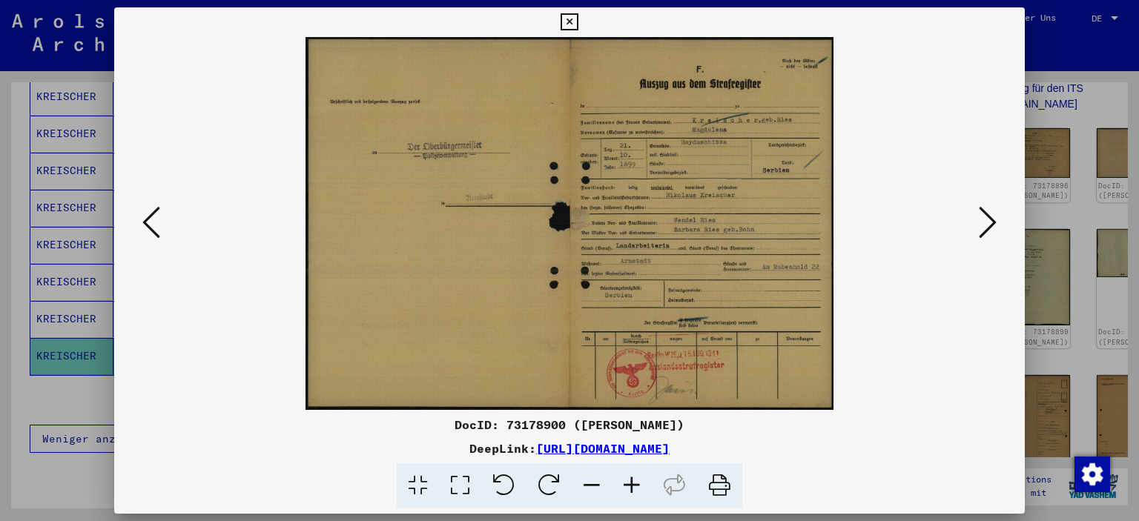
click at [991, 230] on icon at bounding box center [988, 223] width 18 height 36
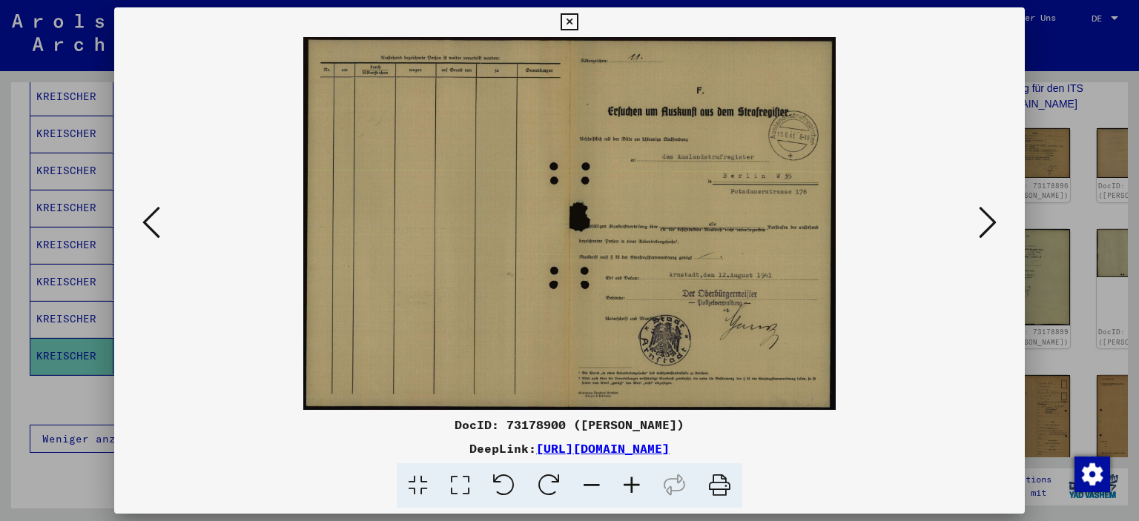
click at [991, 230] on icon at bounding box center [988, 223] width 18 height 36
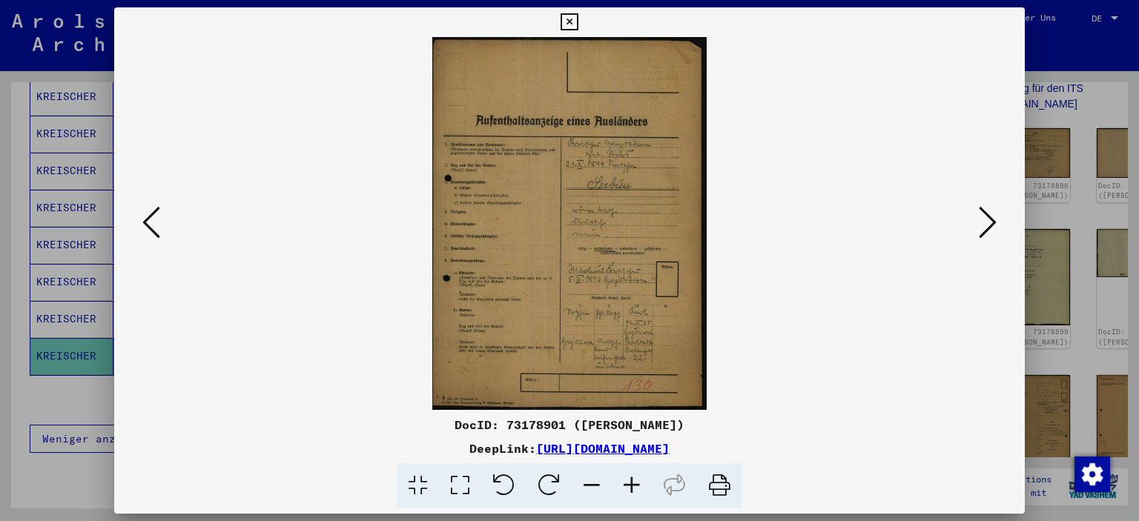
click at [991, 230] on icon at bounding box center [988, 223] width 18 height 36
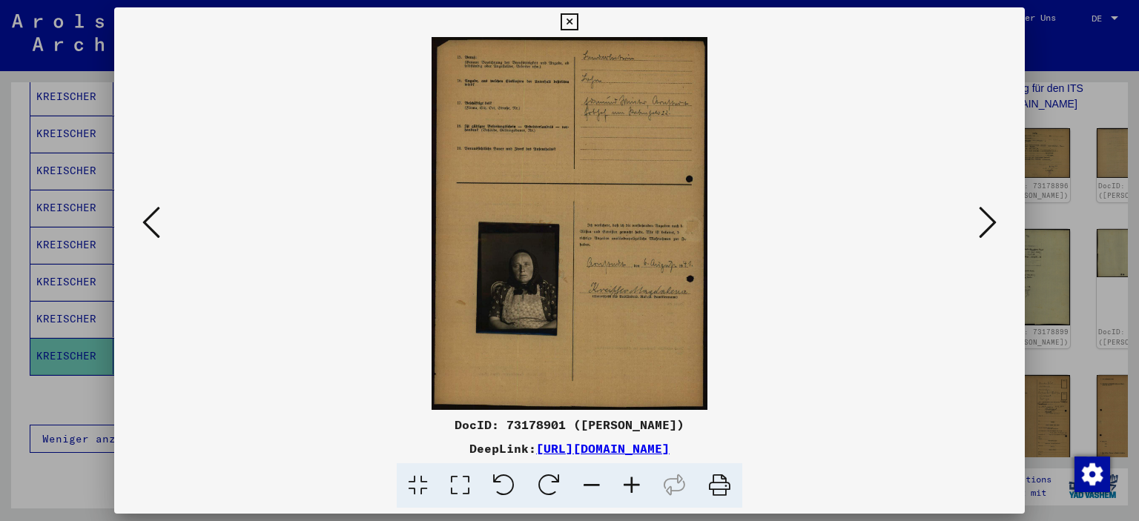
click at [991, 230] on icon at bounding box center [988, 223] width 18 height 36
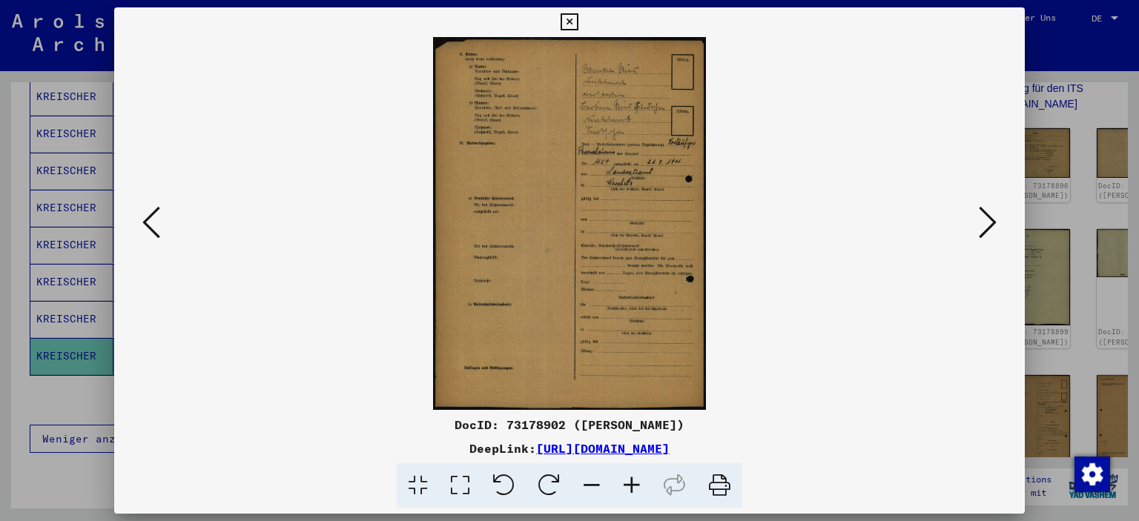
click at [991, 230] on icon at bounding box center [988, 223] width 18 height 36
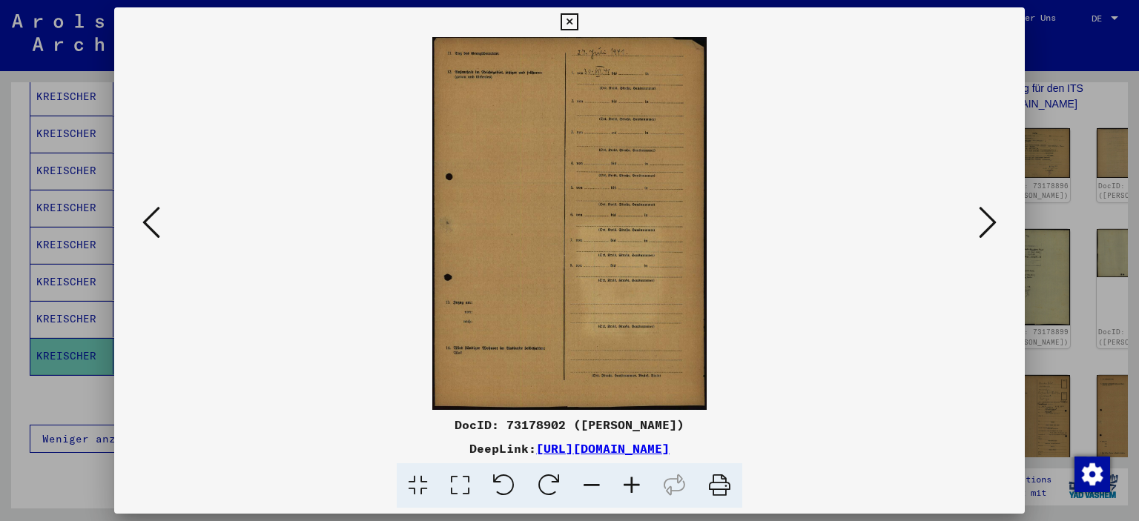
click at [991, 230] on icon at bounding box center [988, 223] width 18 height 36
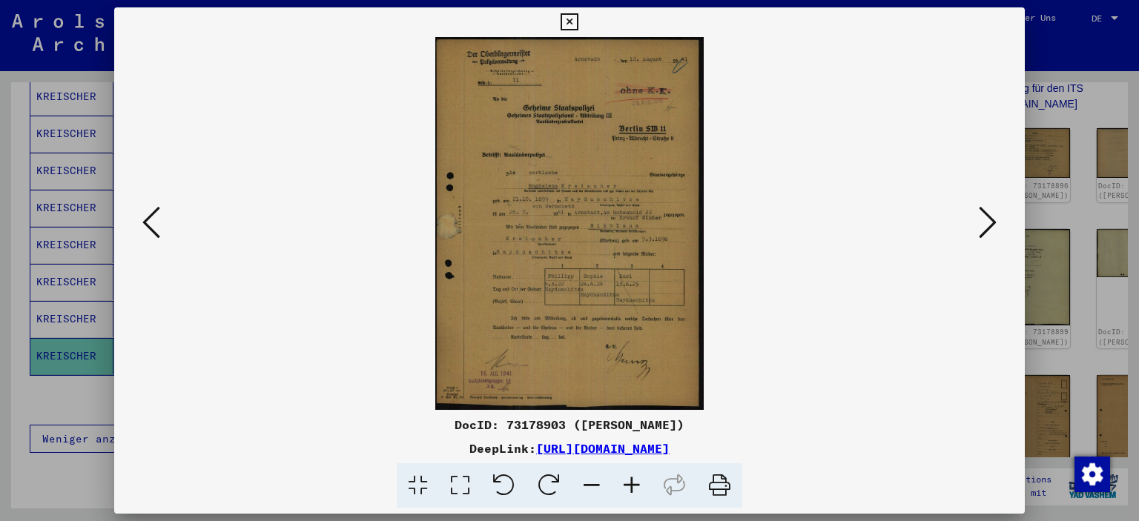
click at [991, 230] on icon at bounding box center [988, 223] width 18 height 36
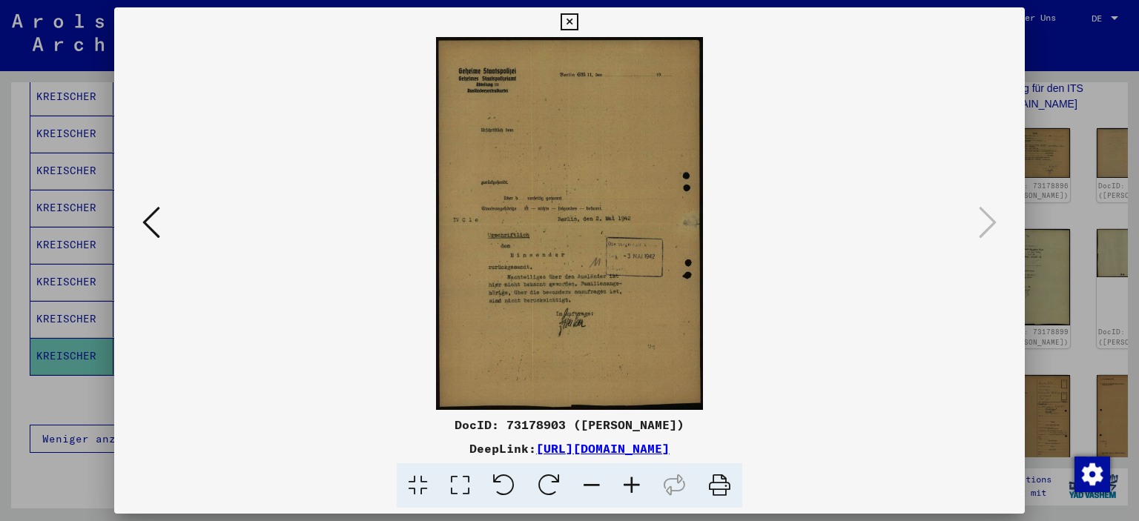
click at [578, 23] on icon at bounding box center [569, 22] width 17 height 18
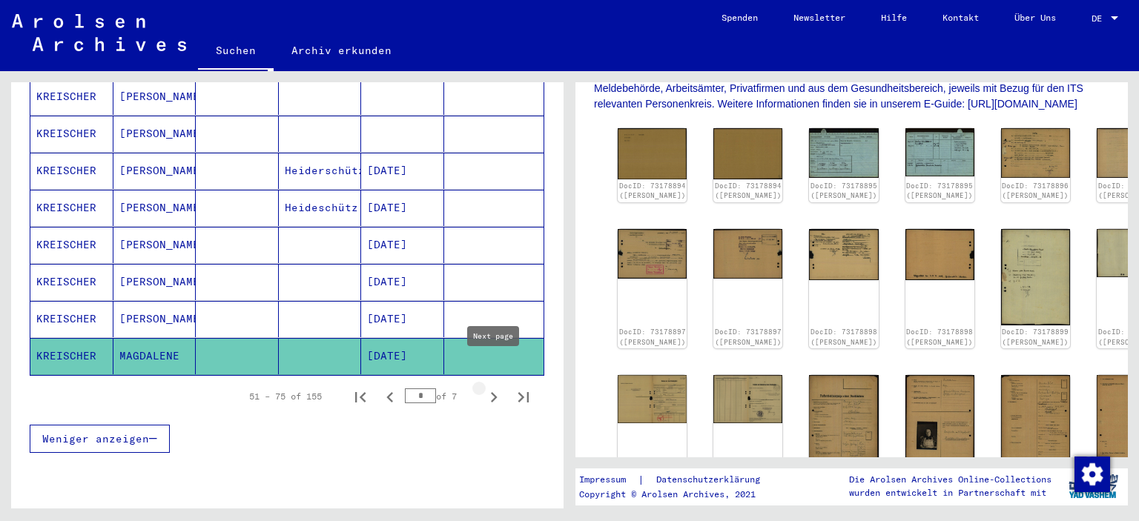
click at [496, 392] on icon "Next page" at bounding box center [494, 397] width 7 height 10
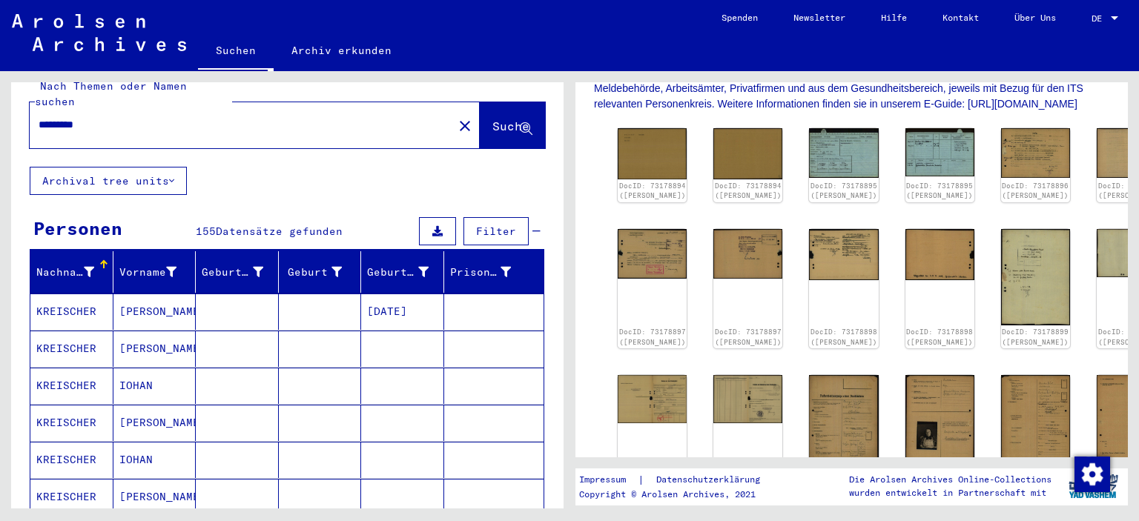
scroll to position [0, 0]
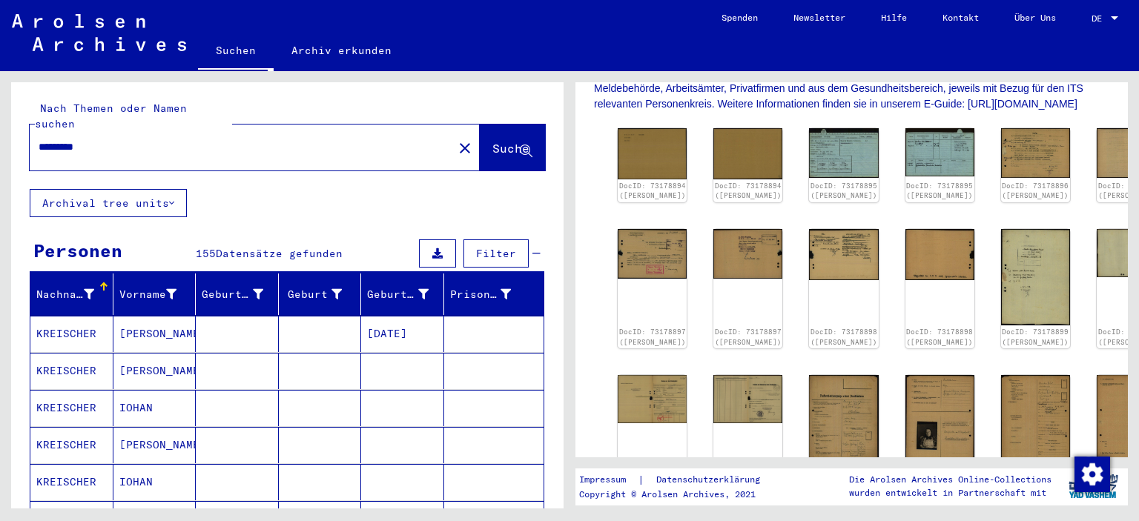
click at [147, 316] on mat-cell "[PERSON_NAME]" at bounding box center [154, 334] width 83 height 36
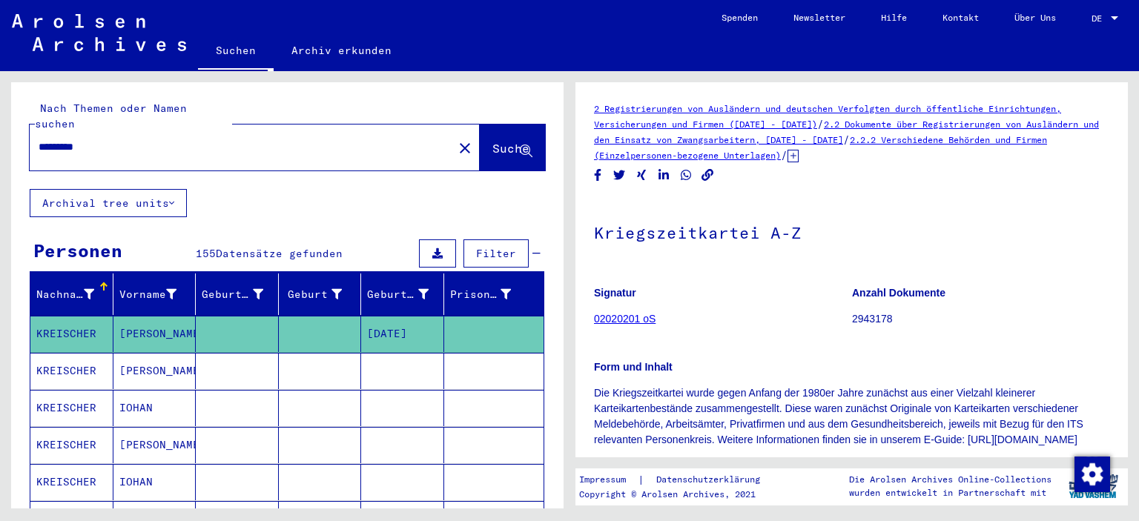
click at [174, 354] on mat-cell "[PERSON_NAME]" at bounding box center [154, 371] width 83 height 36
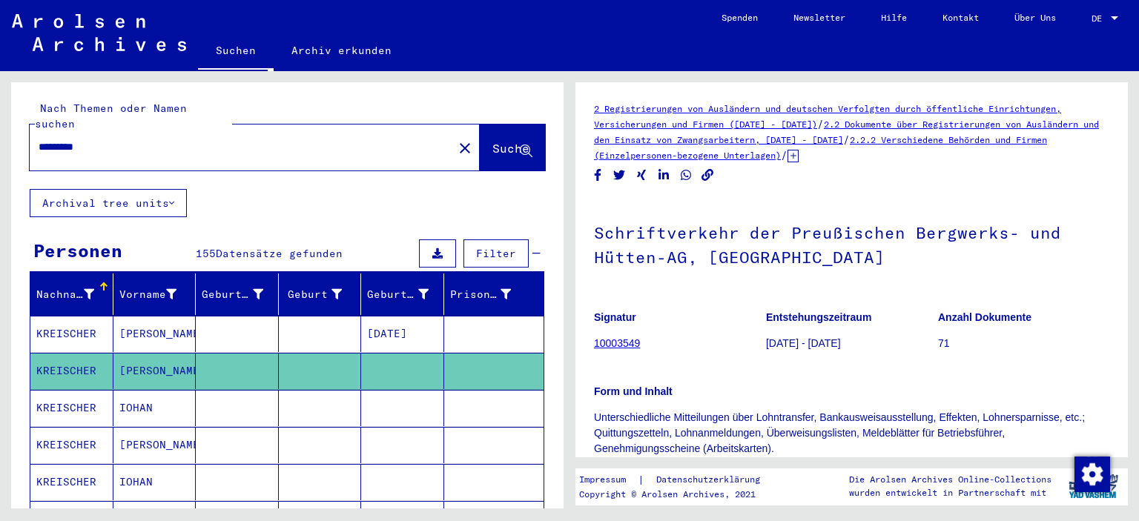
click at [254, 390] on mat-cell at bounding box center [237, 408] width 83 height 36
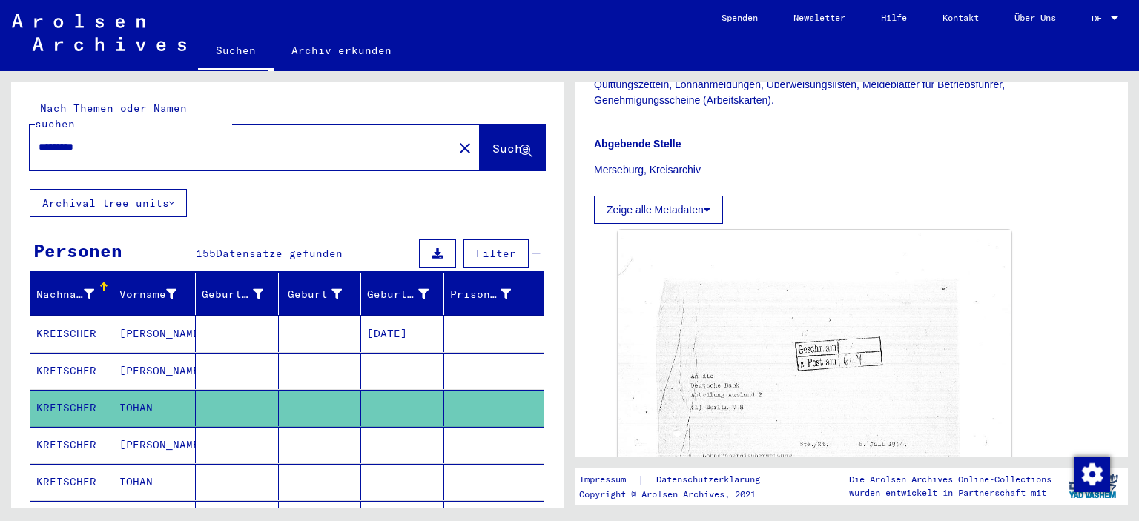
scroll to position [495, 0]
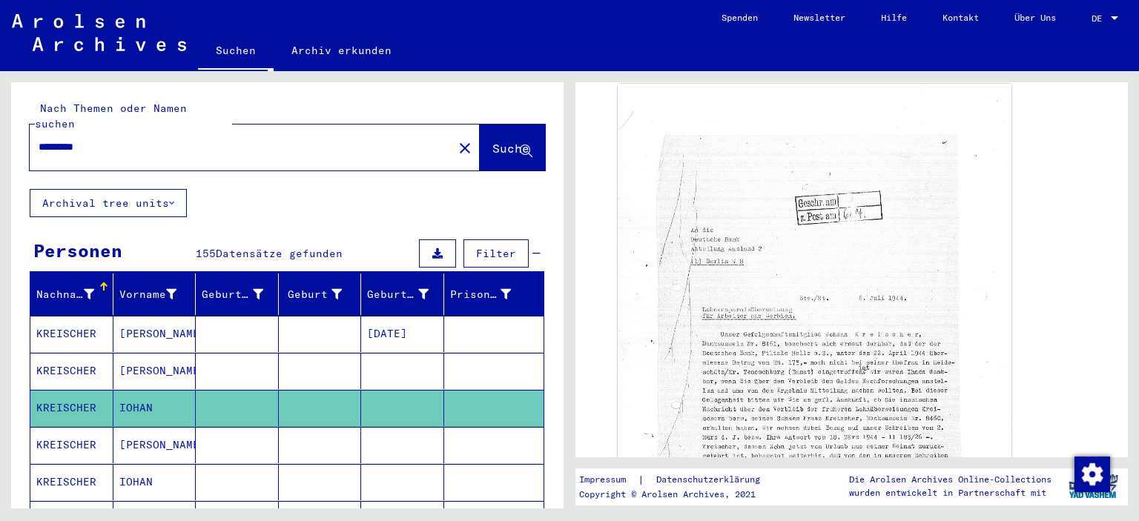
click at [274, 427] on mat-cell at bounding box center [237, 445] width 83 height 36
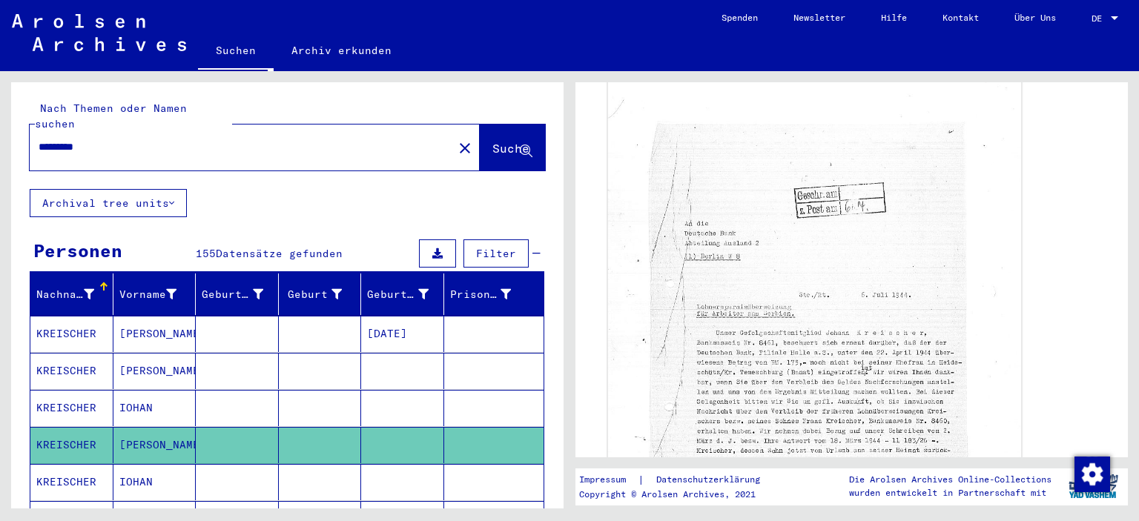
click at [820, 356] on img at bounding box center [815, 350] width 414 height 561
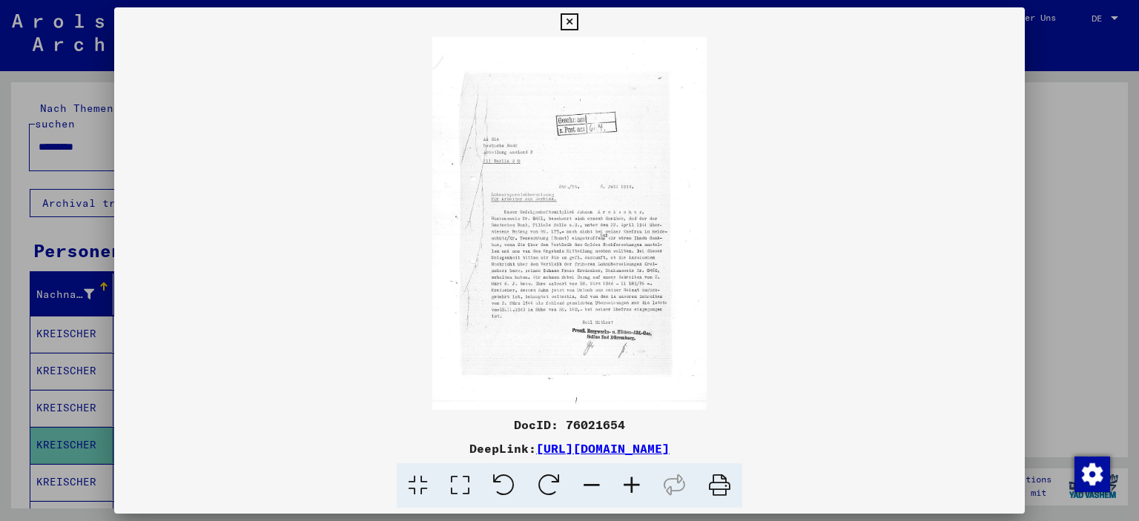
click at [578, 16] on icon at bounding box center [569, 22] width 17 height 18
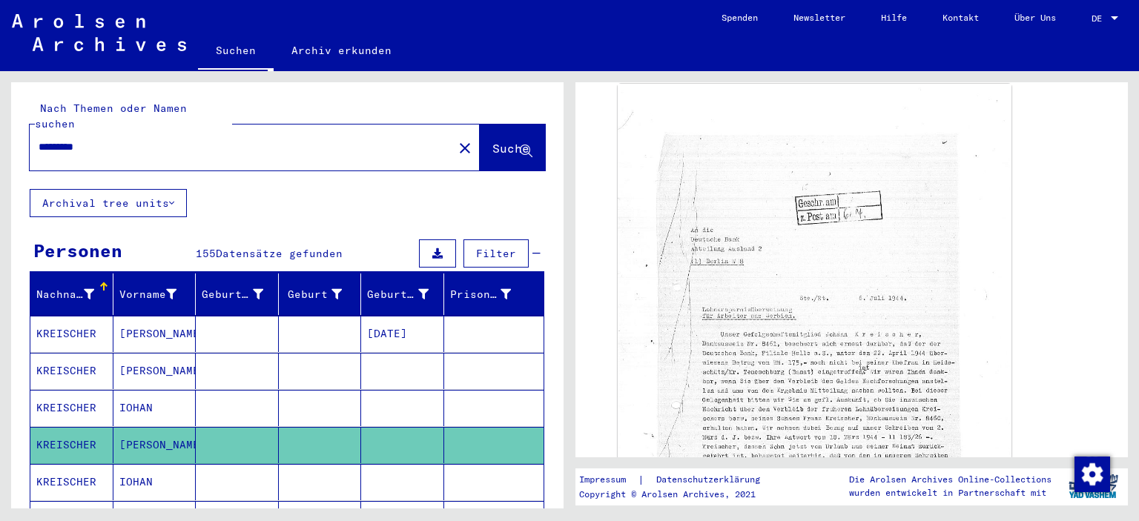
click at [251, 464] on mat-cell at bounding box center [237, 482] width 83 height 36
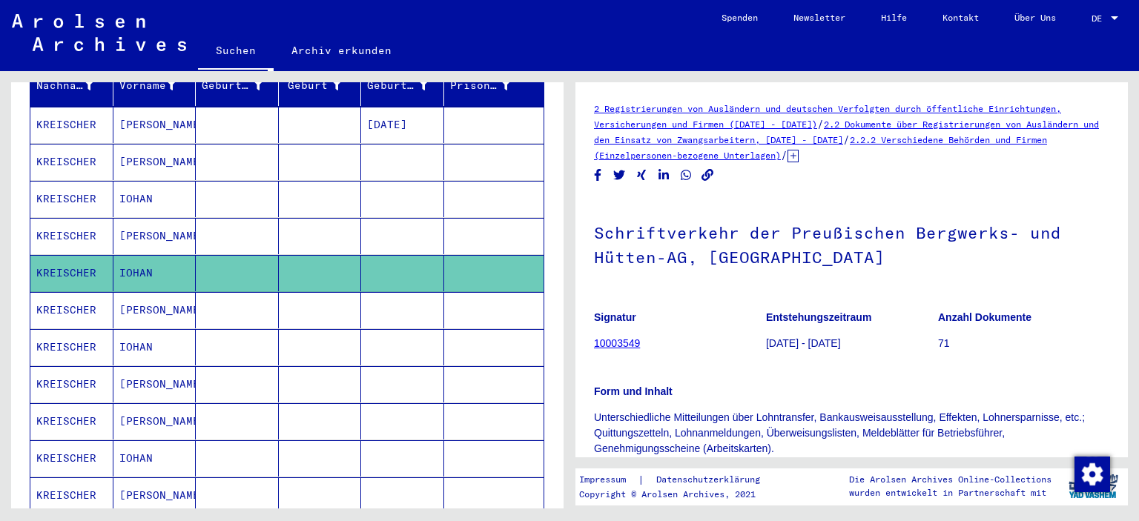
scroll to position [212, 0]
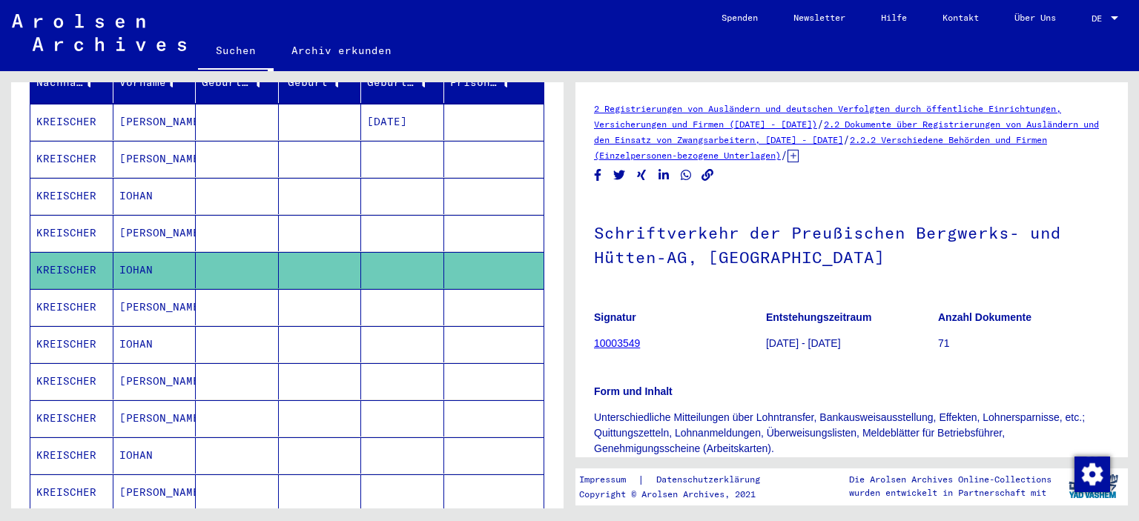
click at [228, 363] on mat-cell at bounding box center [237, 381] width 83 height 36
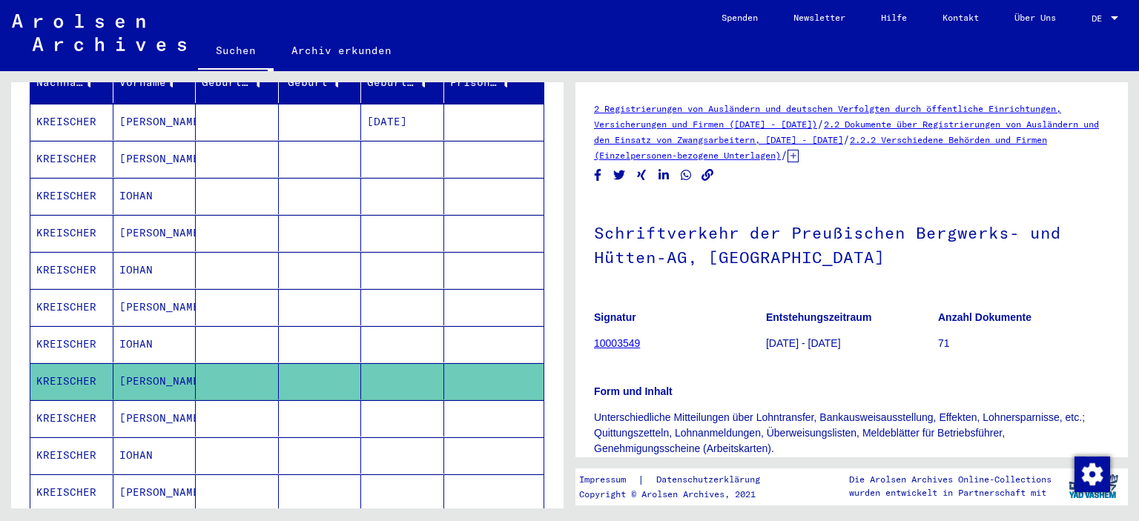
click at [237, 400] on mat-cell at bounding box center [237, 418] width 83 height 36
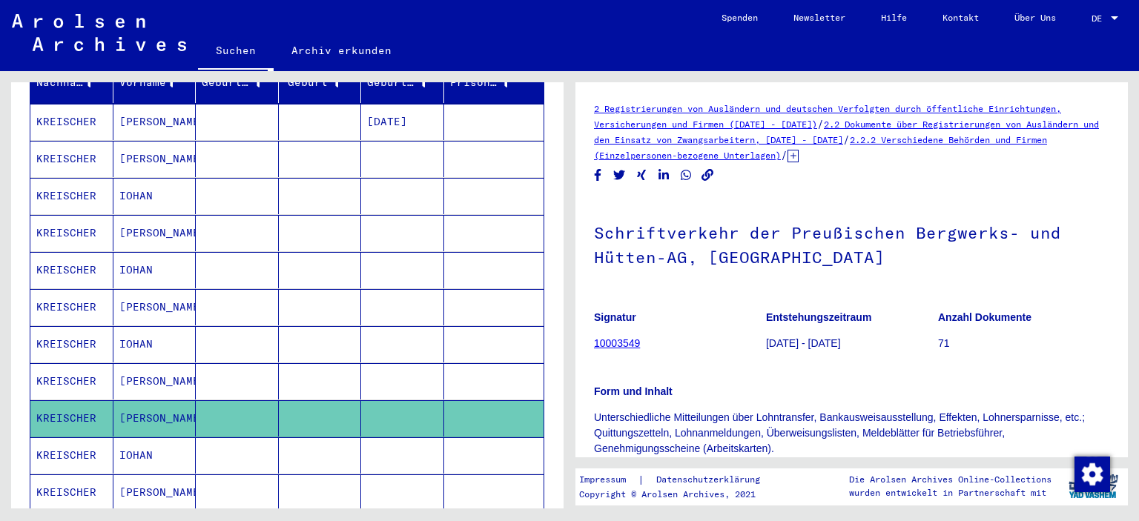
click at [242, 438] on mat-cell at bounding box center [237, 456] width 83 height 36
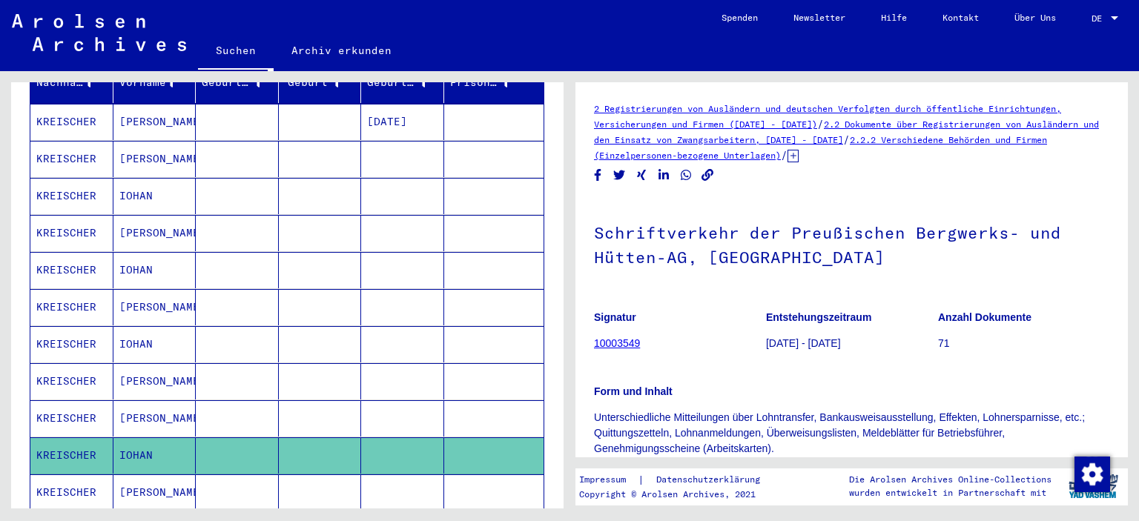
scroll to position [351, 0]
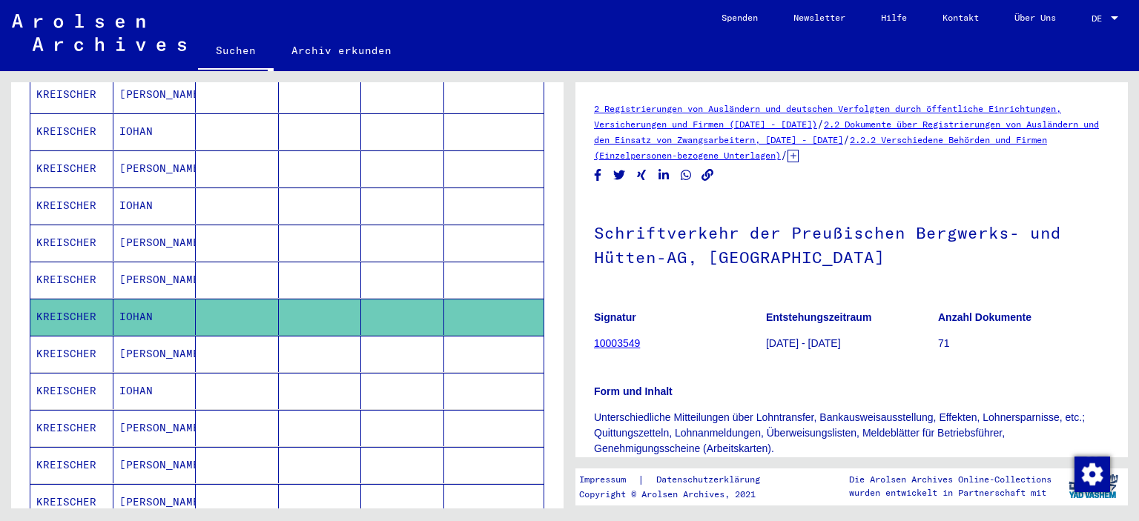
click at [240, 338] on mat-cell at bounding box center [237, 354] width 83 height 36
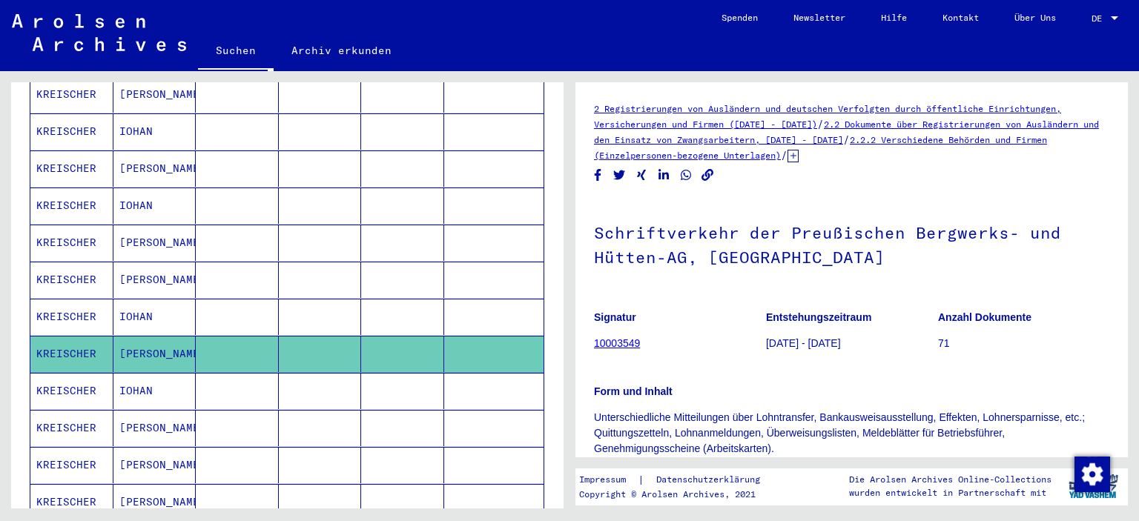
click at [241, 373] on mat-cell at bounding box center [237, 391] width 83 height 36
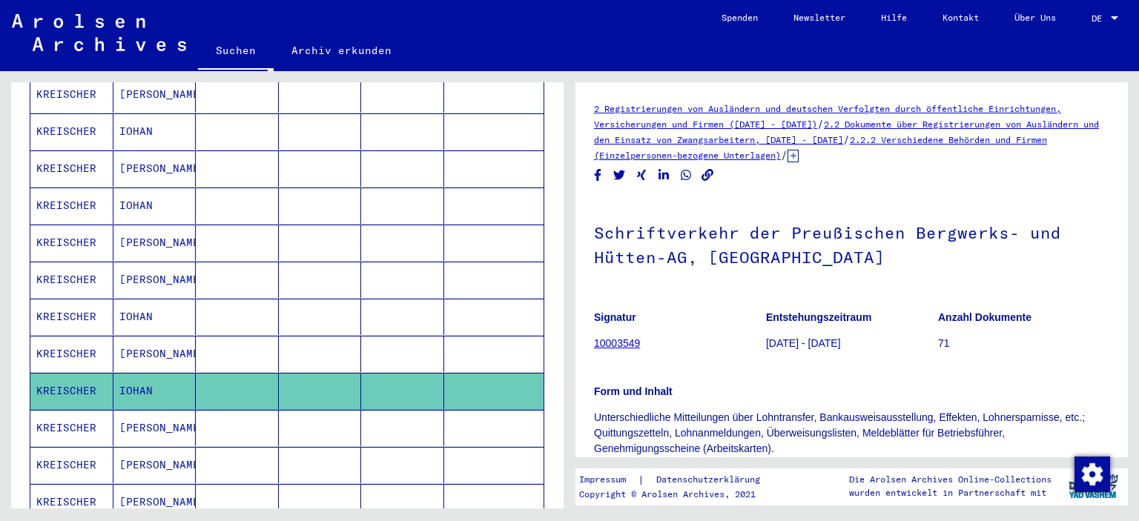
click at [241, 410] on mat-cell at bounding box center [237, 428] width 83 height 36
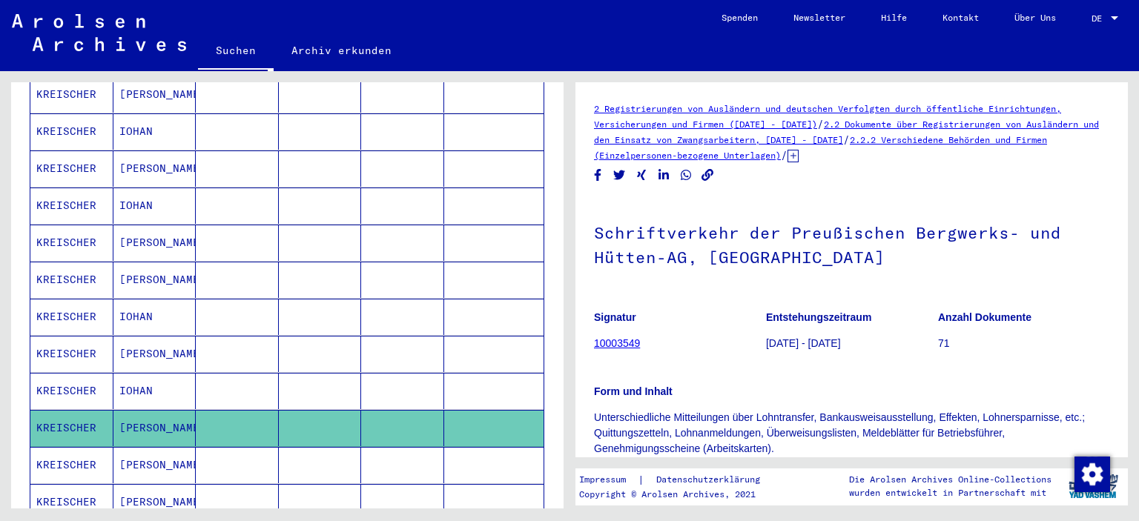
click at [241, 447] on mat-cell at bounding box center [237, 465] width 83 height 36
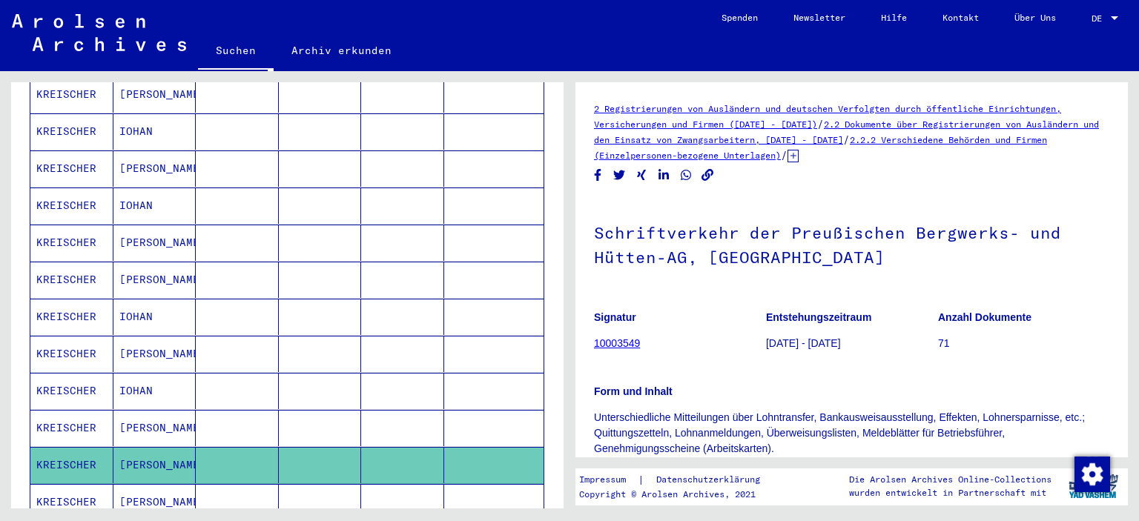
scroll to position [544, 0]
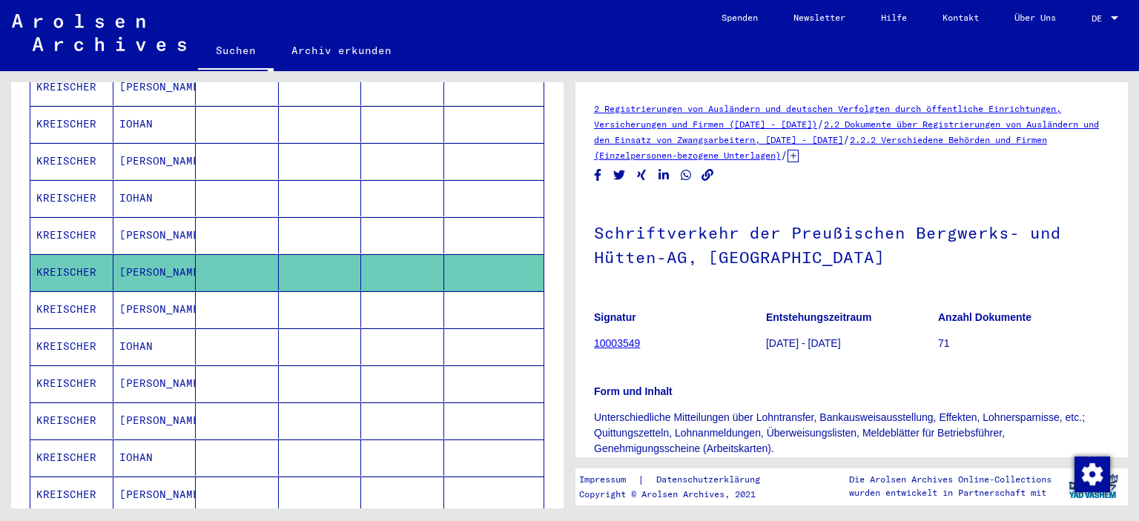
click at [241, 446] on mat-cell at bounding box center [237, 458] width 83 height 36
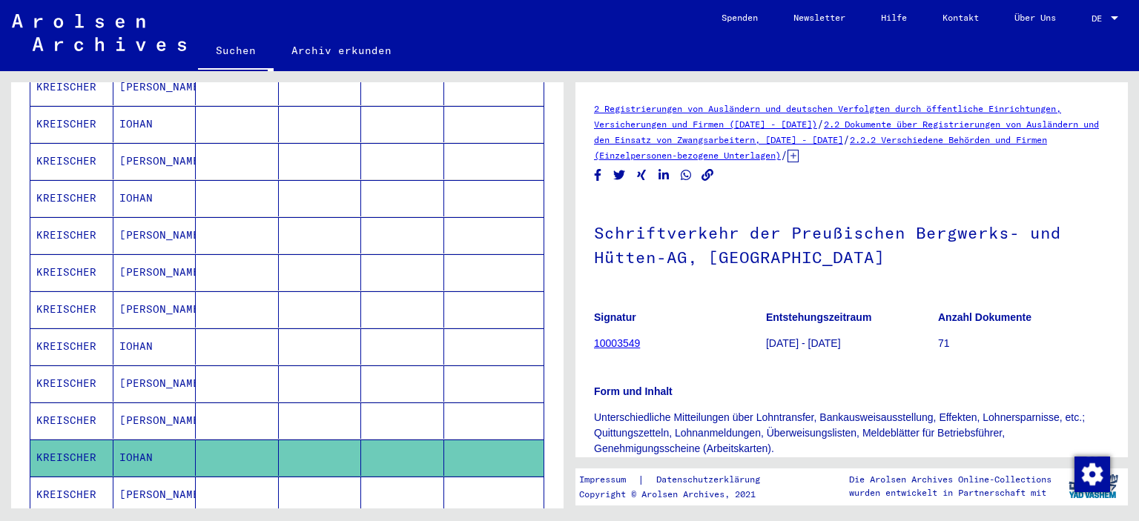
scroll to position [563, 0]
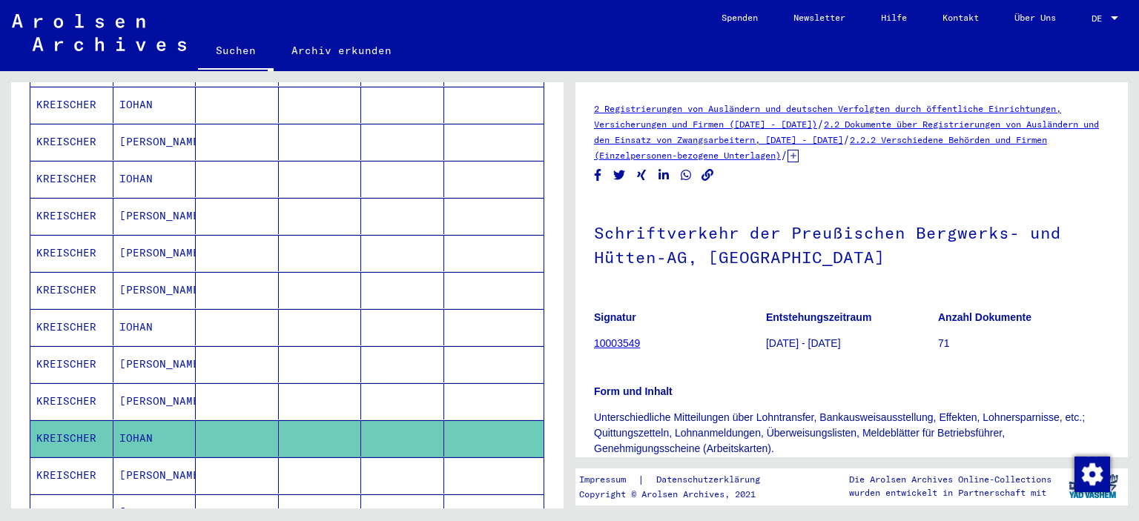
click at [241, 458] on mat-cell at bounding box center [237, 476] width 83 height 36
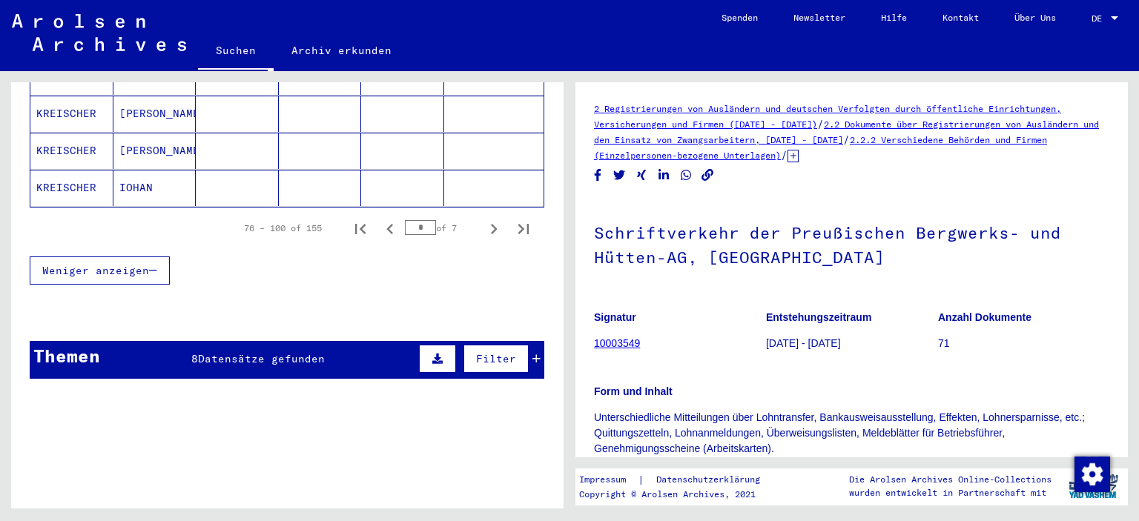
scroll to position [1037, 0]
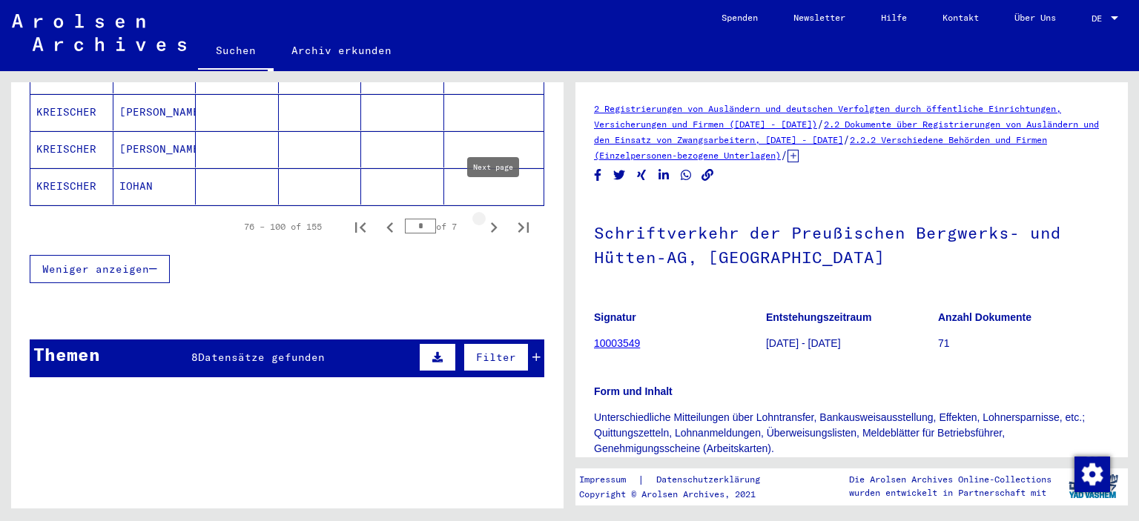
click at [491, 217] on icon "Next page" at bounding box center [493, 227] width 21 height 21
type input "*"
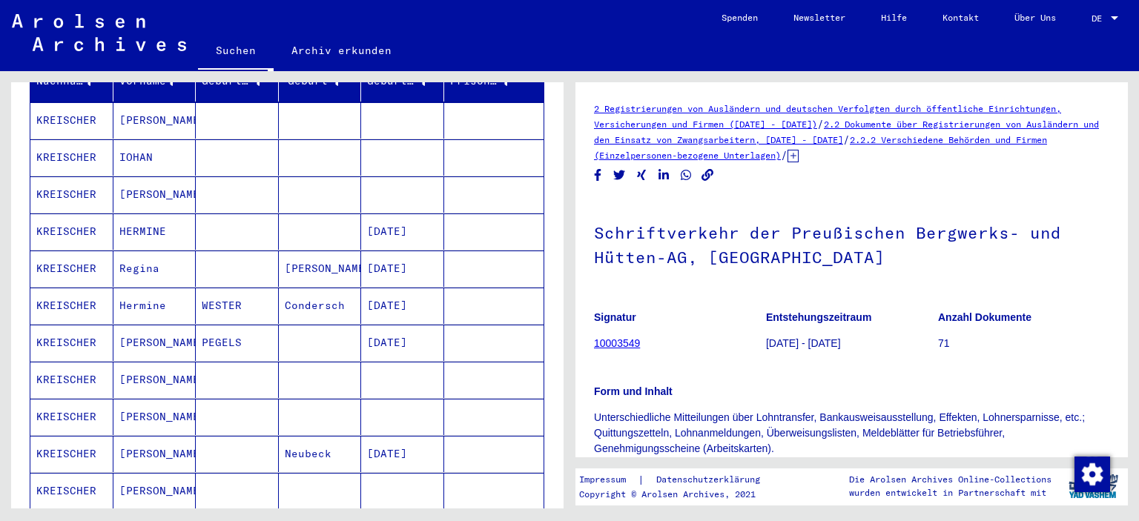
scroll to position [213, 0]
click at [250, 230] on mat-cell at bounding box center [237, 232] width 83 height 36
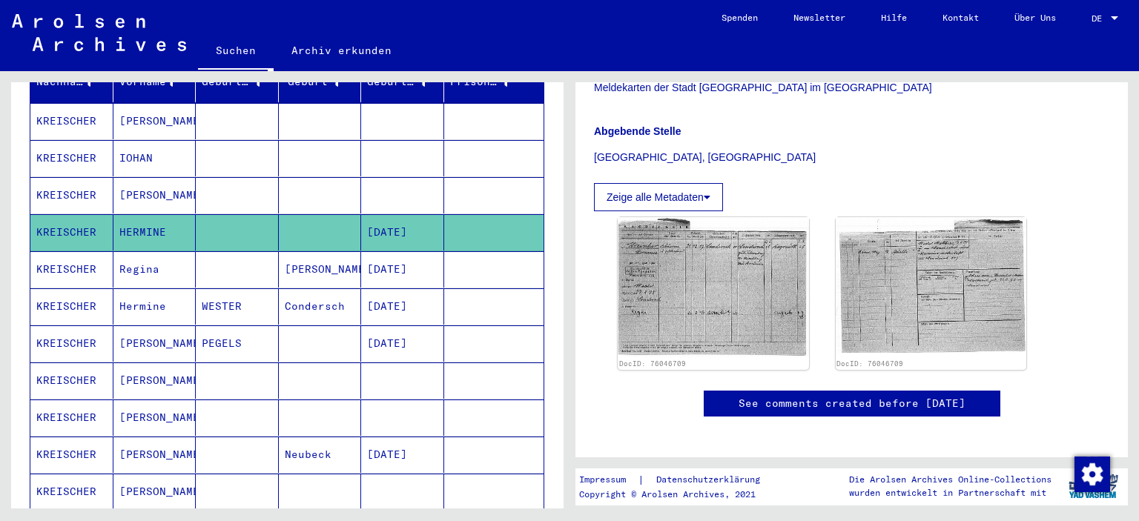
scroll to position [331, 0]
click at [216, 260] on mat-cell at bounding box center [237, 269] width 83 height 36
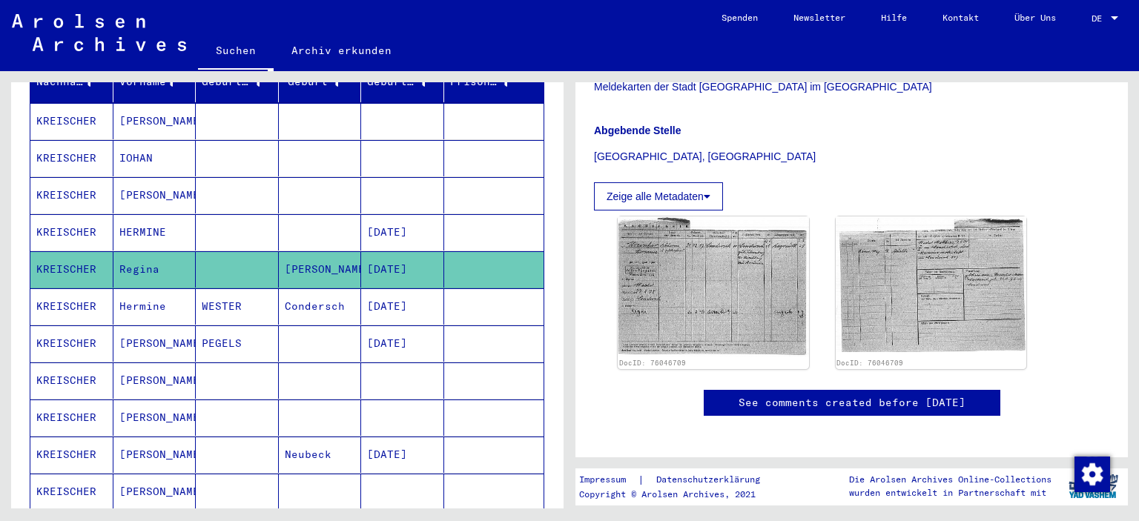
click at [245, 400] on mat-cell at bounding box center [237, 418] width 83 height 36
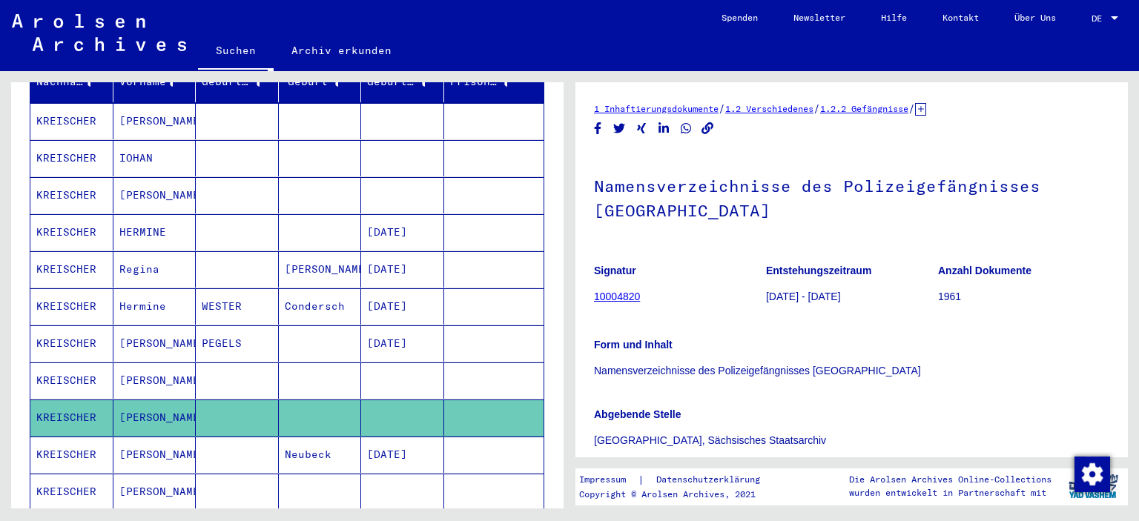
click at [243, 363] on mat-cell at bounding box center [237, 381] width 83 height 36
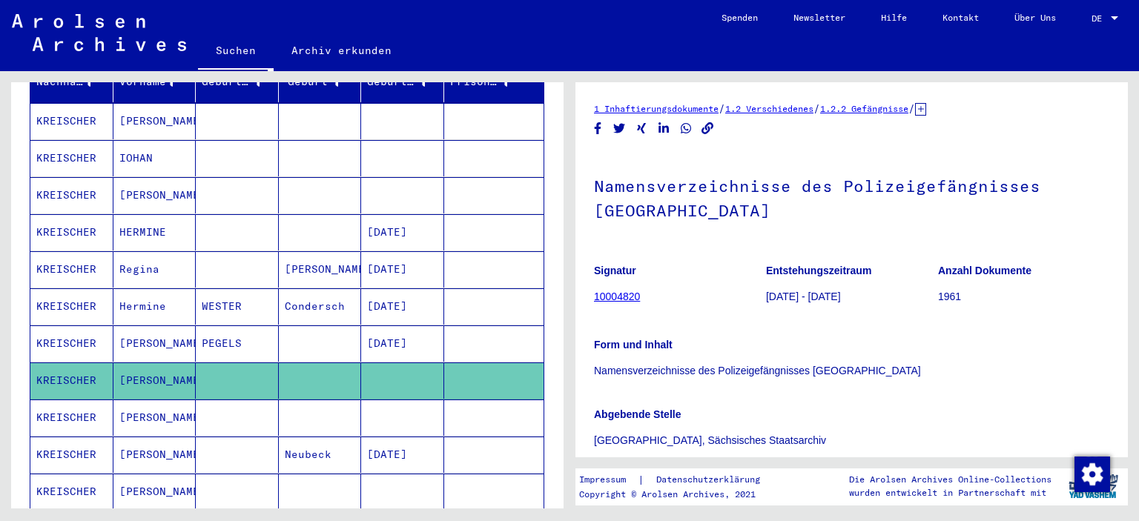
click at [236, 437] on mat-cell at bounding box center [237, 455] width 83 height 36
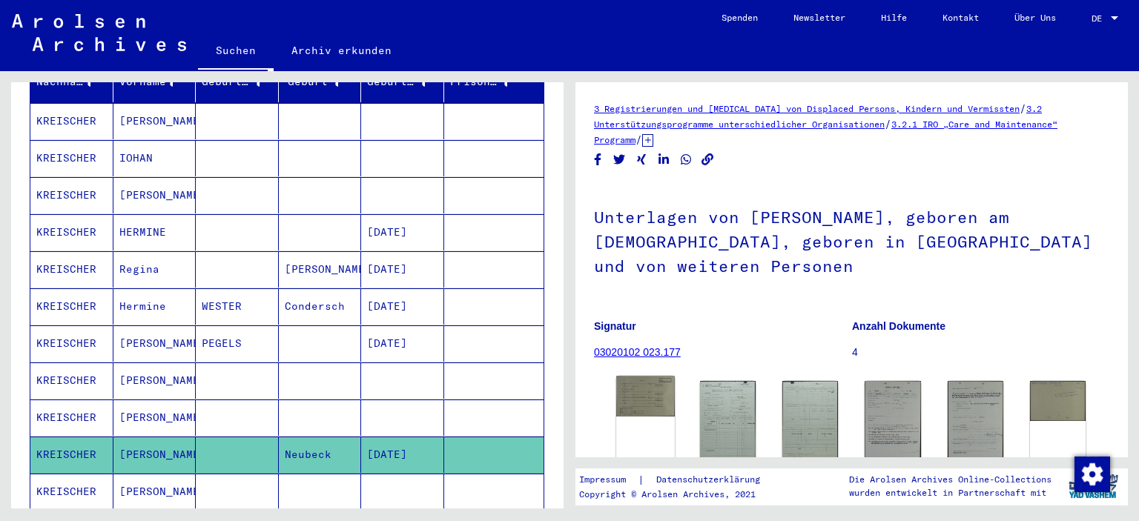
click at [655, 411] on img at bounding box center [645, 397] width 59 height 41
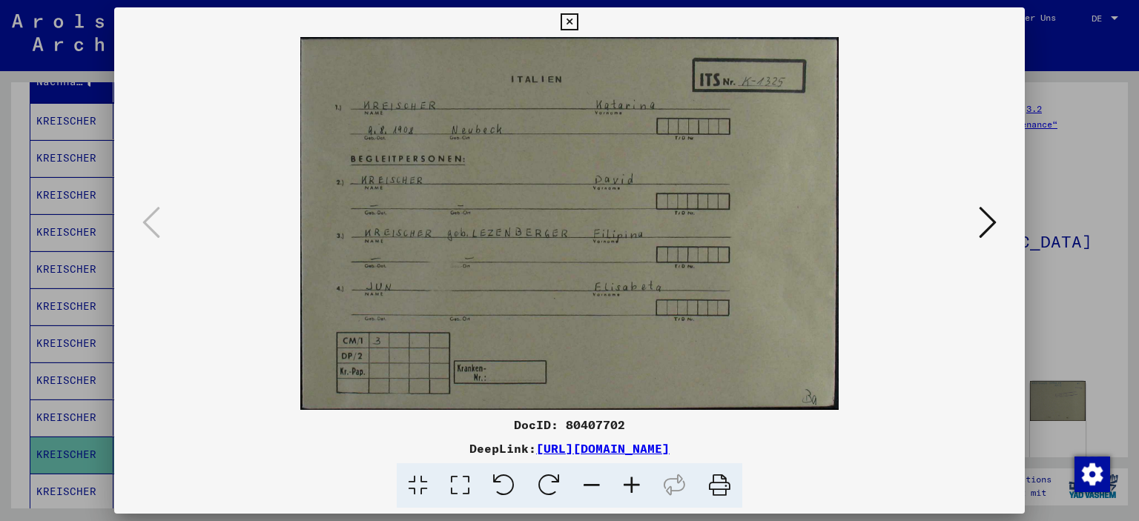
click at [983, 219] on icon at bounding box center [988, 223] width 18 height 36
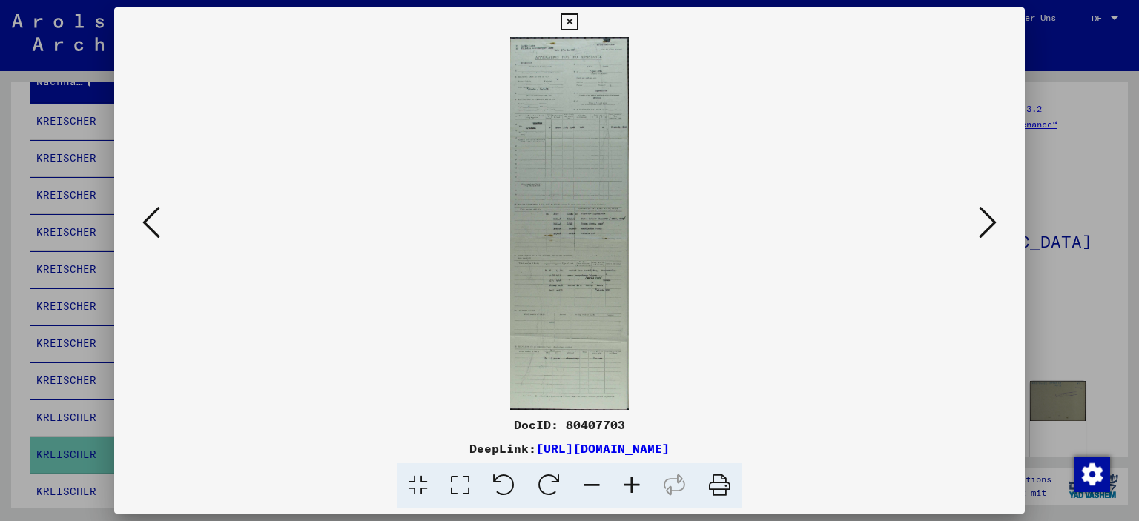
click at [983, 219] on icon at bounding box center [988, 223] width 18 height 36
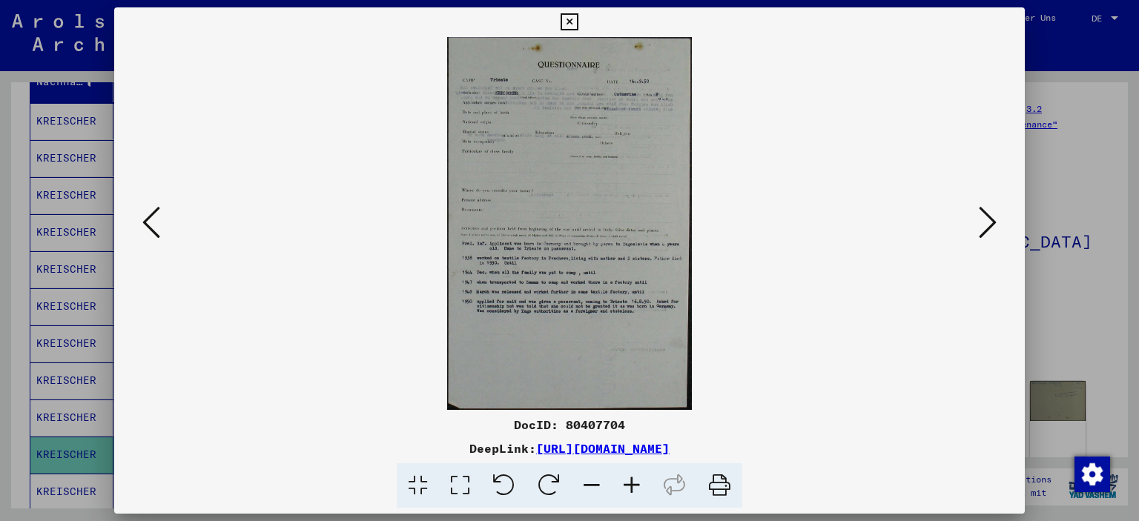
click at [991, 232] on icon at bounding box center [988, 223] width 18 height 36
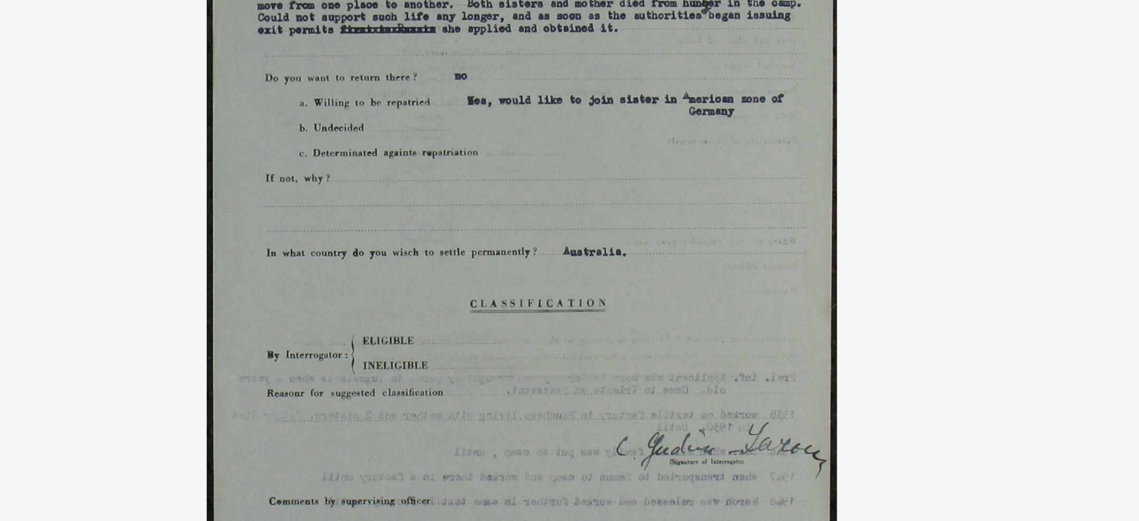
scroll to position [212, 0]
drag, startPoint x: 600, startPoint y: 159, endPoint x: 607, endPoint y: 241, distance: 81.9
click at [607, 241] on img at bounding box center [570, 223] width 810 height 373
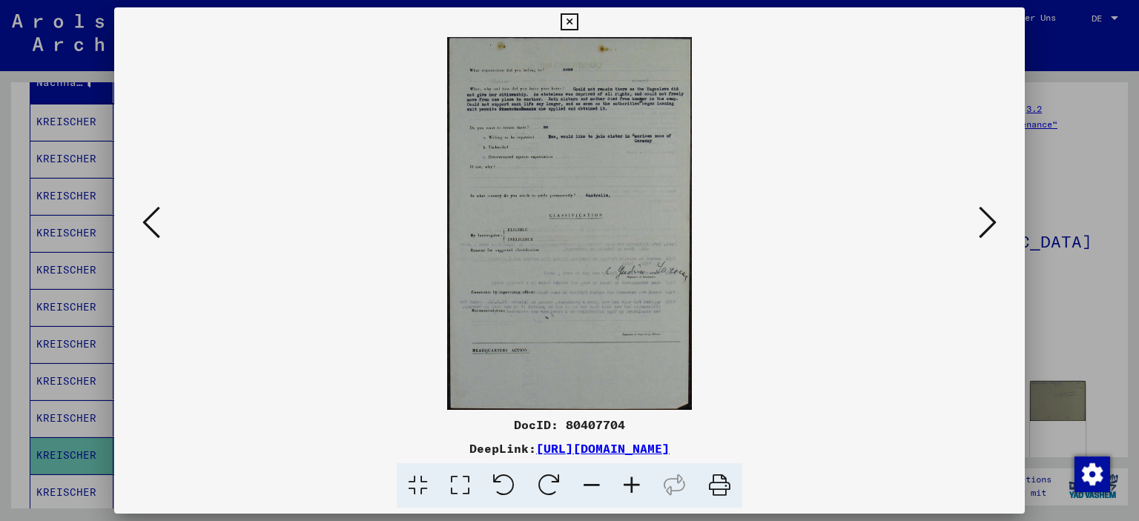
click at [582, 31] on button at bounding box center [569, 22] width 26 height 30
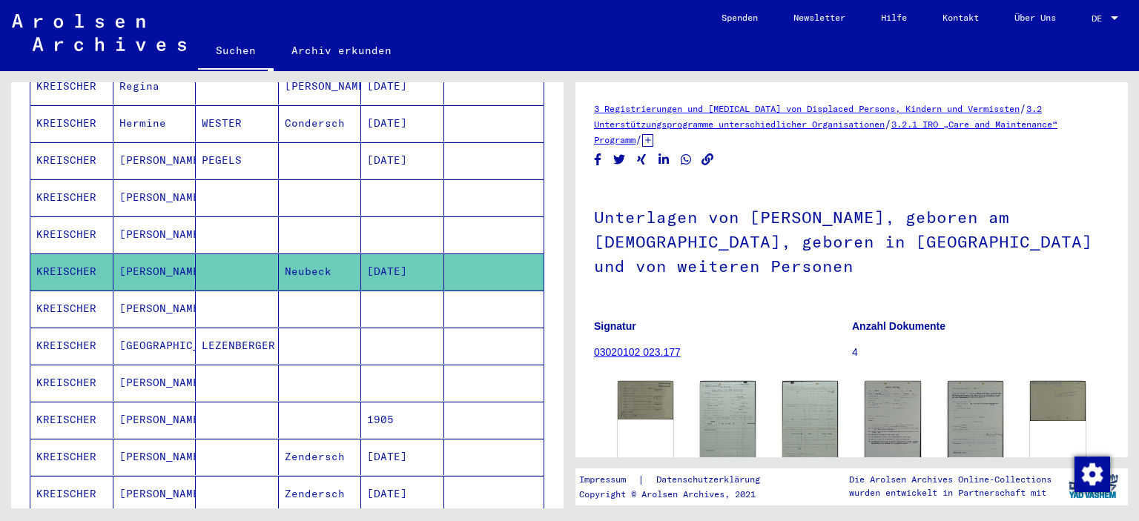
scroll to position [396, 0]
click at [322, 365] on mat-cell at bounding box center [320, 383] width 83 height 36
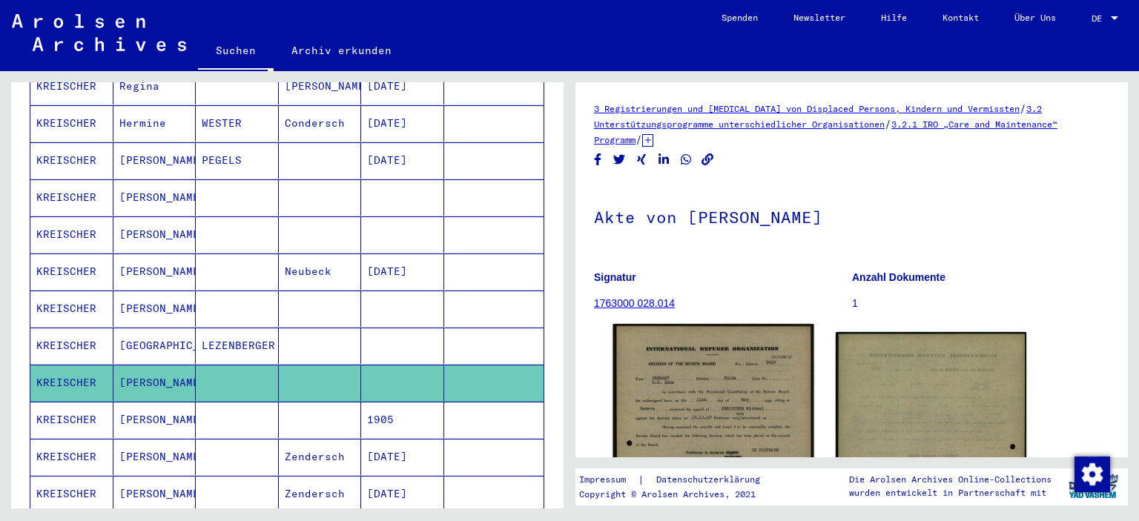
click at [758, 389] on img at bounding box center [713, 485] width 200 height 322
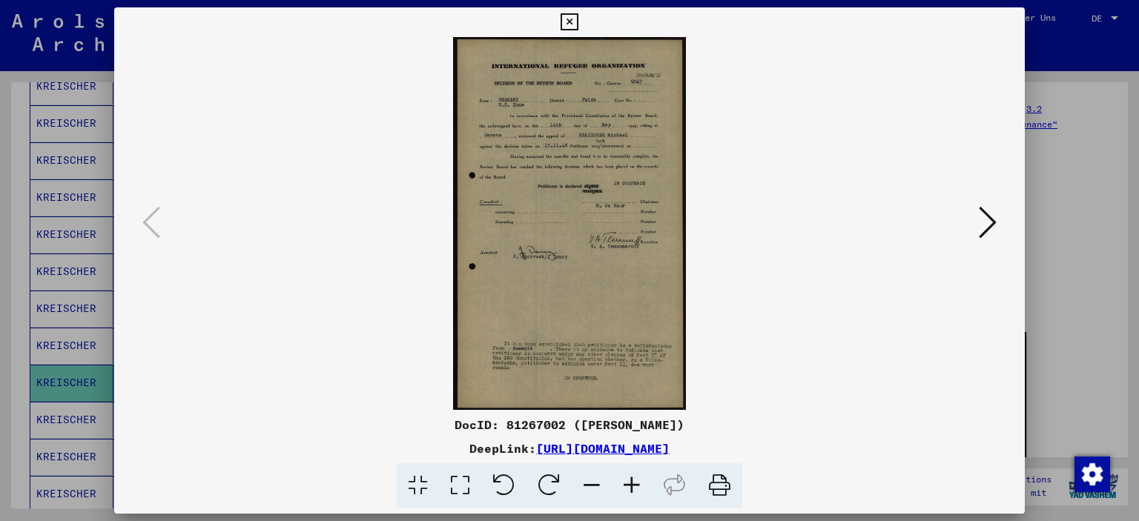
click at [983, 227] on icon at bounding box center [988, 223] width 18 height 36
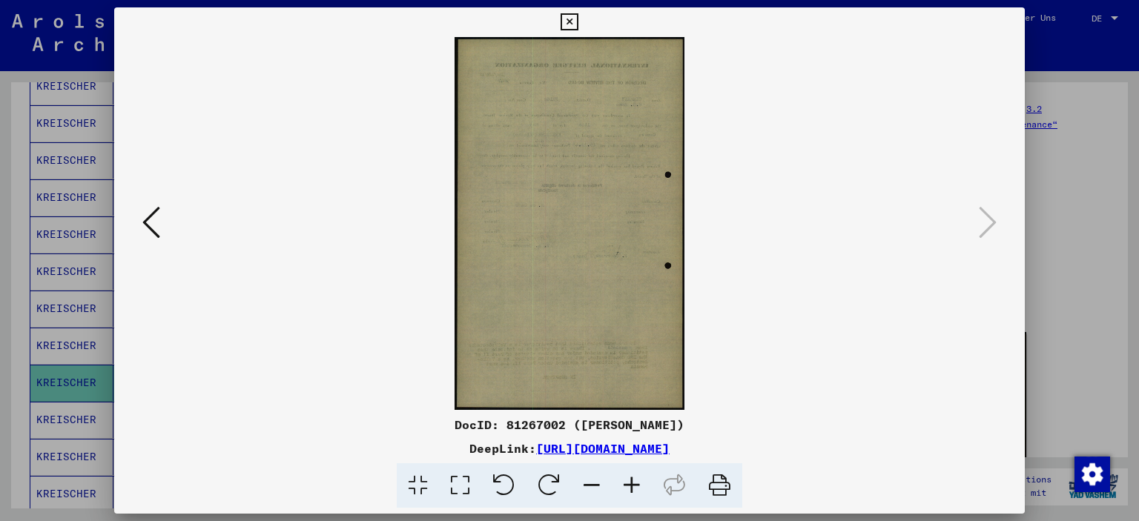
click at [578, 27] on icon at bounding box center [569, 22] width 17 height 18
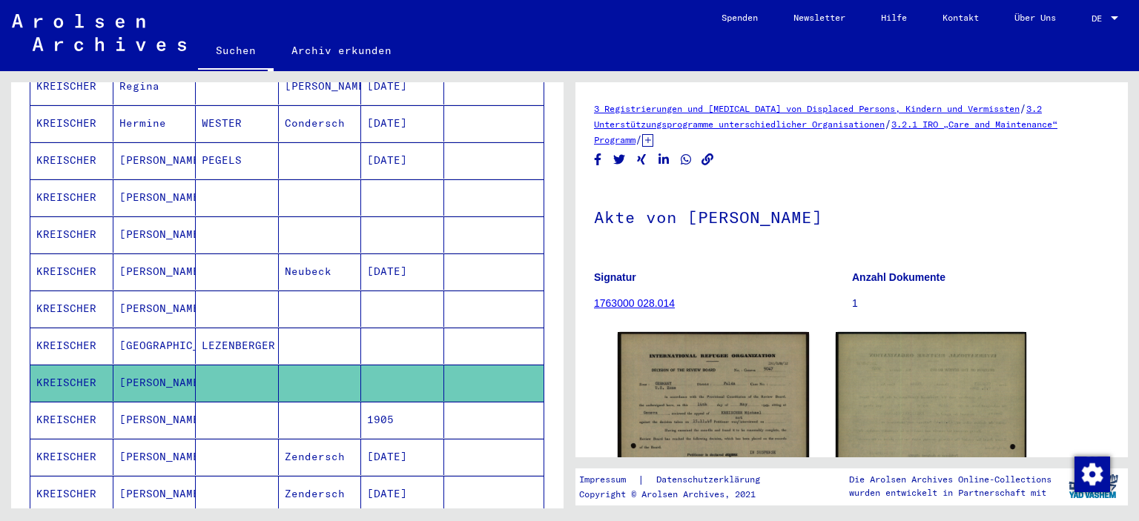
click at [232, 402] on mat-cell at bounding box center [237, 420] width 83 height 36
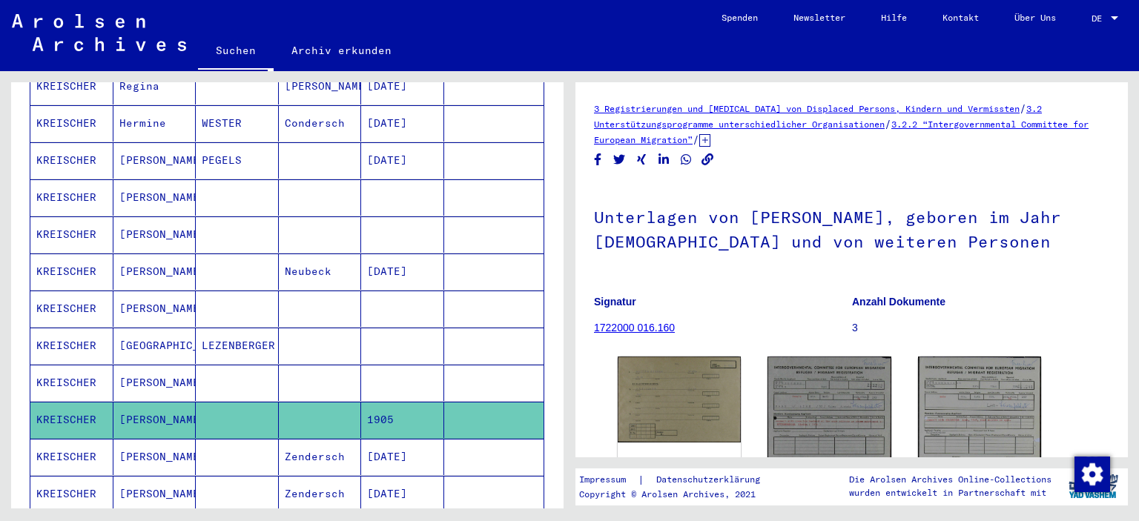
click at [250, 439] on mat-cell at bounding box center [237, 457] width 83 height 36
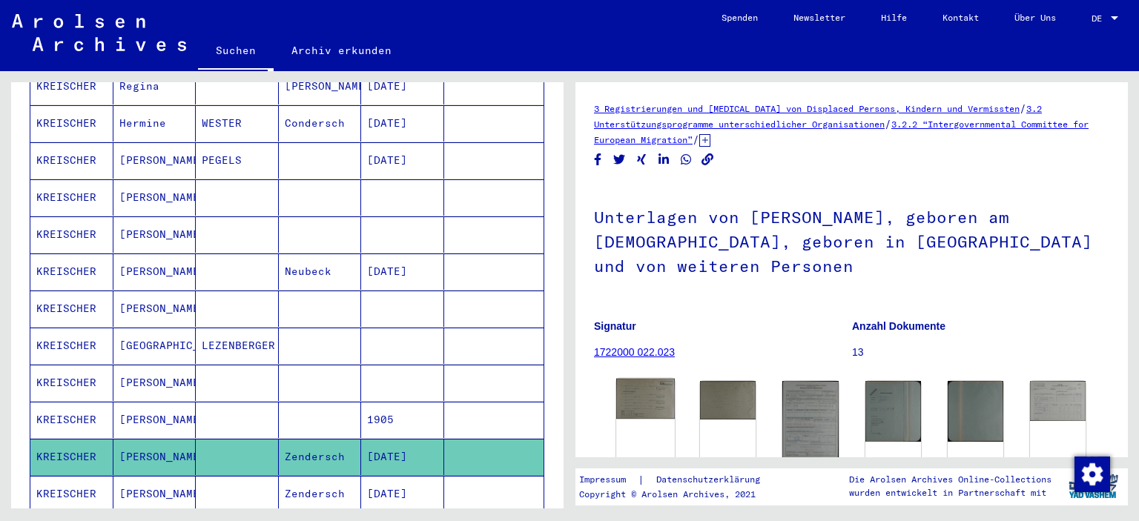
click at [663, 394] on img at bounding box center [645, 399] width 59 height 40
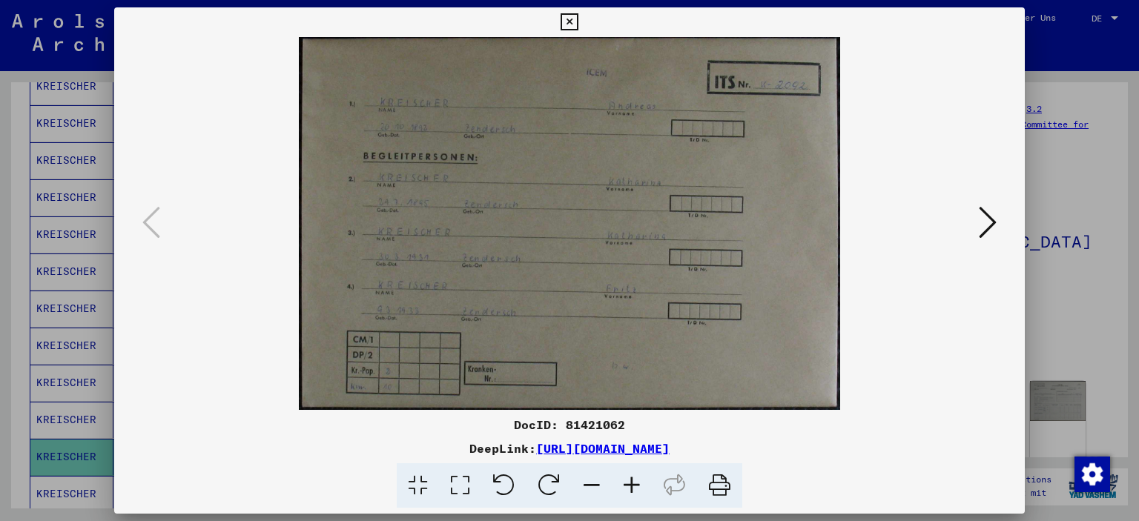
click at [992, 222] on icon at bounding box center [988, 223] width 18 height 36
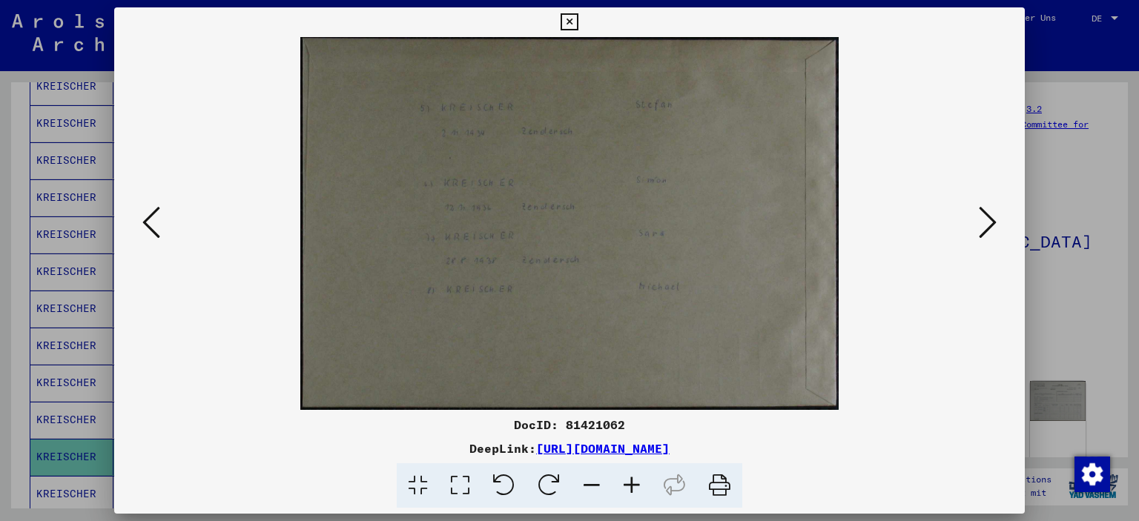
click at [992, 222] on icon at bounding box center [988, 223] width 18 height 36
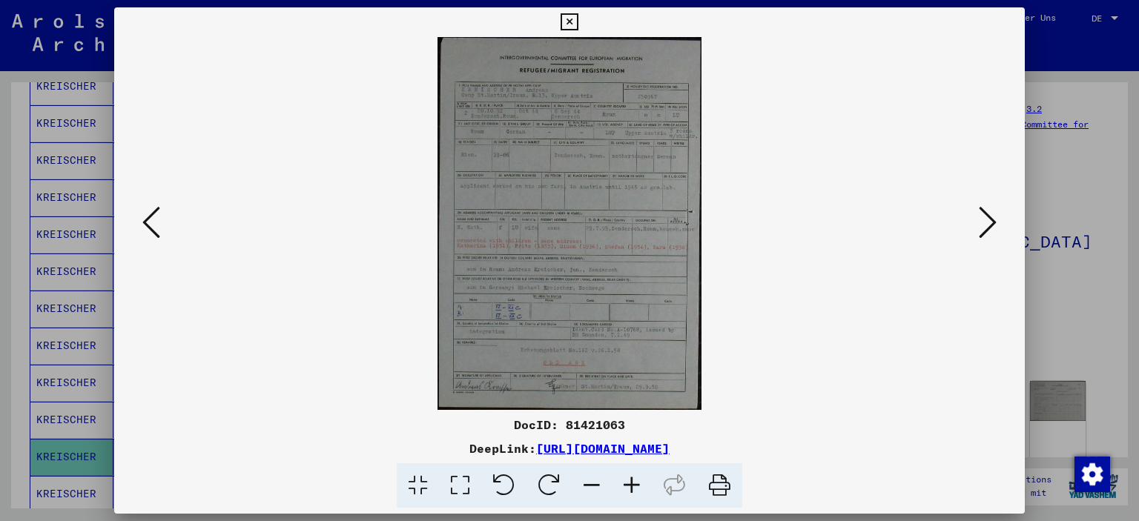
click at [992, 222] on icon at bounding box center [988, 223] width 18 height 36
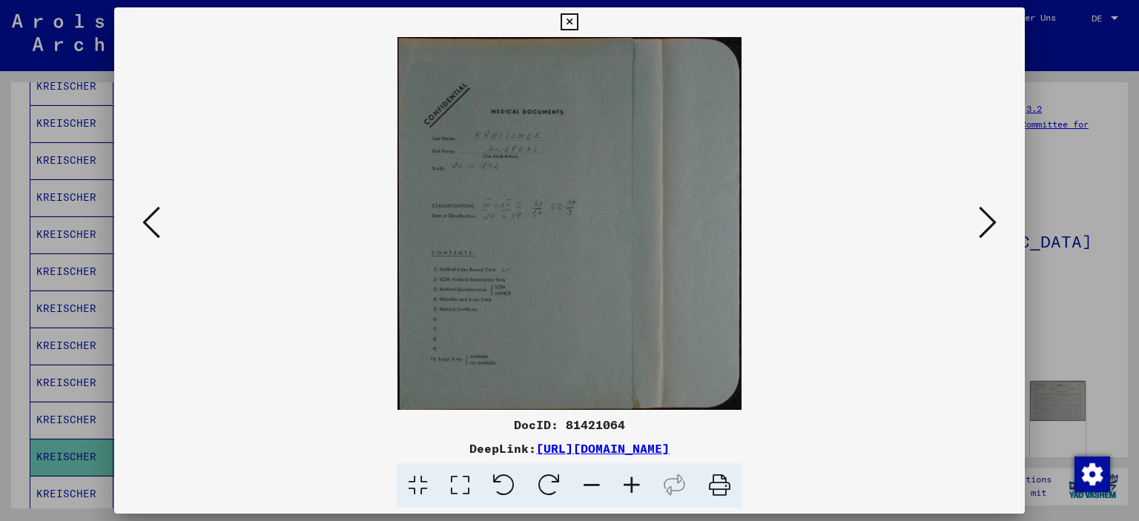
click at [992, 222] on icon at bounding box center [988, 223] width 18 height 36
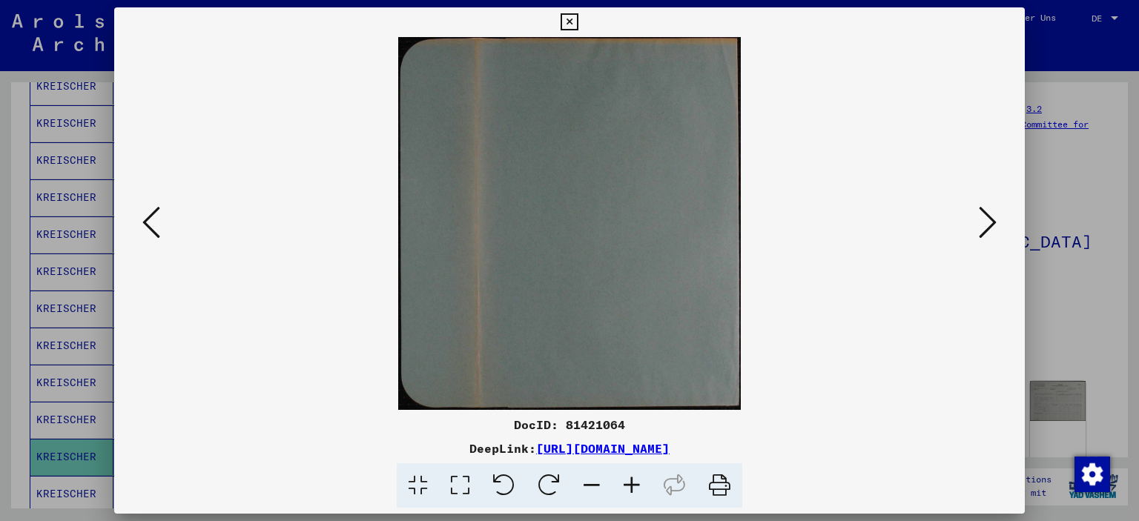
click at [992, 222] on icon at bounding box center [988, 223] width 18 height 36
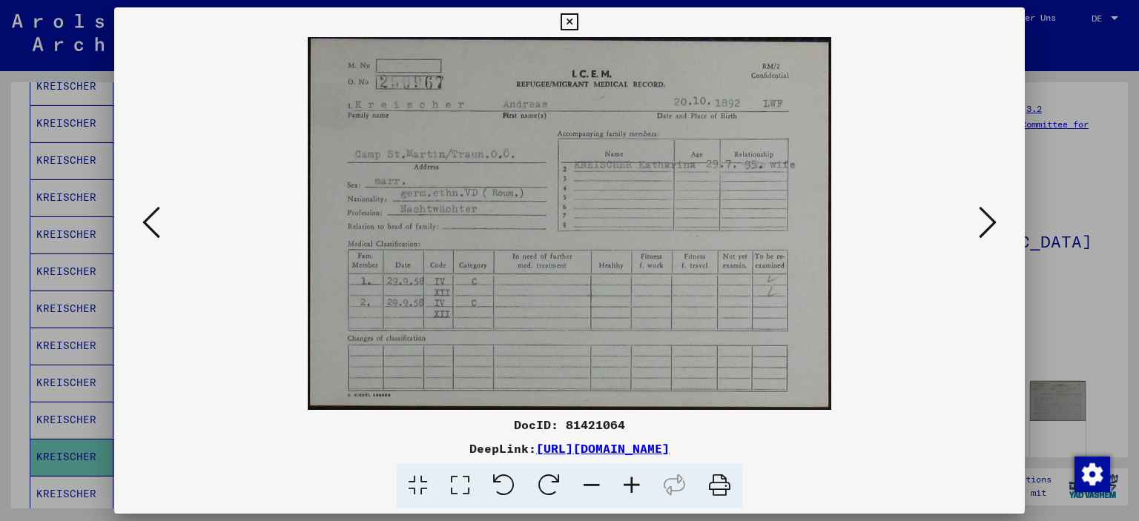
click at [992, 222] on icon at bounding box center [988, 223] width 18 height 36
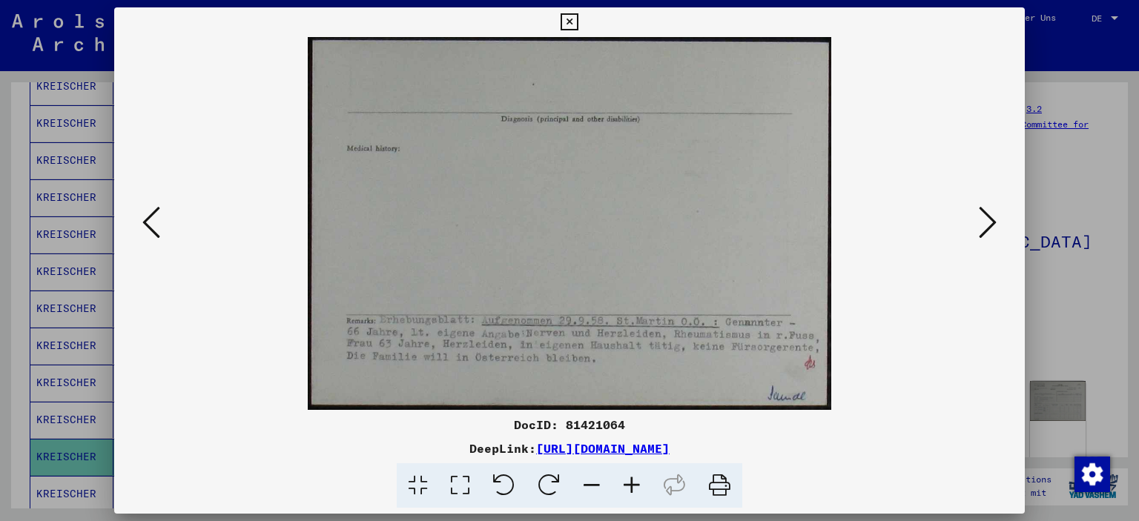
click at [992, 222] on icon at bounding box center [988, 223] width 18 height 36
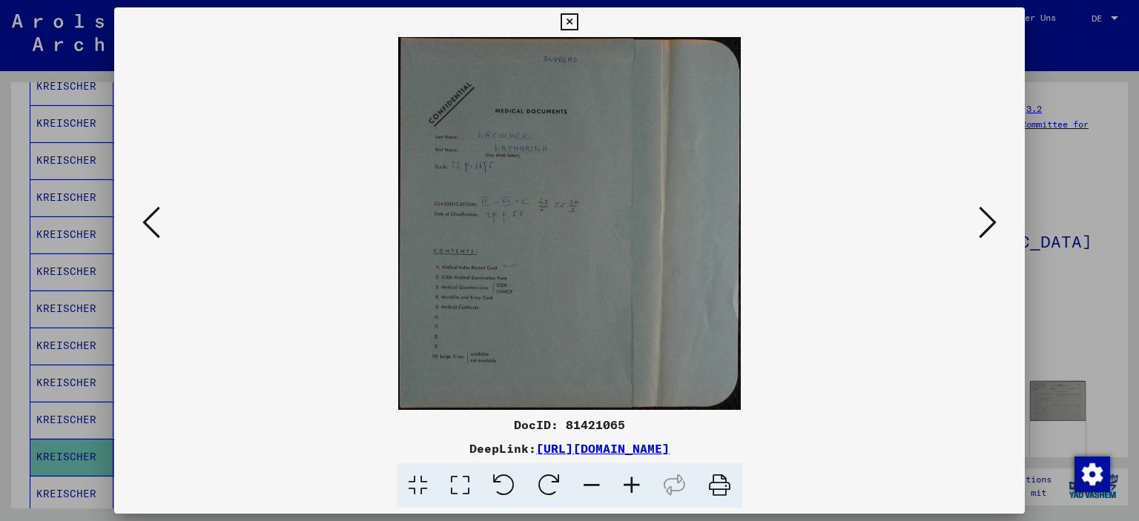
click at [578, 19] on icon at bounding box center [569, 22] width 17 height 18
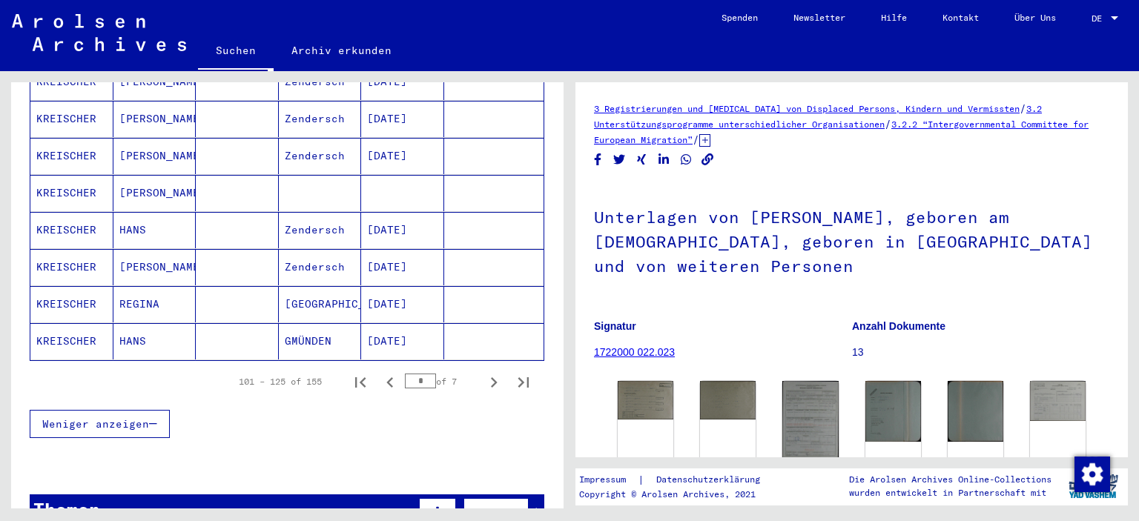
scroll to position [883, 0]
click at [237, 285] on mat-cell at bounding box center [237, 303] width 83 height 36
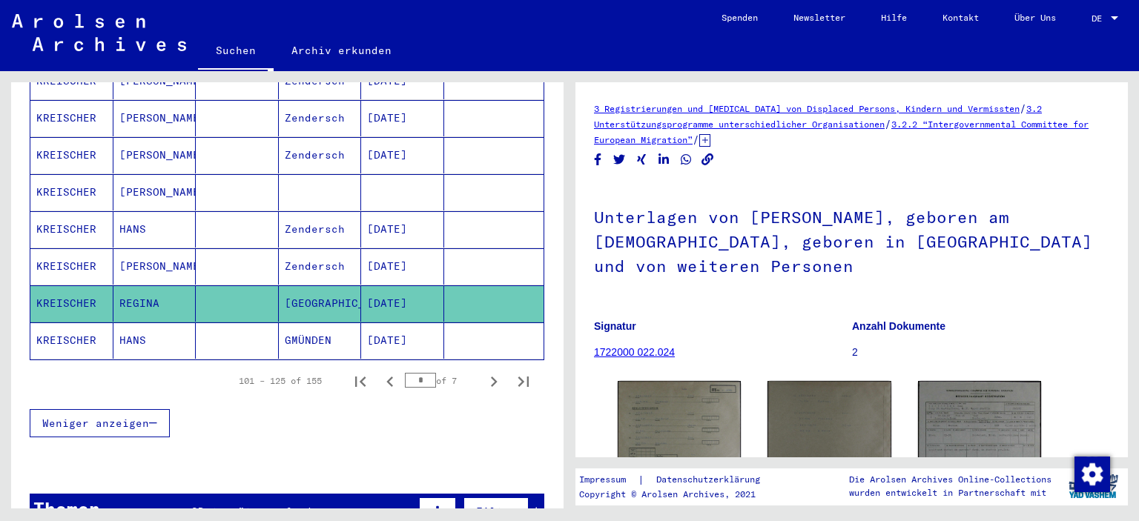
click at [254, 329] on mat-cell at bounding box center [237, 341] width 83 height 36
